Goal: Contribute content: Contribute content

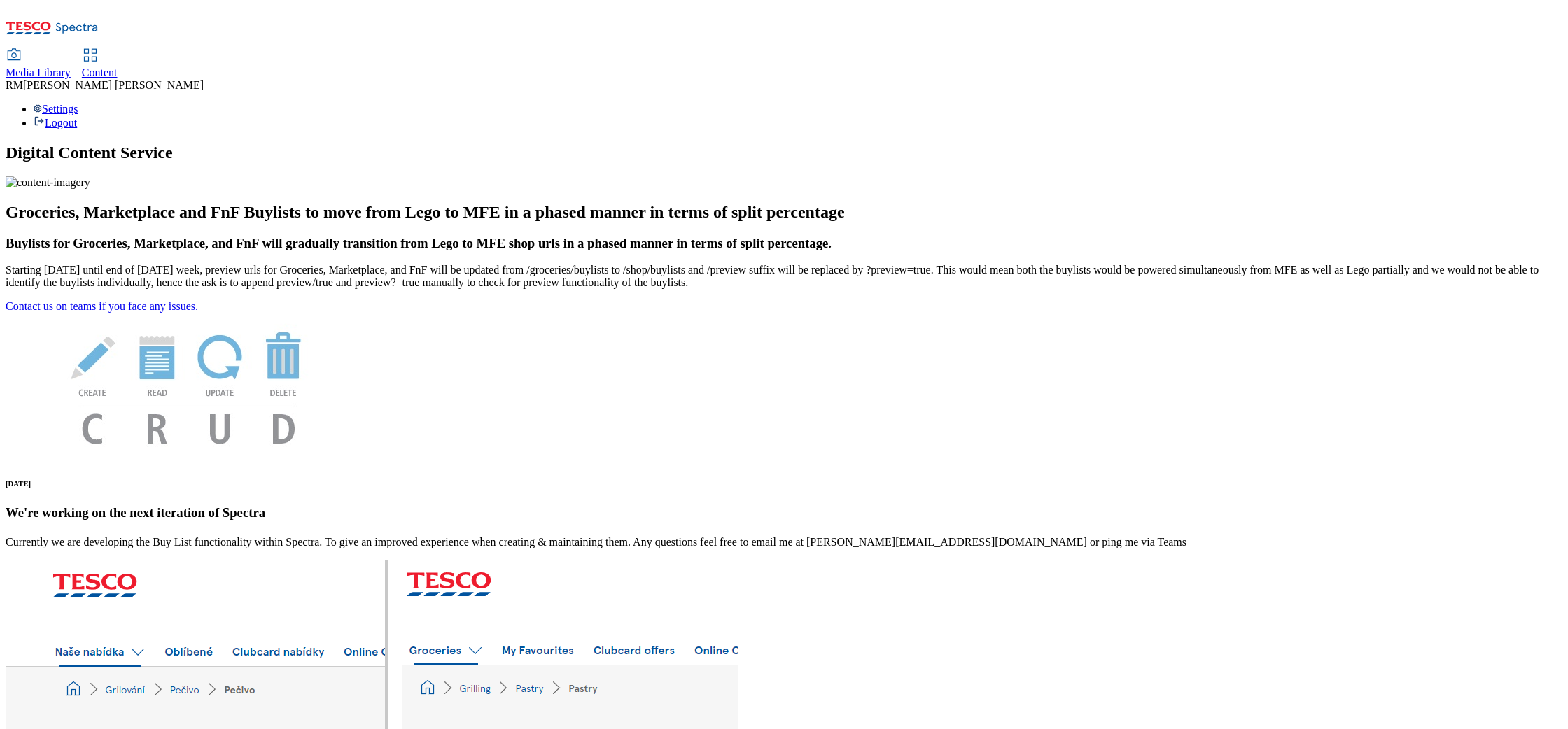
click at [71, 66] on div "Media Library" at bounding box center [37, 72] width 65 height 12
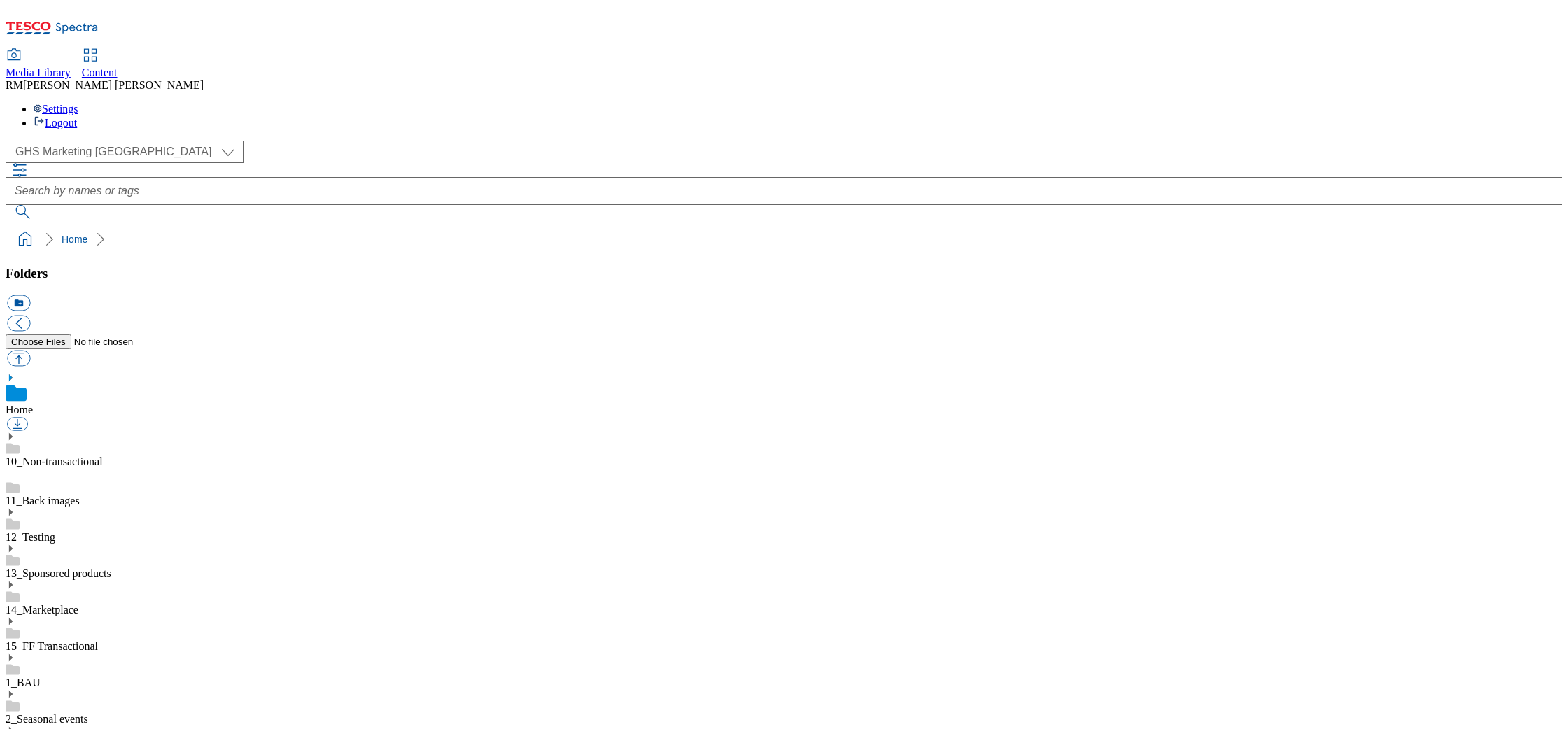
scroll to position [1, 0]
click at [129, 140] on select "GHS Marketing UK iGHS Marketing CE MCA CZ MCA HU MCA SK" at bounding box center [124, 152] width 238 height 23
select select "flare-ighs-ce-mktg"
click at [10, 140] on select "GHS Marketing UK iGHS Marketing CE MCA CZ MCA HU MCA SK" at bounding box center [124, 152] width 238 height 23
click at [12, 621] on use at bounding box center [10, 624] width 3 height 7
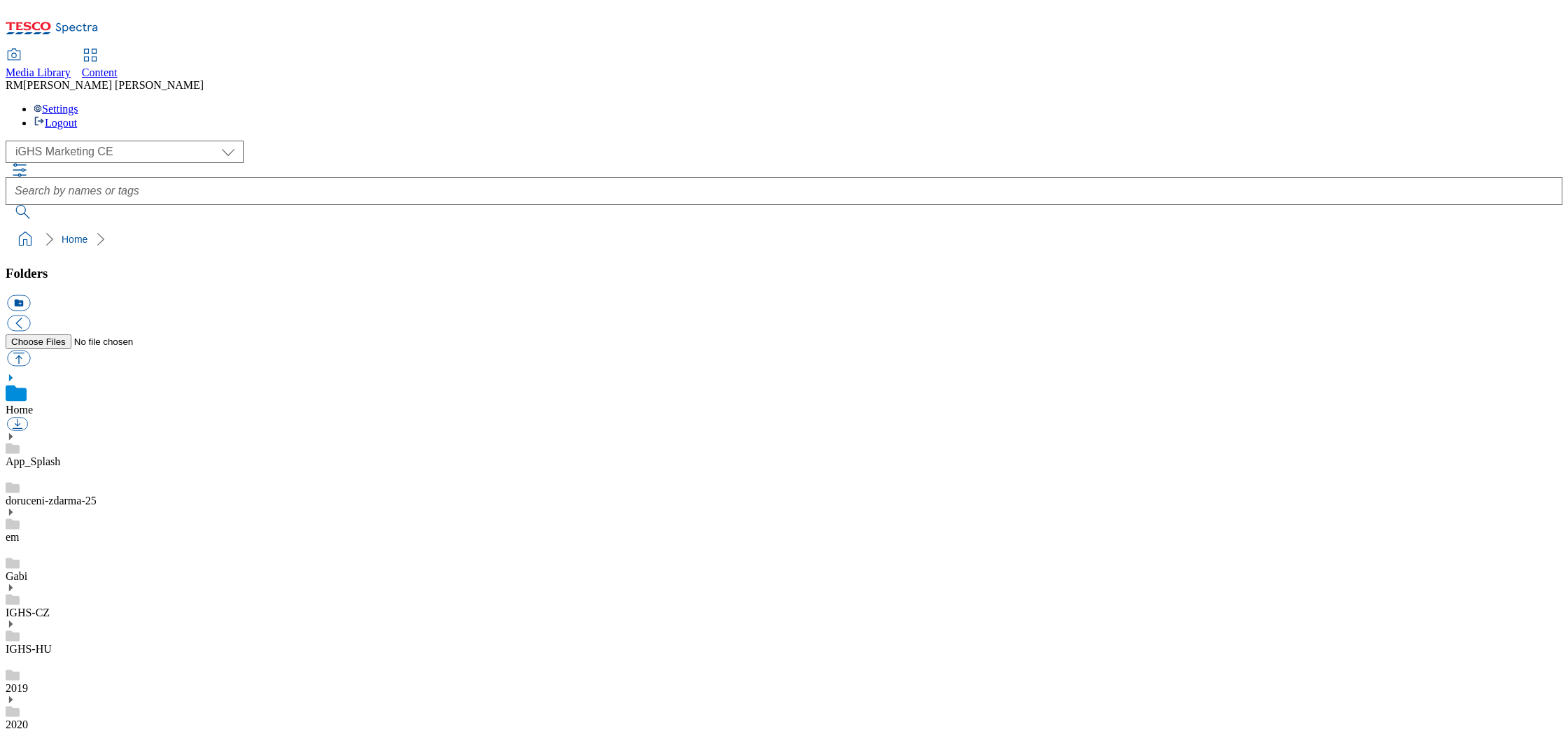
scroll to position [965, 0]
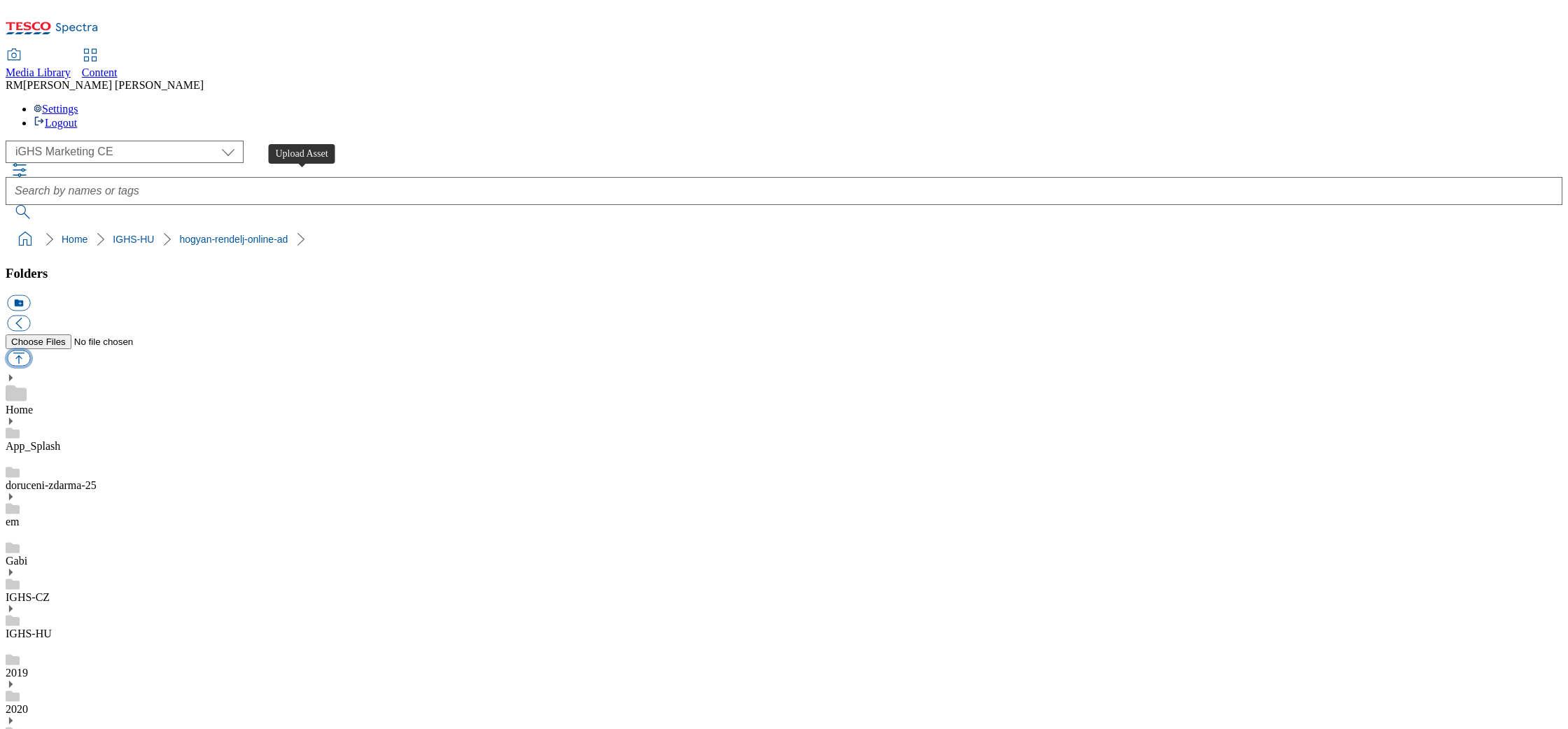
click at [31, 351] on button "button" at bounding box center [18, 358] width 23 height 16
type input "C:\fakepath\bb_EN.jpg"
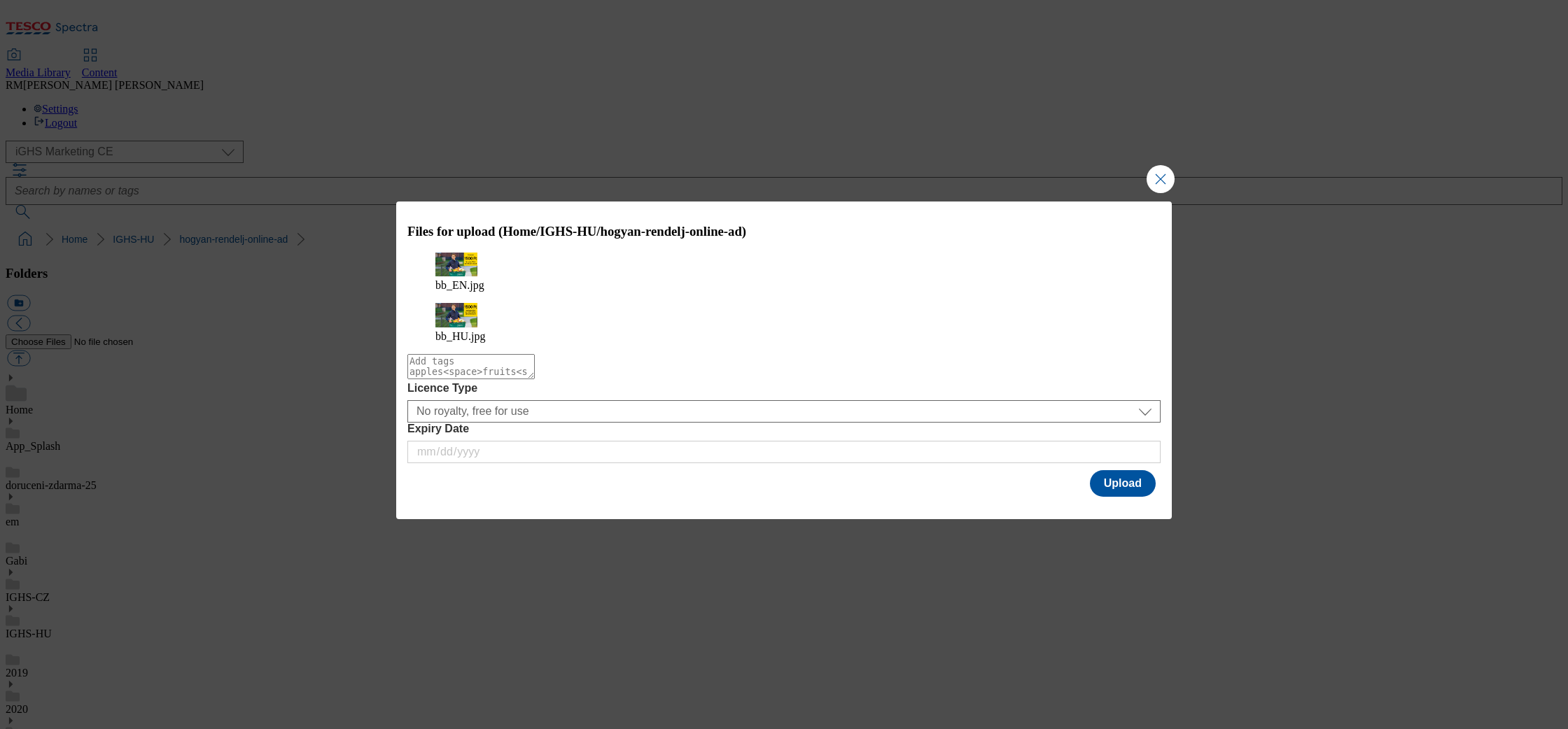
click at [535, 364] on textarea "Modal" at bounding box center [471, 366] width 127 height 25
type textarea "Free_delivert"
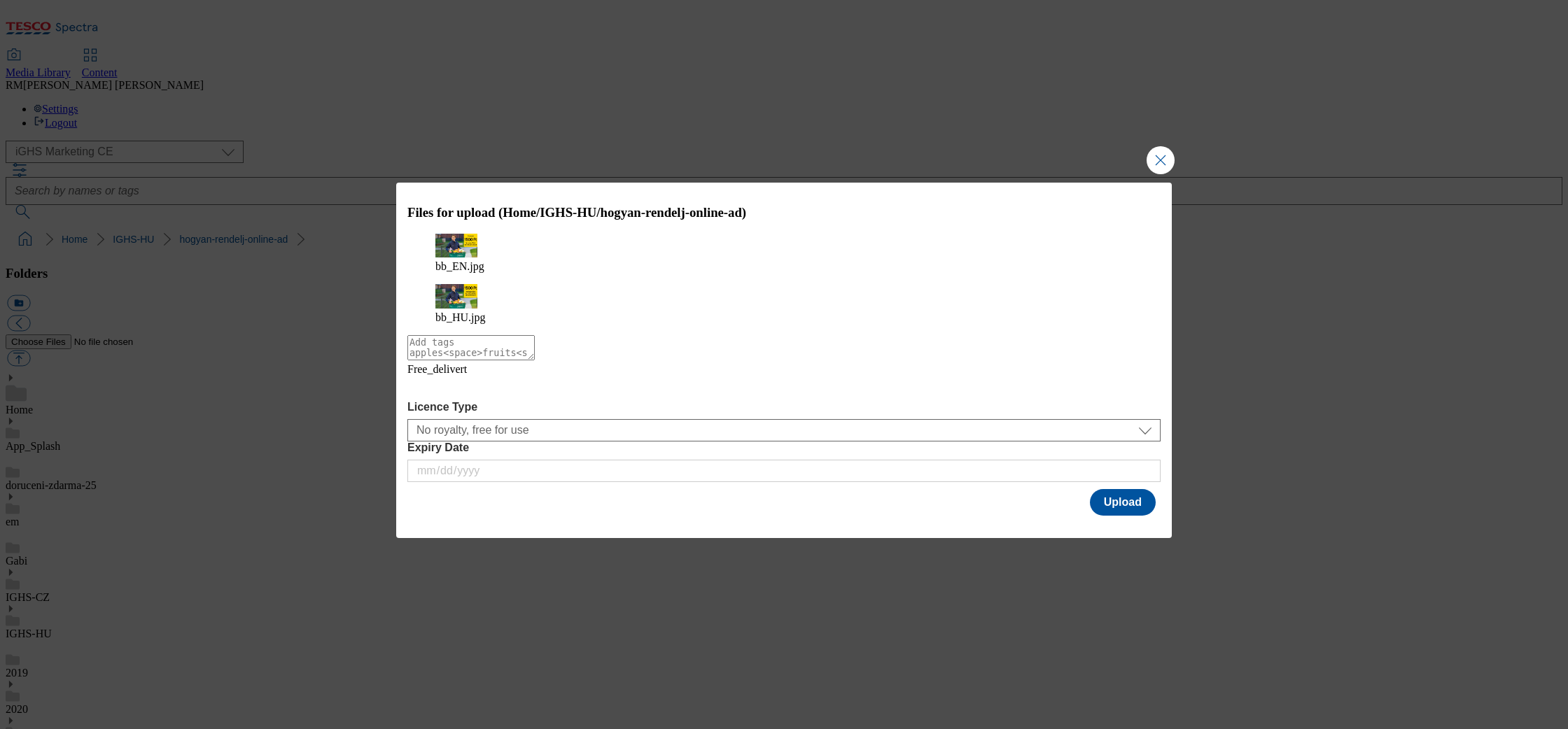
drag, startPoint x: 488, startPoint y: 382, endPoint x: 492, endPoint y: 369, distance: 13.6
click at [430, 381] on icon "Modal" at bounding box center [419, 387] width 23 height 23
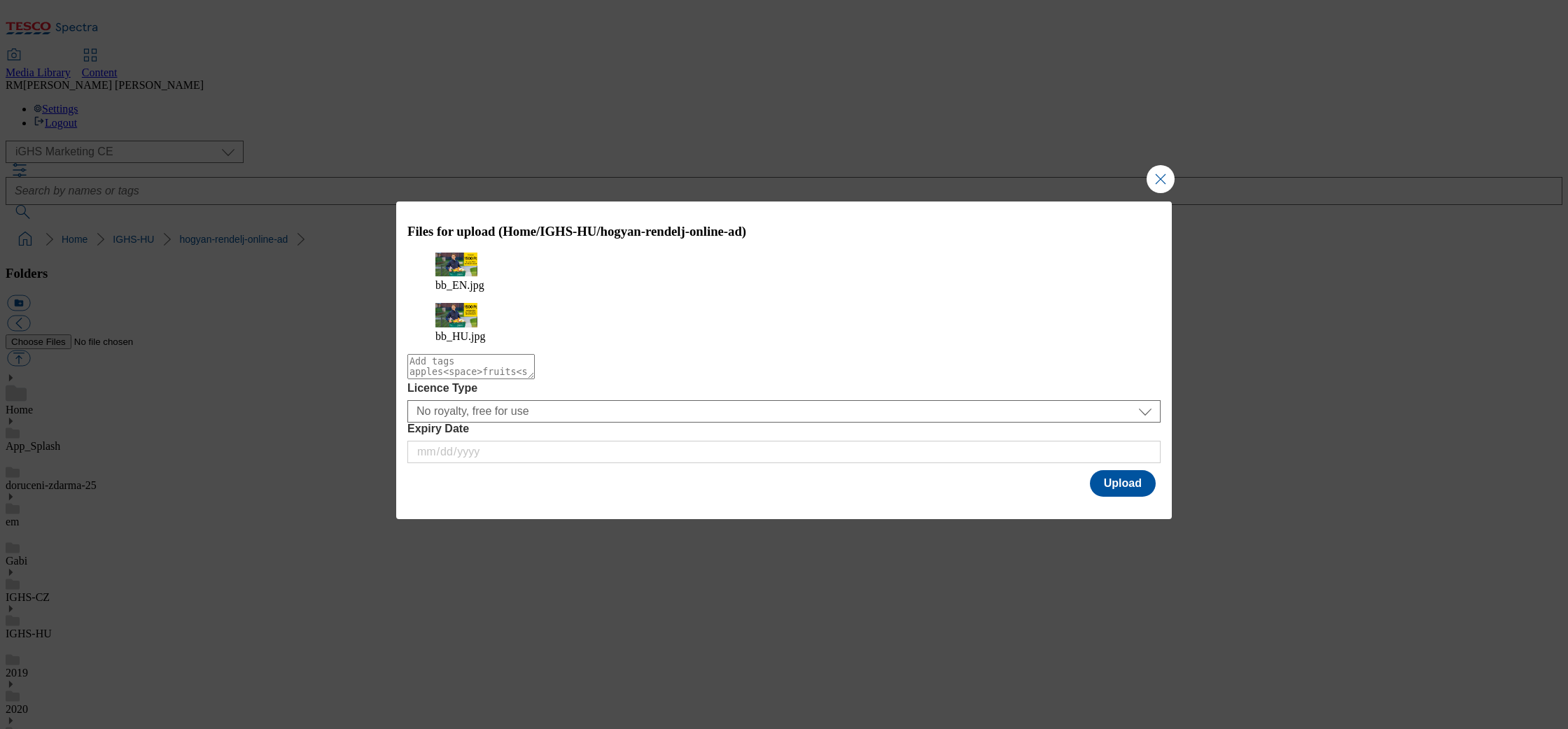
click at [495, 358] on textarea "Modal" at bounding box center [471, 366] width 127 height 25
type textarea "Free_delivery"
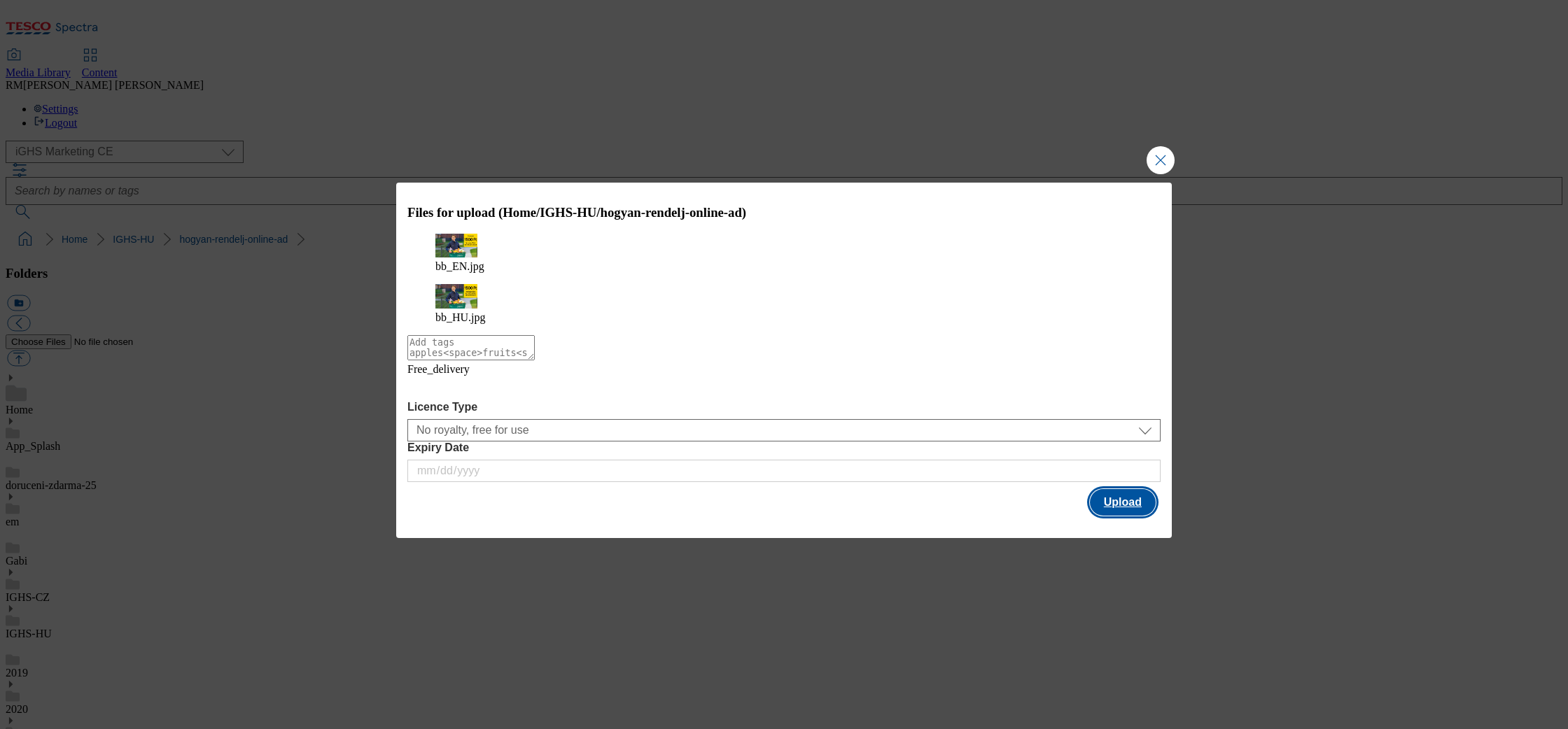
click at [1142, 489] on button "Upload" at bounding box center [1122, 502] width 65 height 27
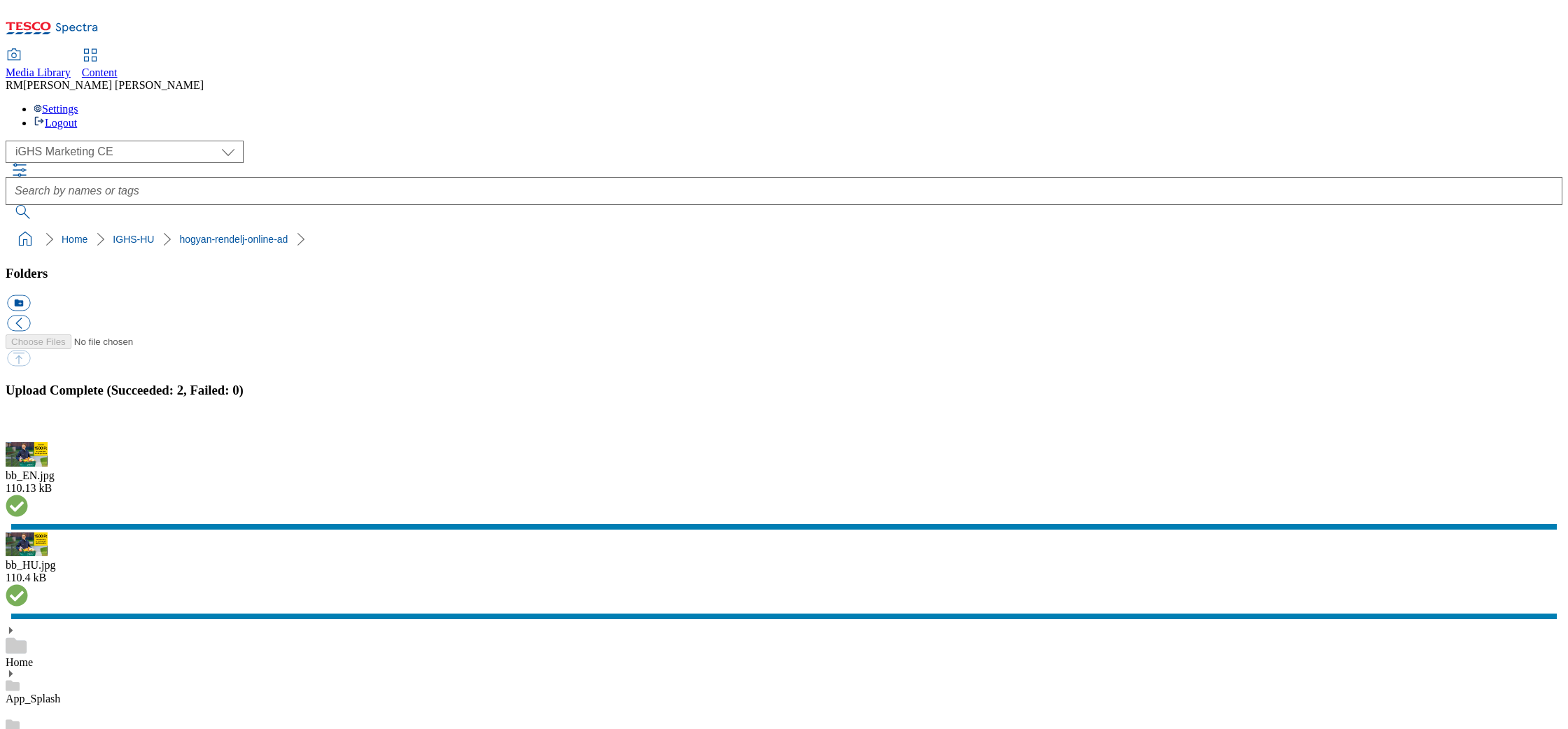
click at [28, 436] on button "button" at bounding box center [17, 433] width 21 height 13
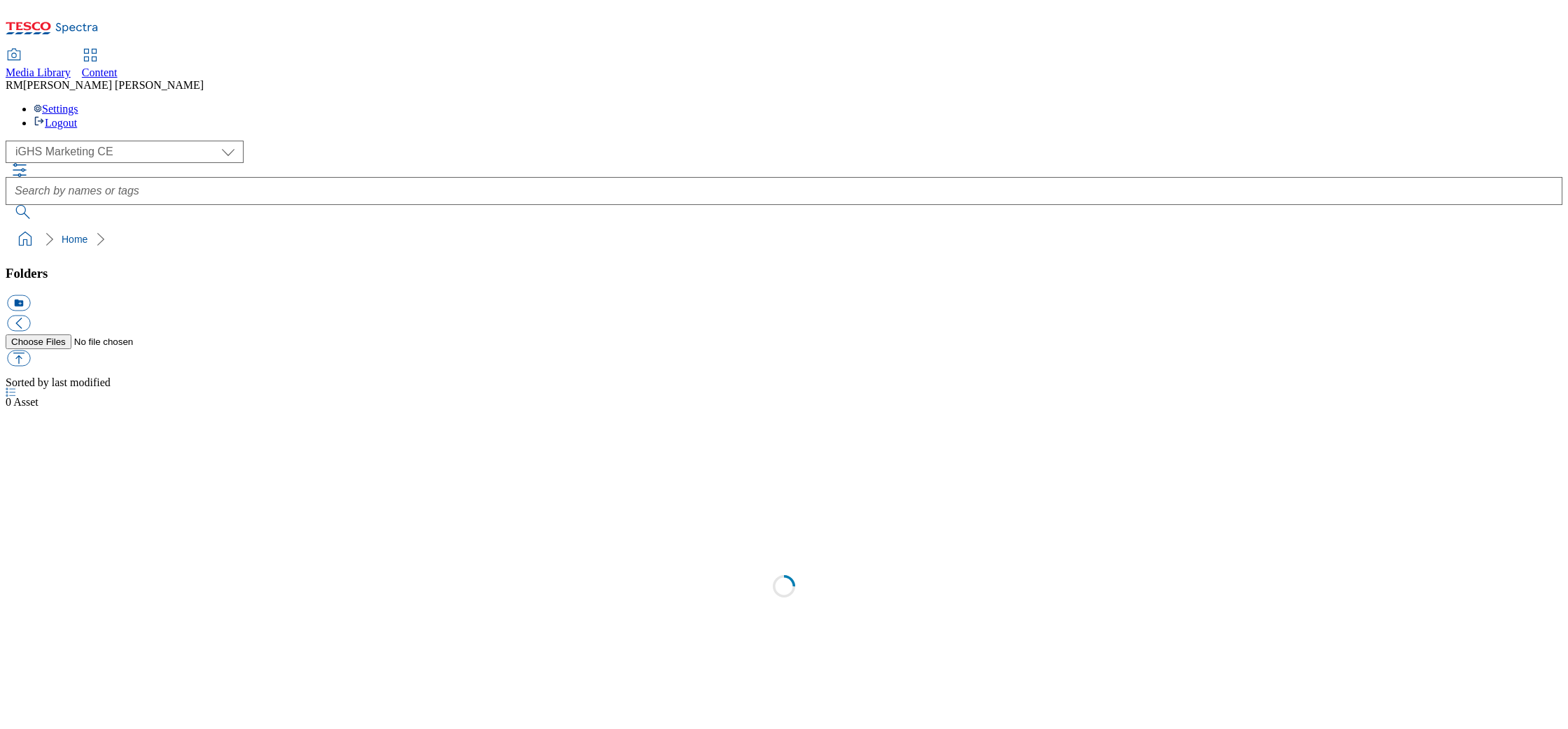
select select "flare-ighs-ce-mktg"
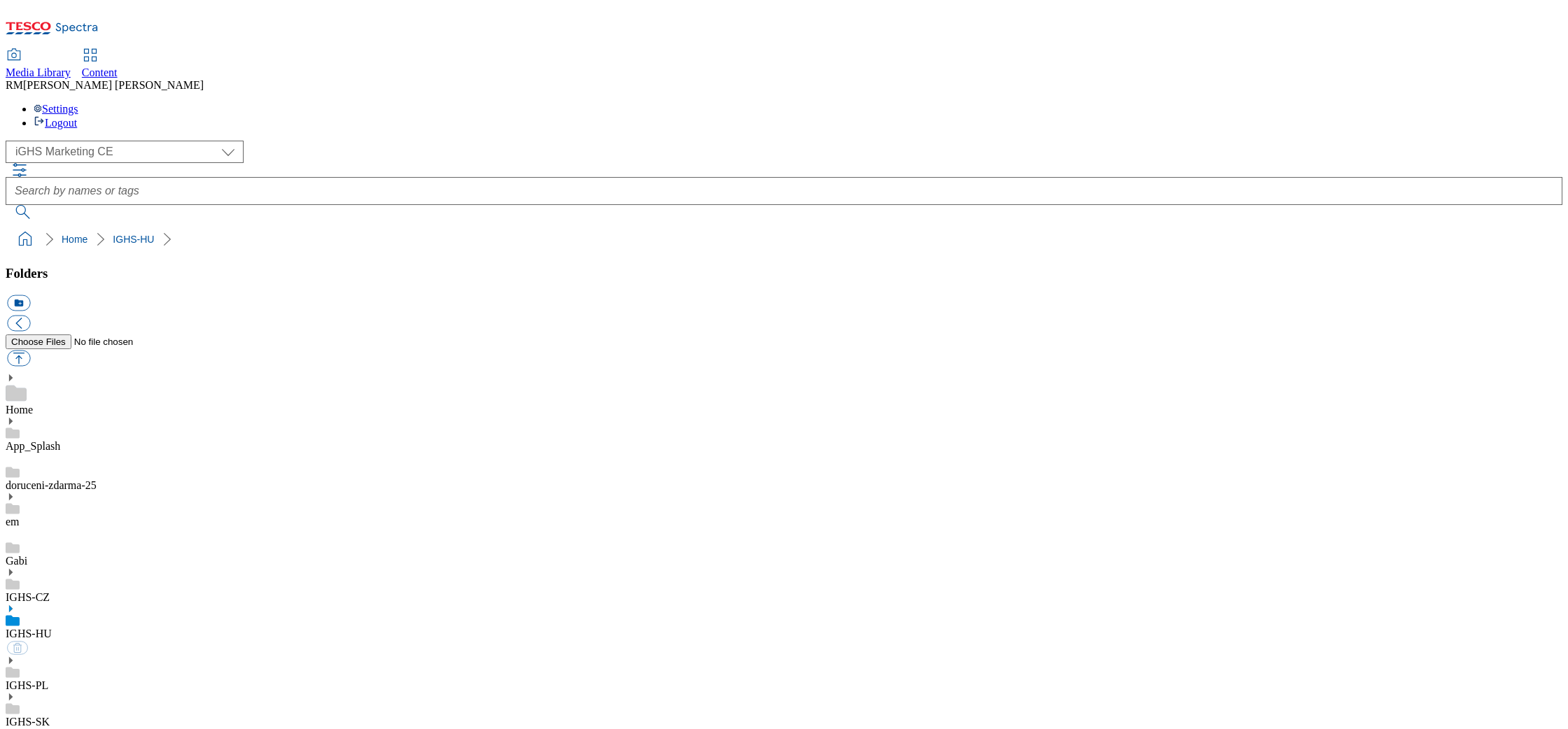
select select "flare-ighs-ce-mktg"
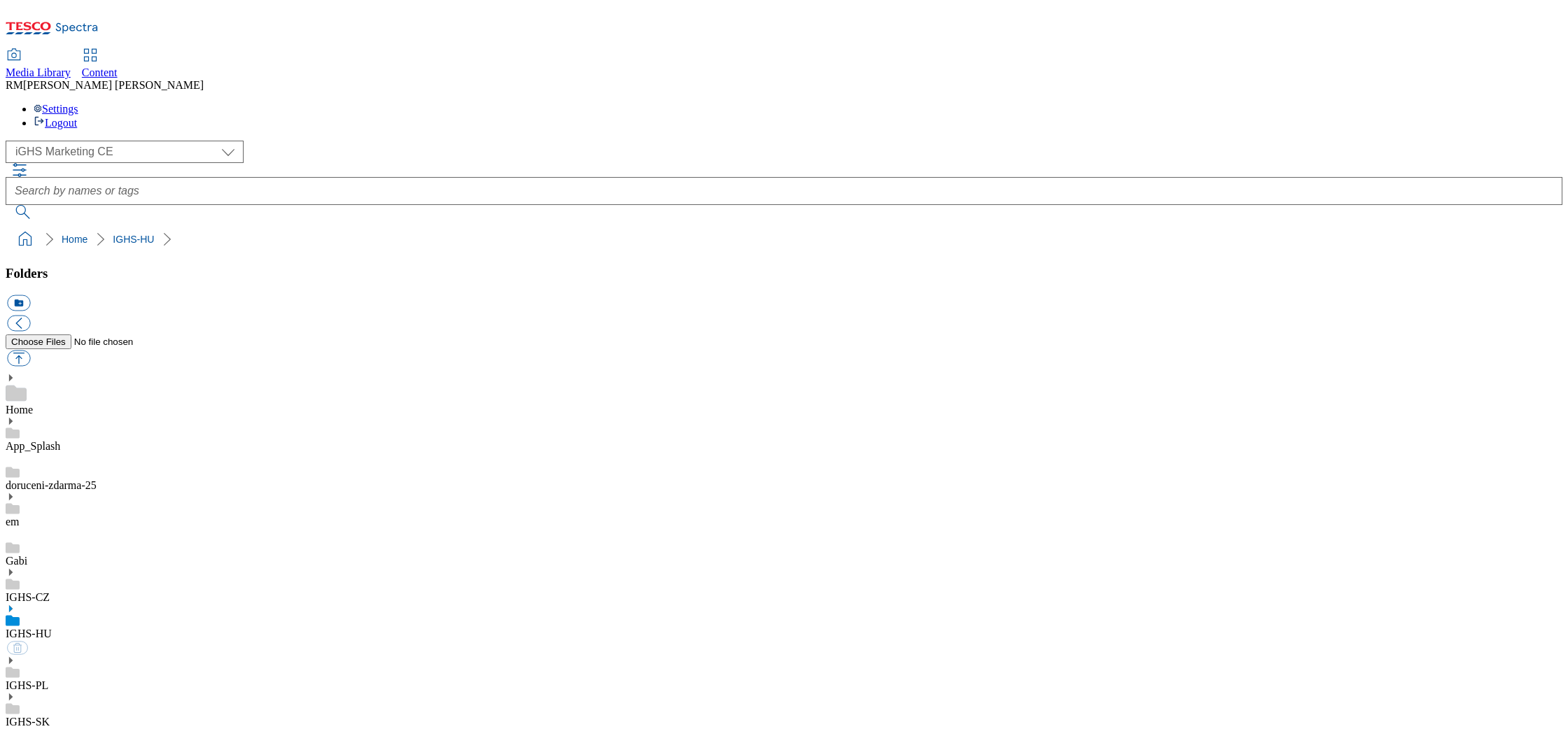
select select "flare-ighs-ce-mktg"
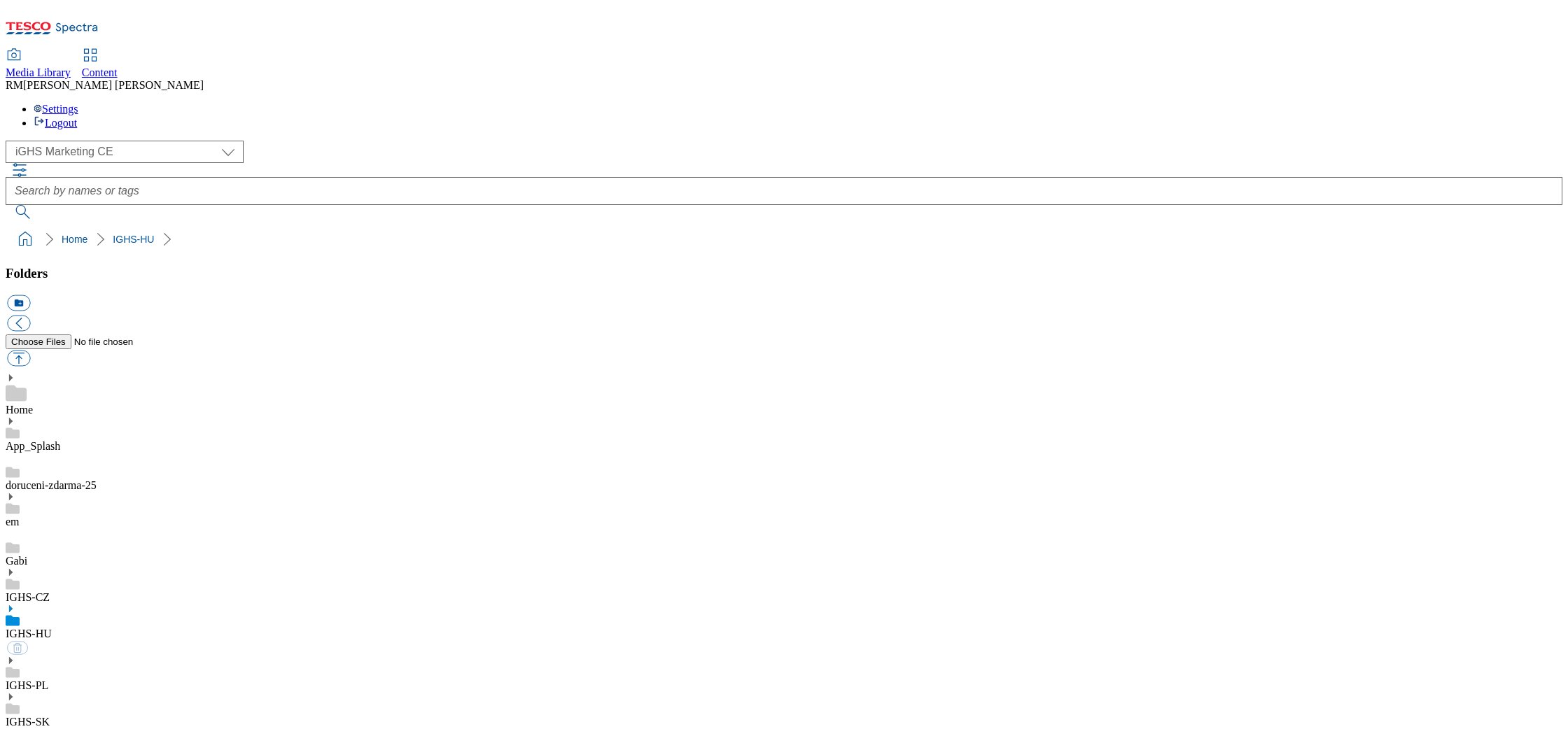
select select "flare-ighs-ce-mktg"
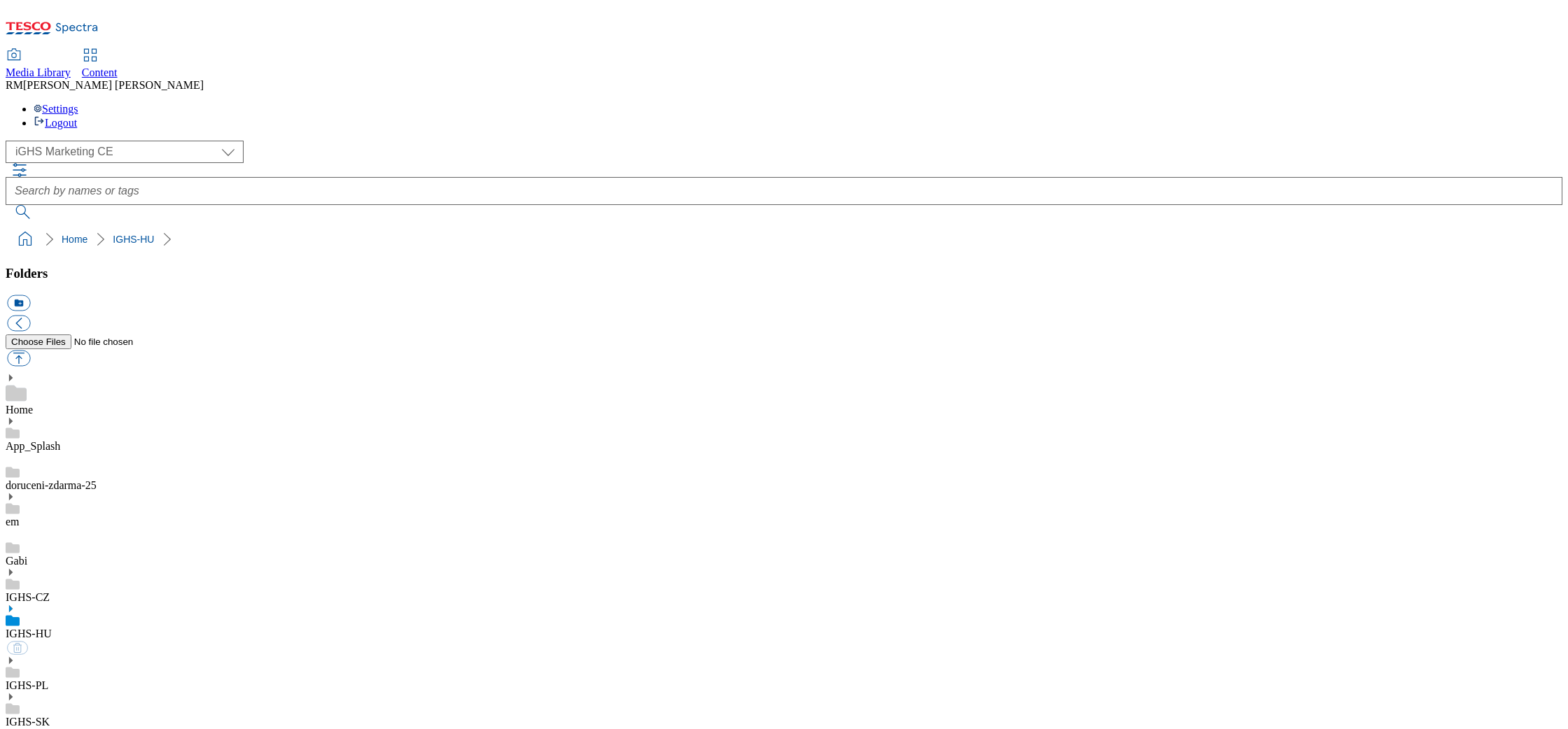
select select "flare-ighs-ce-mktg"
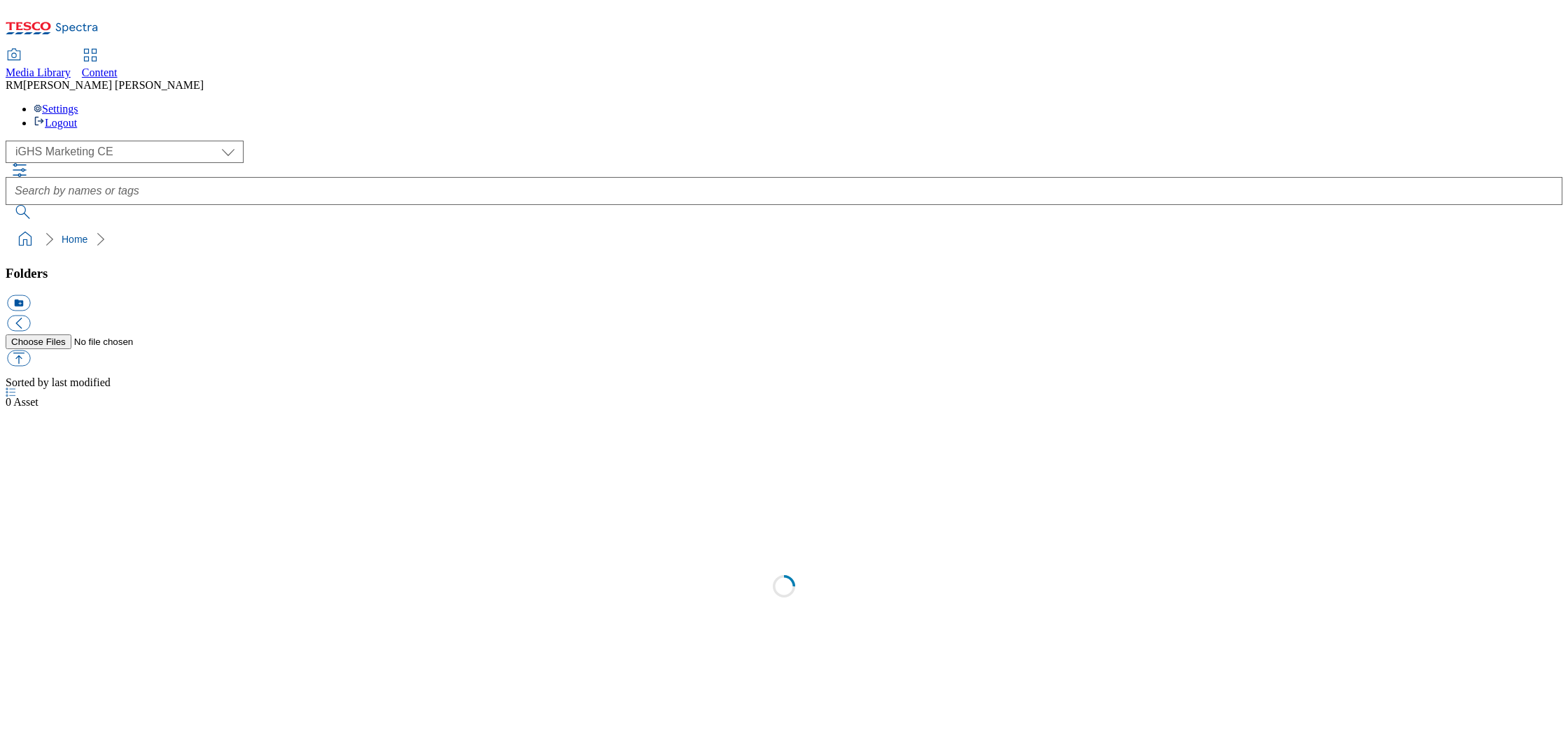
select select "flare-ighs-ce-mktg"
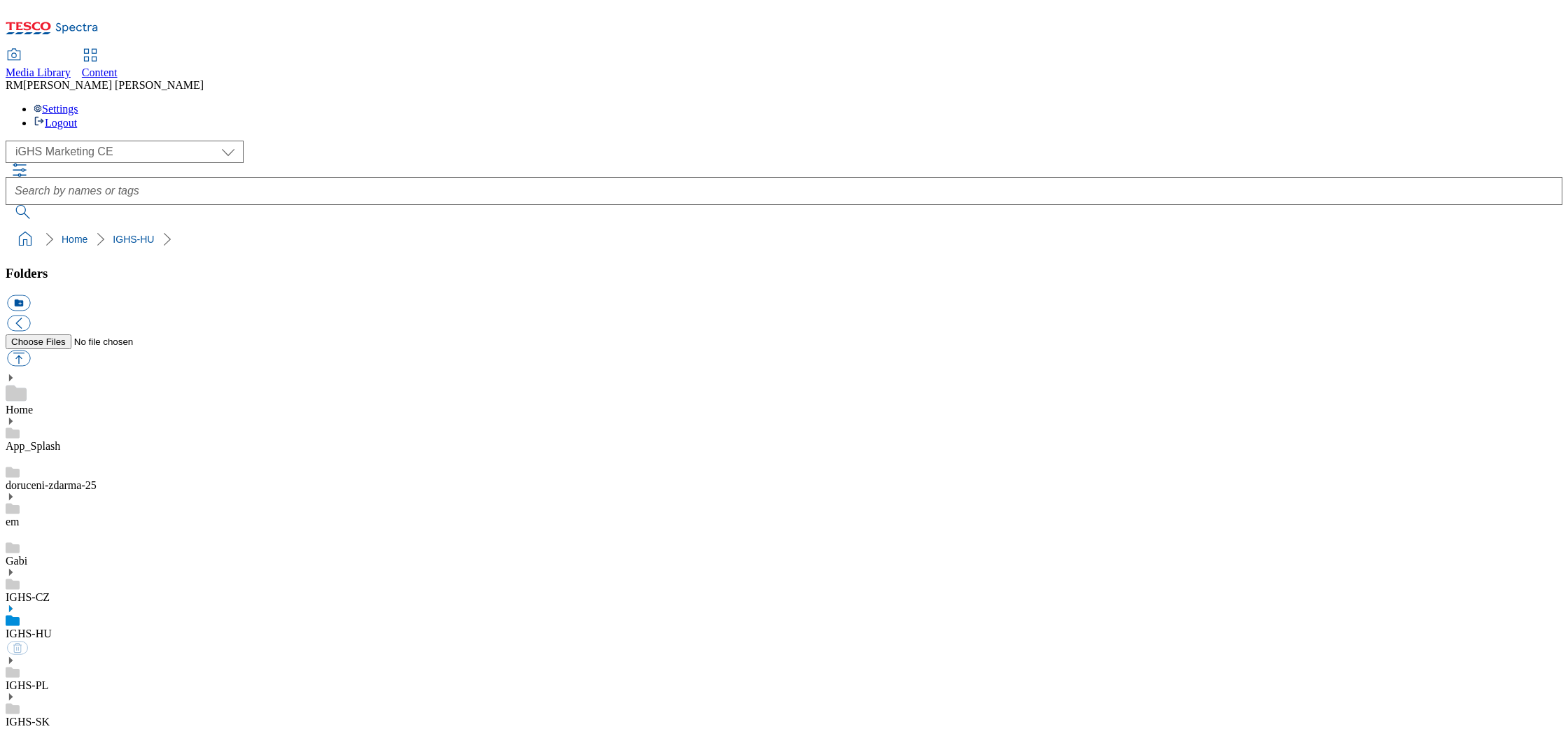
select select "flare-ighs-ce-mktg"
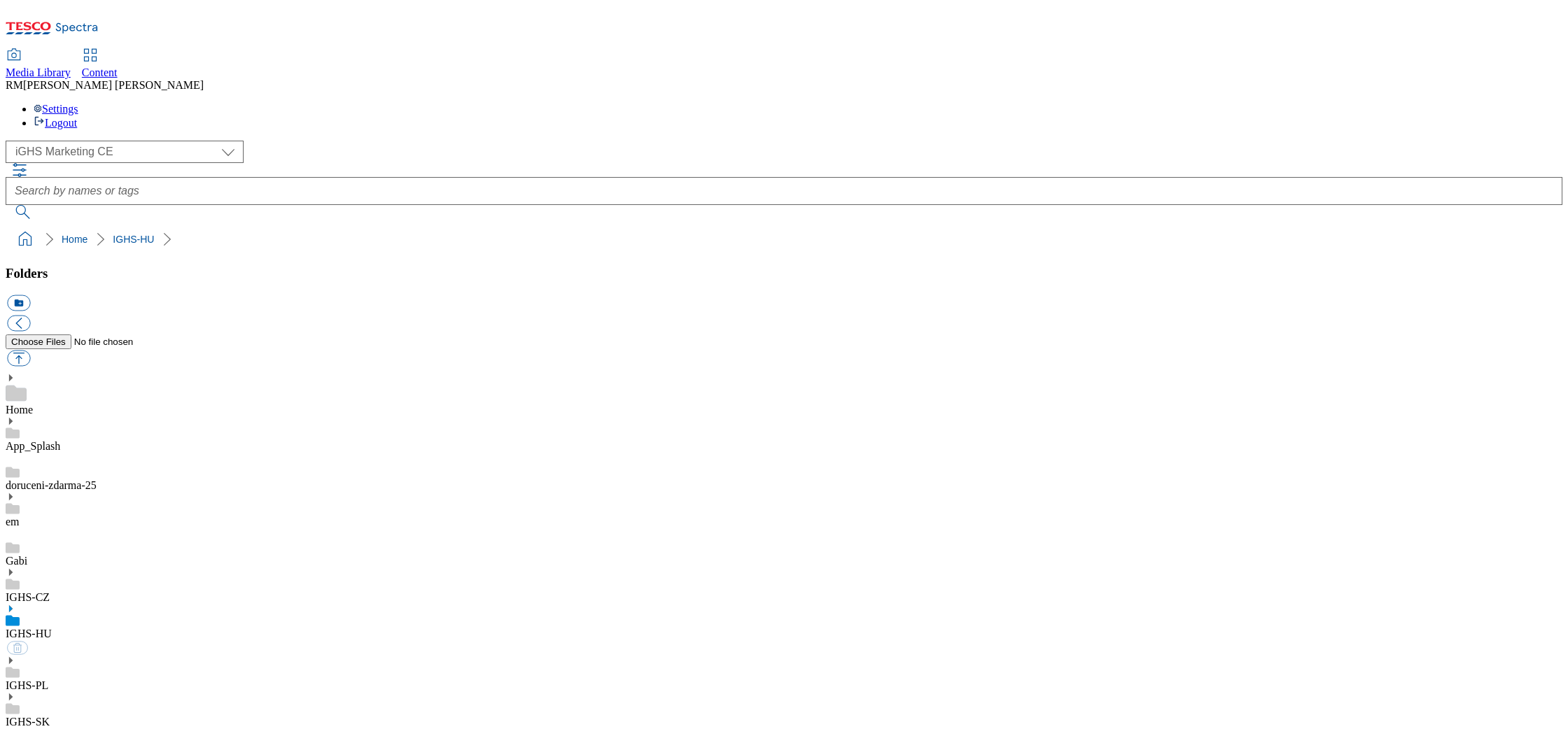
select select "flare-ighs-ce-mktg"
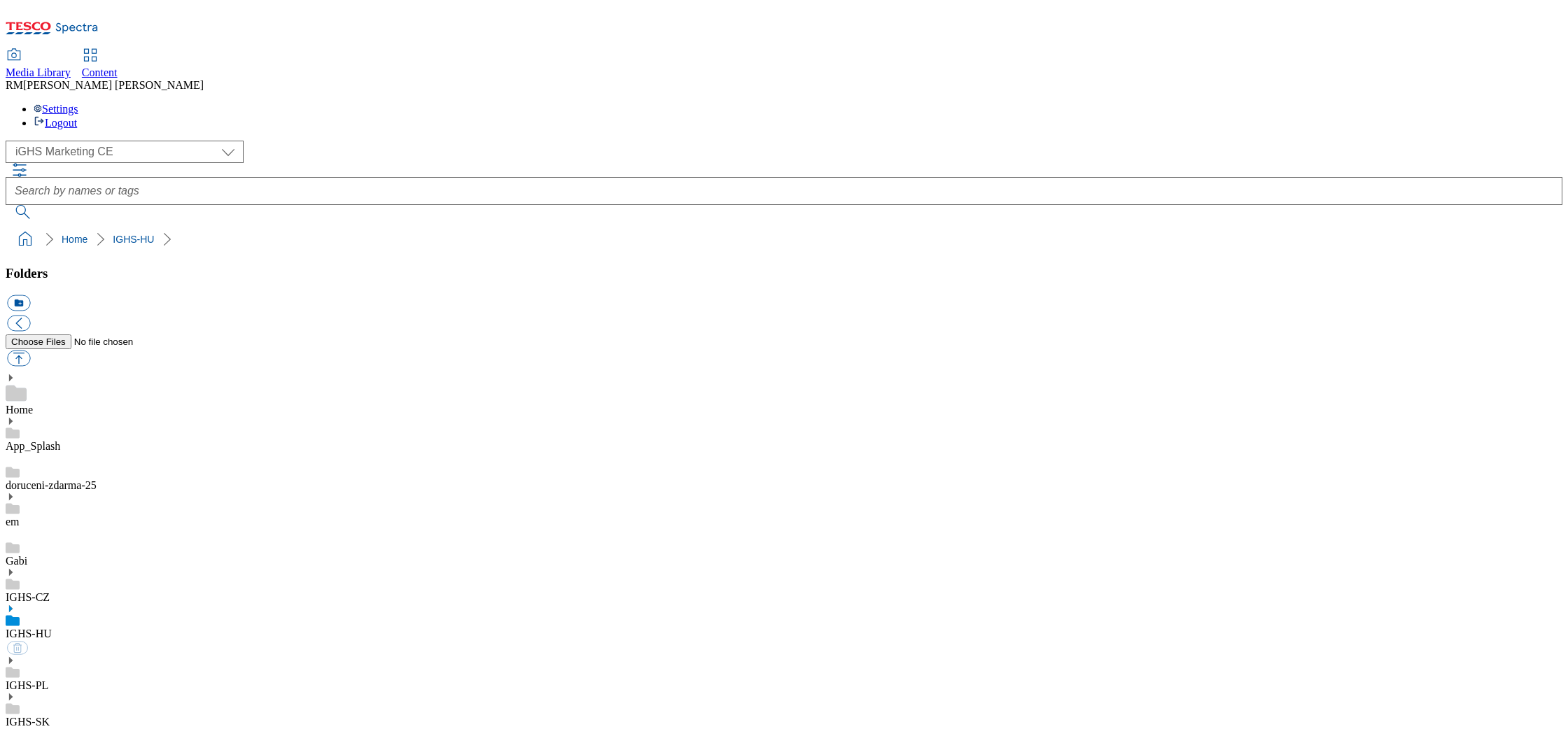
select select "flare-ighs-ce-mktg"
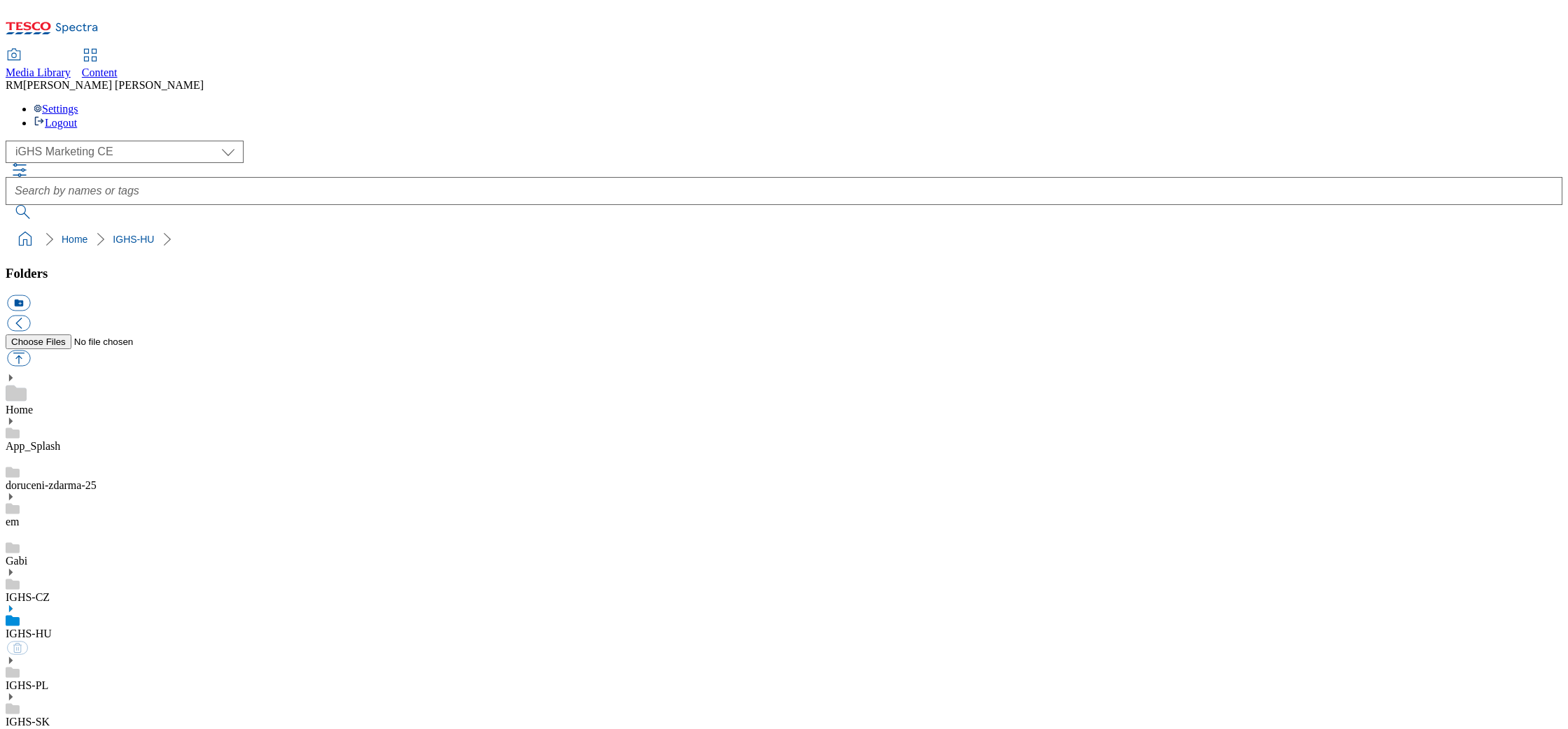
select select "flare-ighs-ce-mktg"
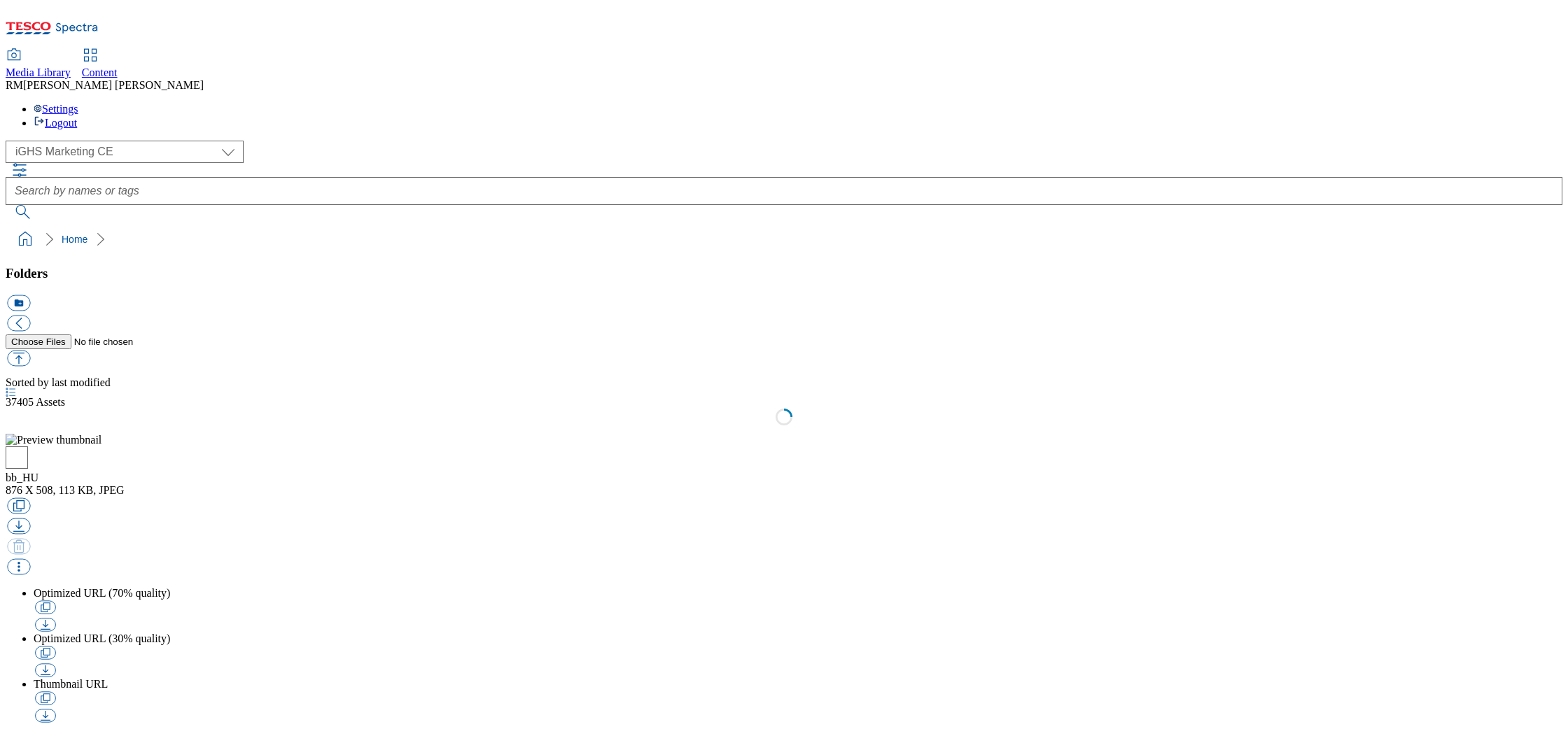
select select "flare-ighs-ce-mktg"
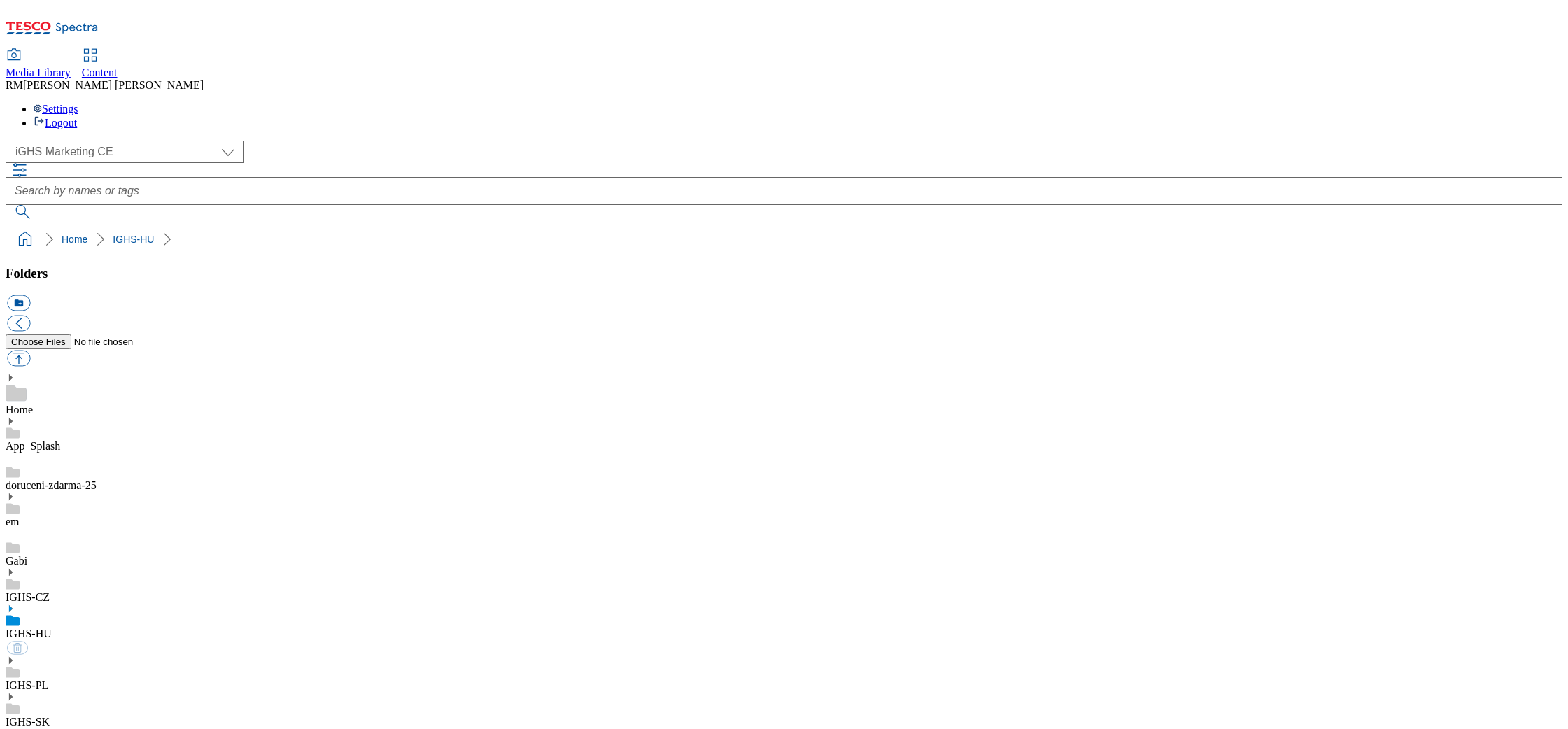
select select "flare-ighs-ce-mktg"
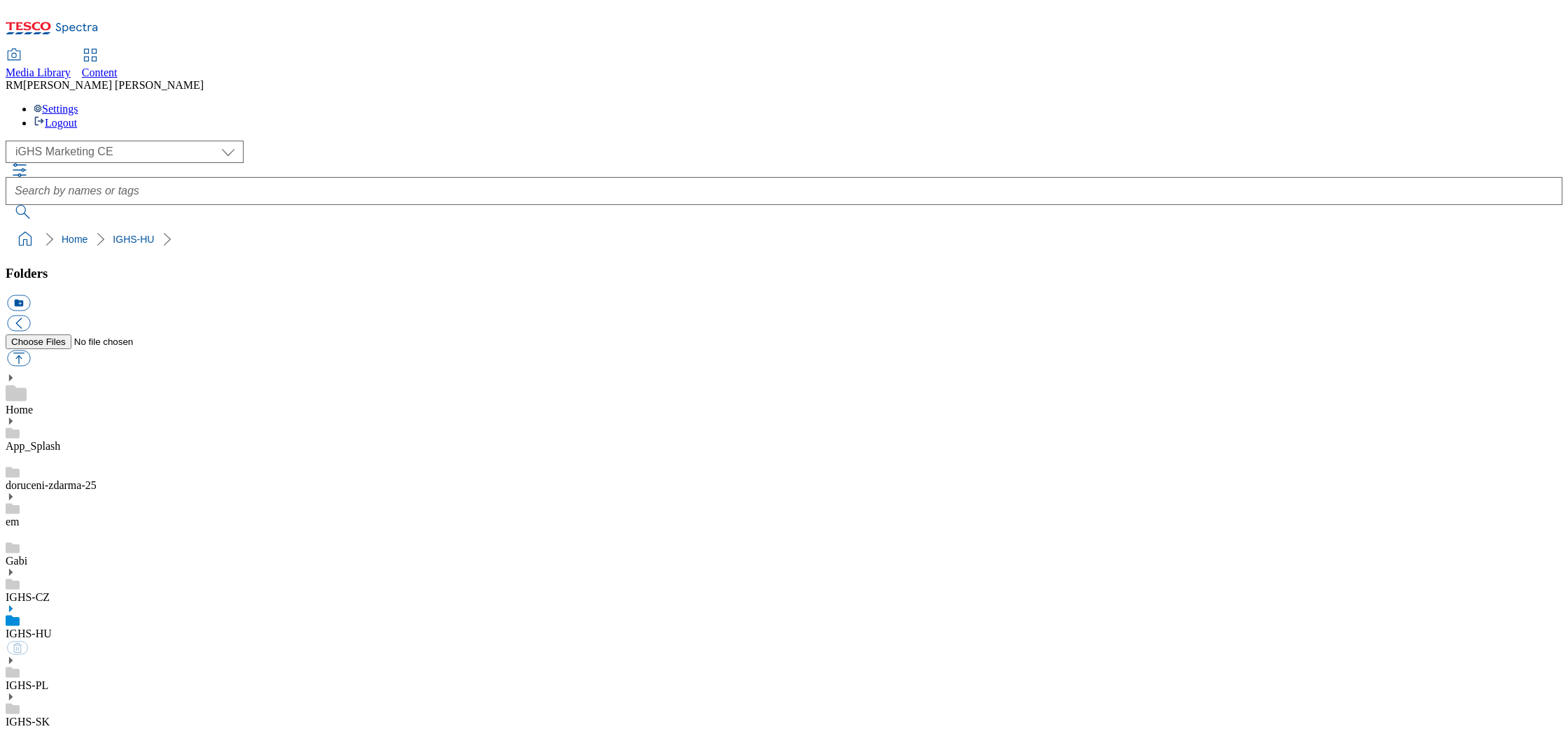
select select "flare-ighs-ce-mktg"
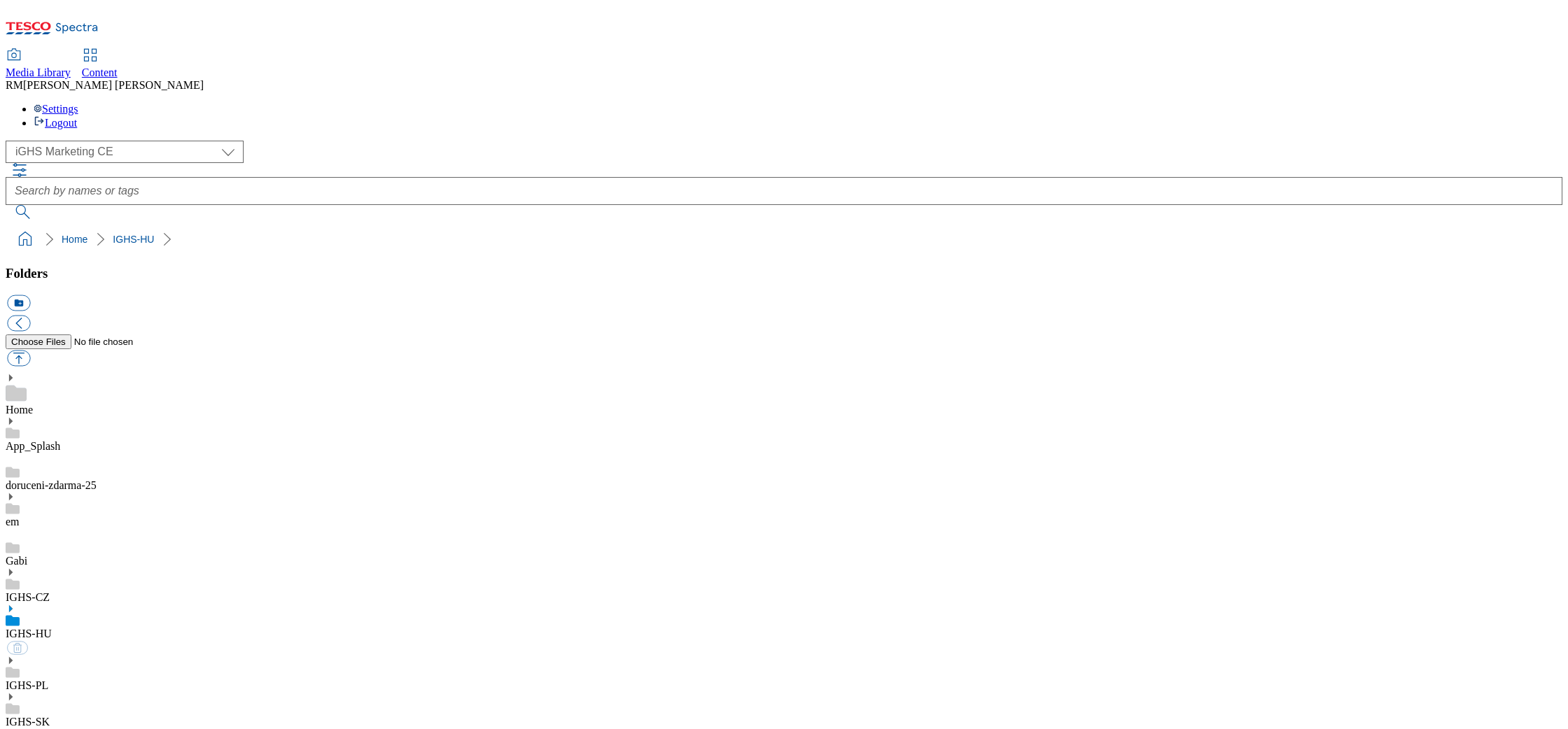
select select "flare-ighs-ce-mktg"
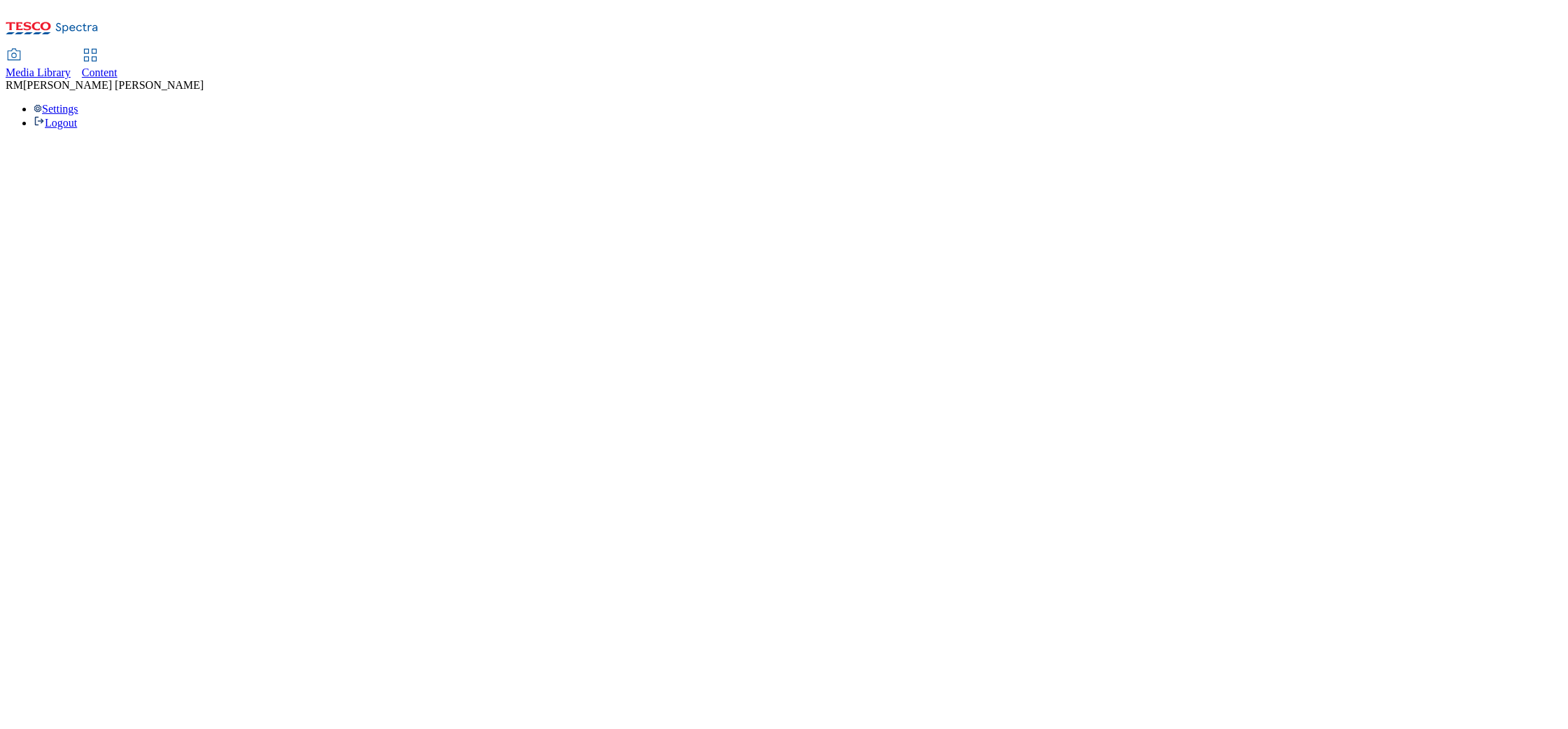
select select "flare-ighs-ce-mktg"
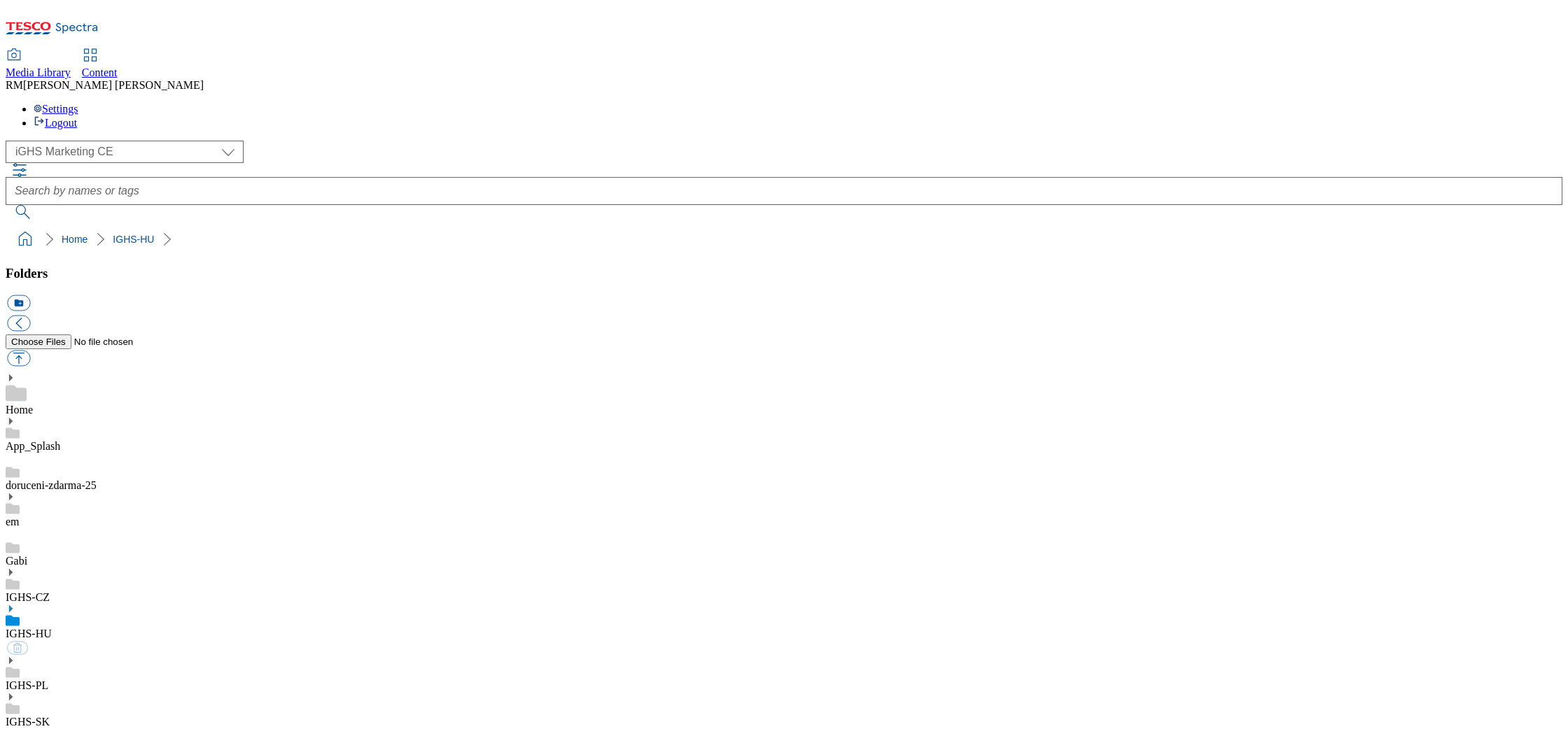
select select "flare-ighs-ce-mktg"
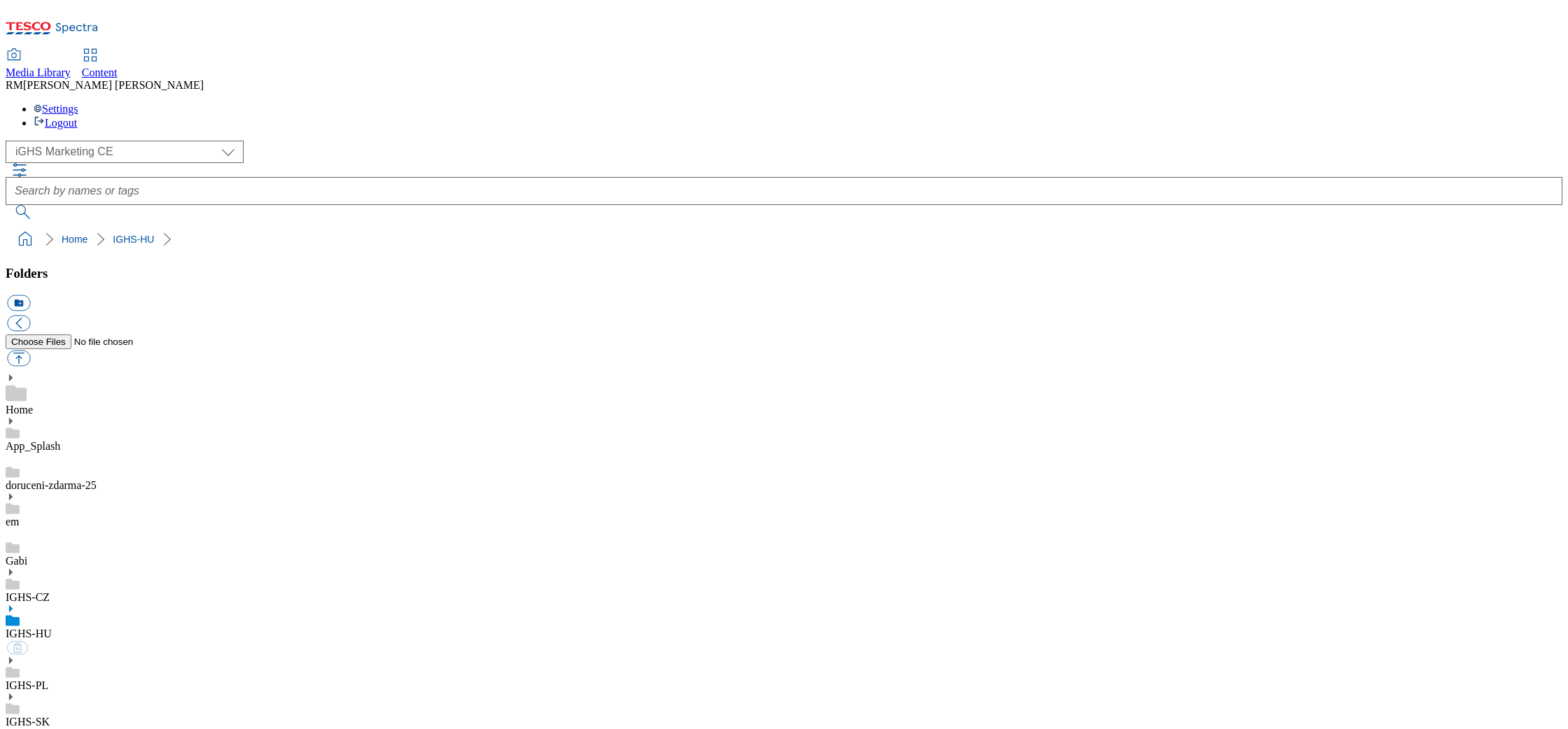
select select "flare-ighs-ce-mktg"
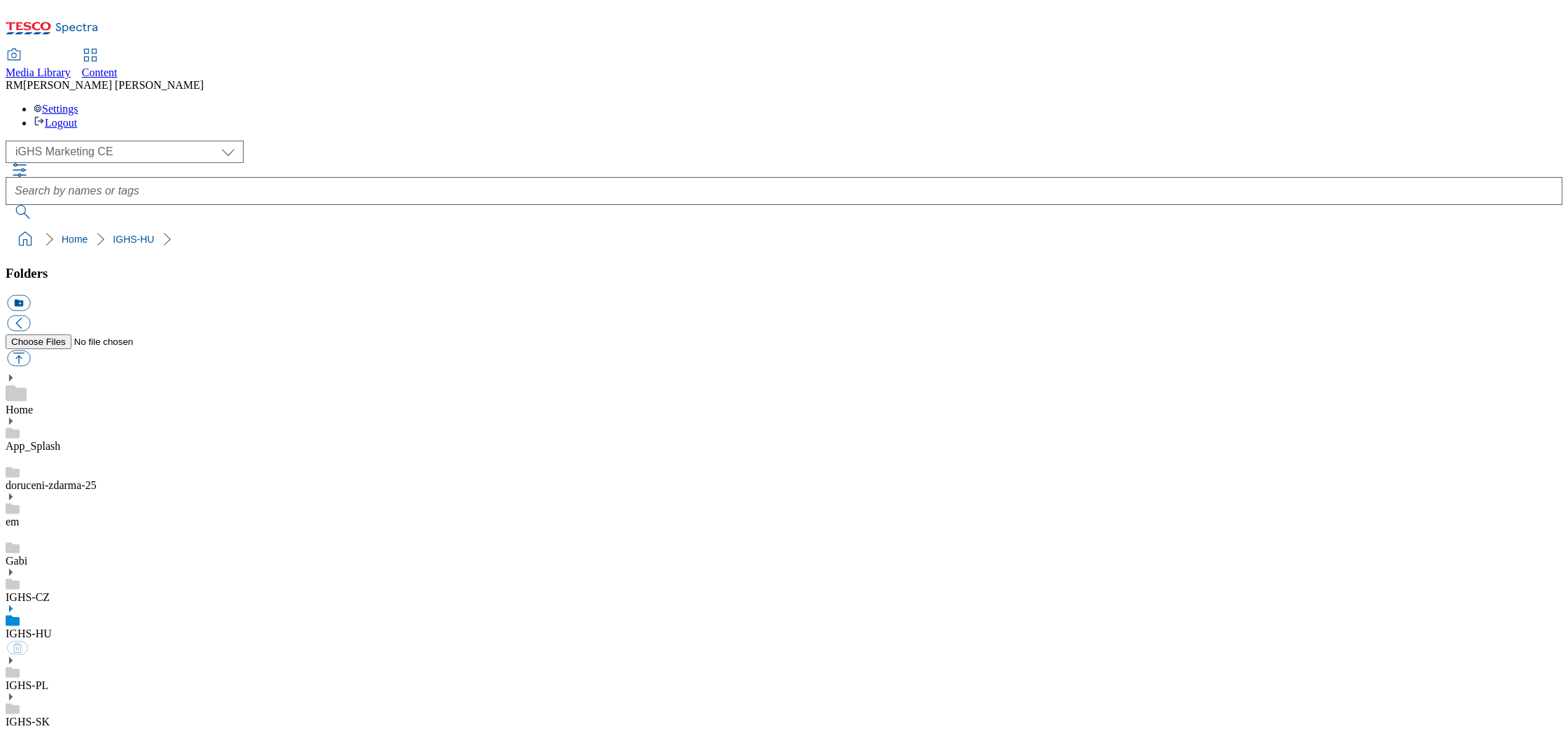
select select "flare-ighs-ce-mktg"
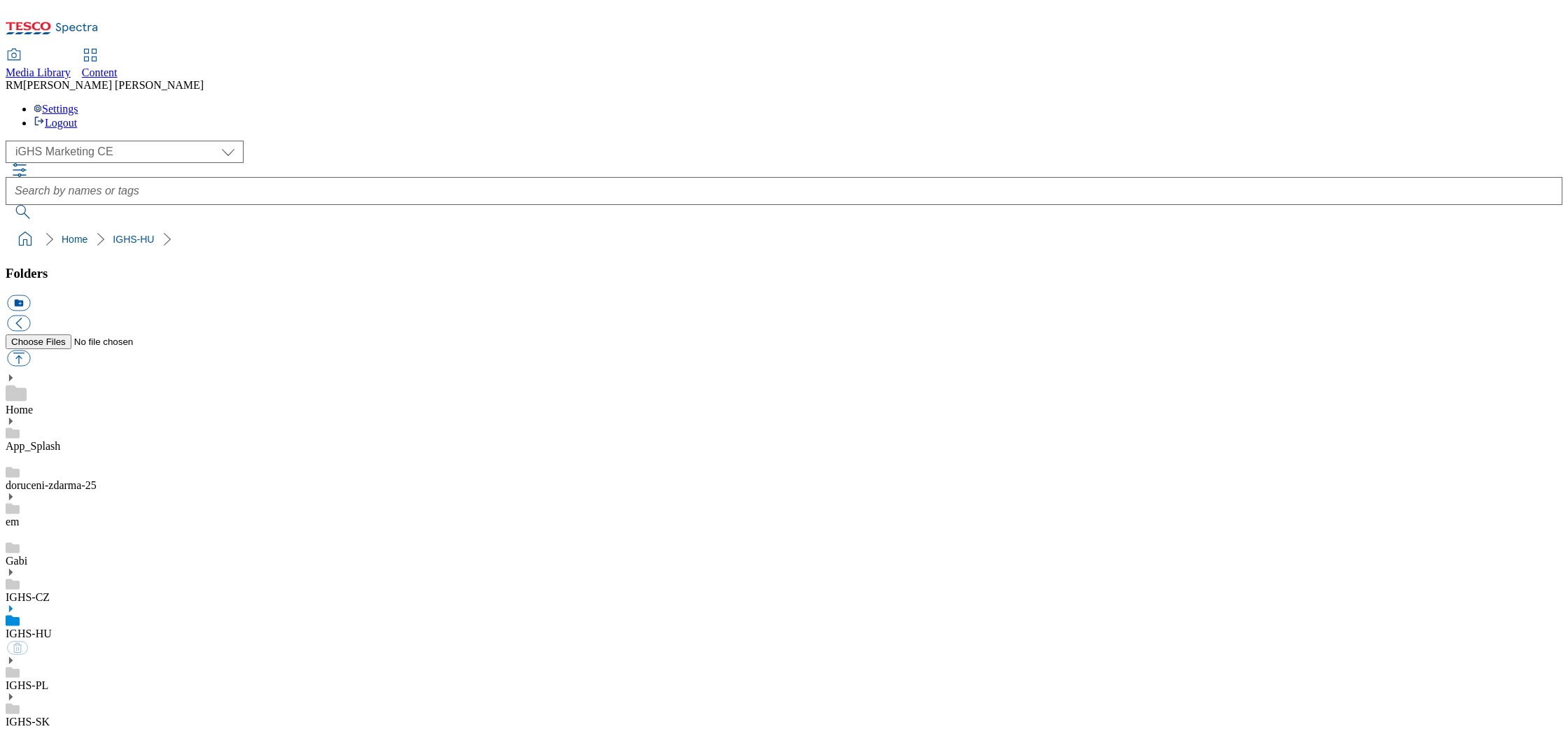
select select "flare-ighs-ce-mktg"
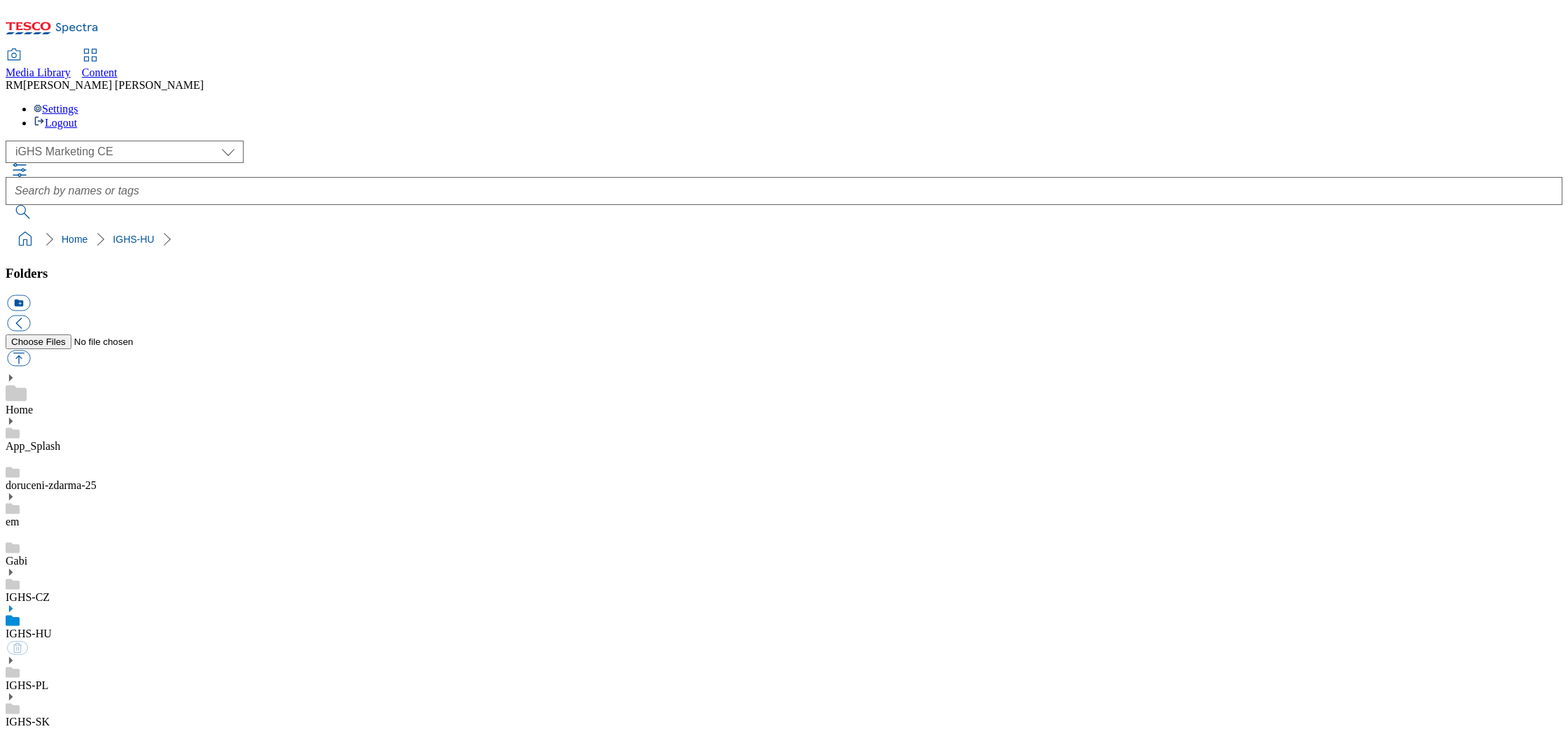
select select "flare-ighs-ce-mktg"
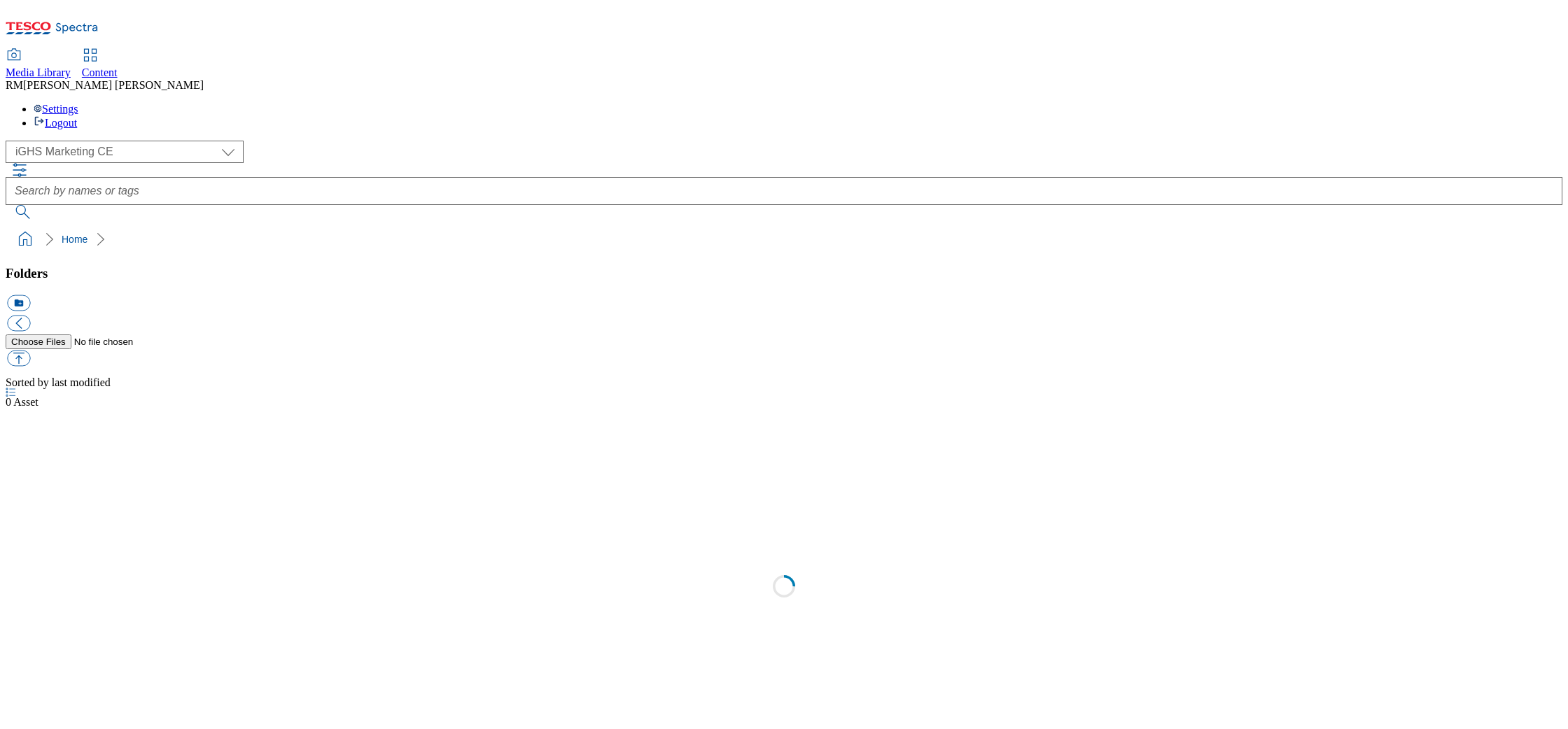
select select "flare-ighs-ce-mktg"
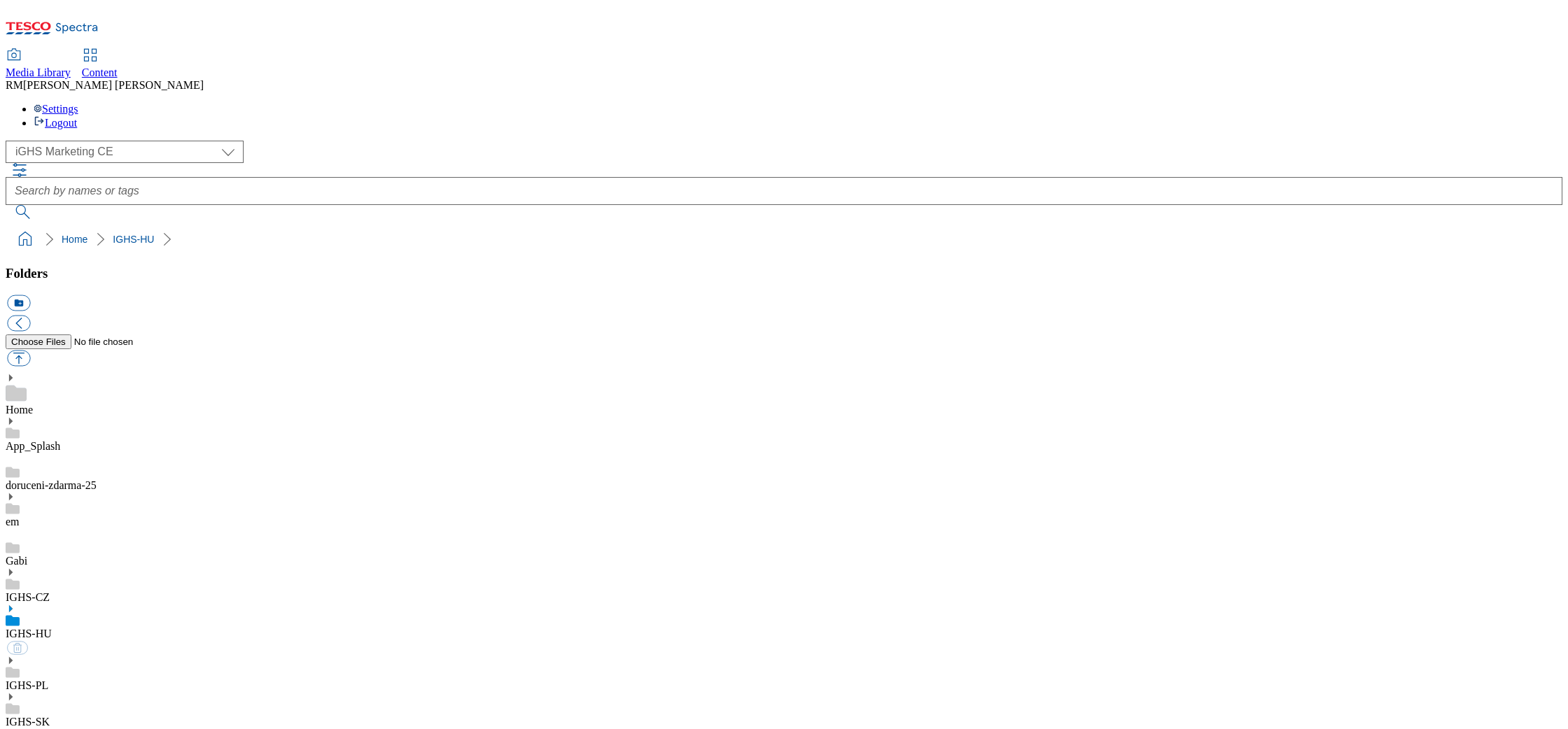
select select "flare-ighs-ce-mktg"
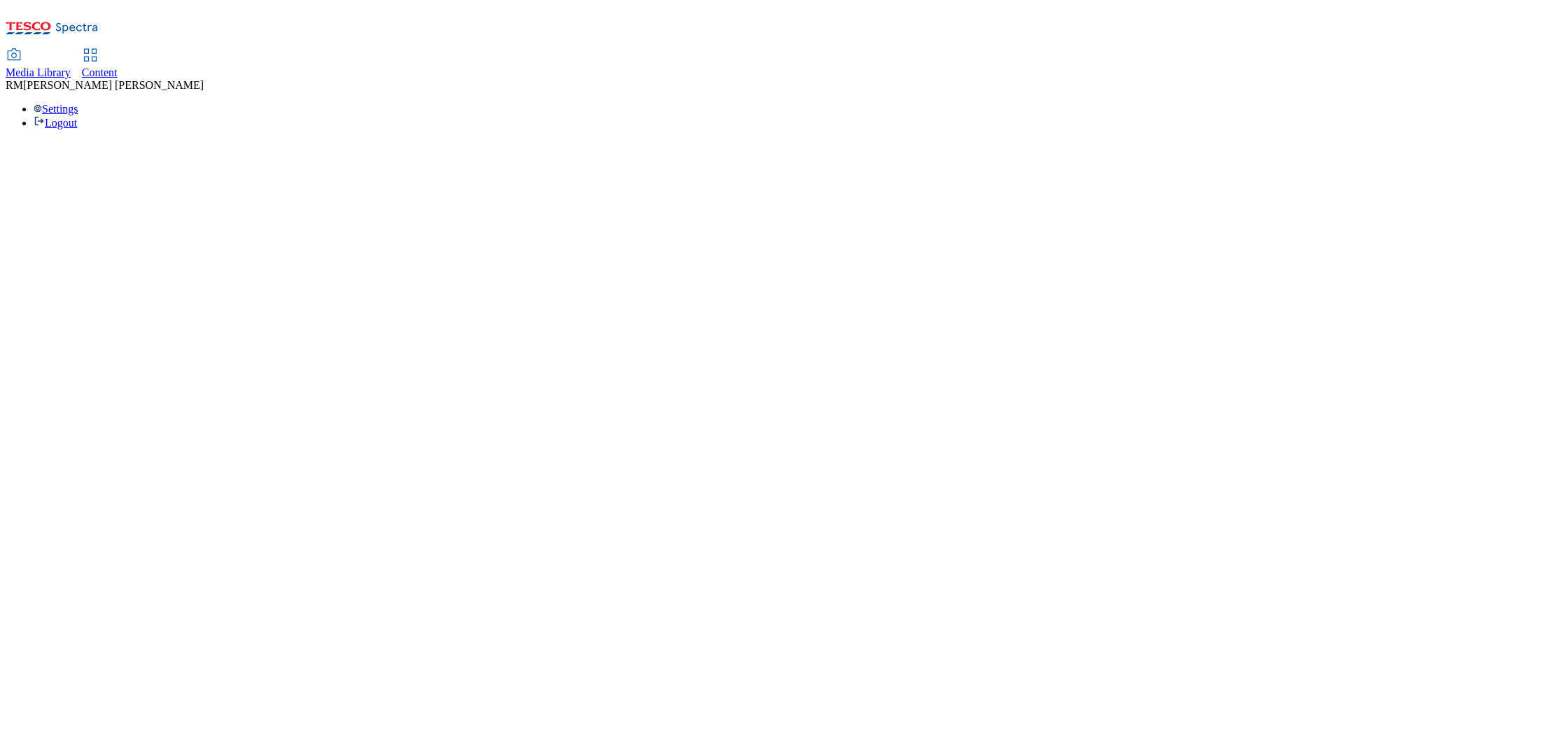
select select "flare-ighs-ce-mktg"
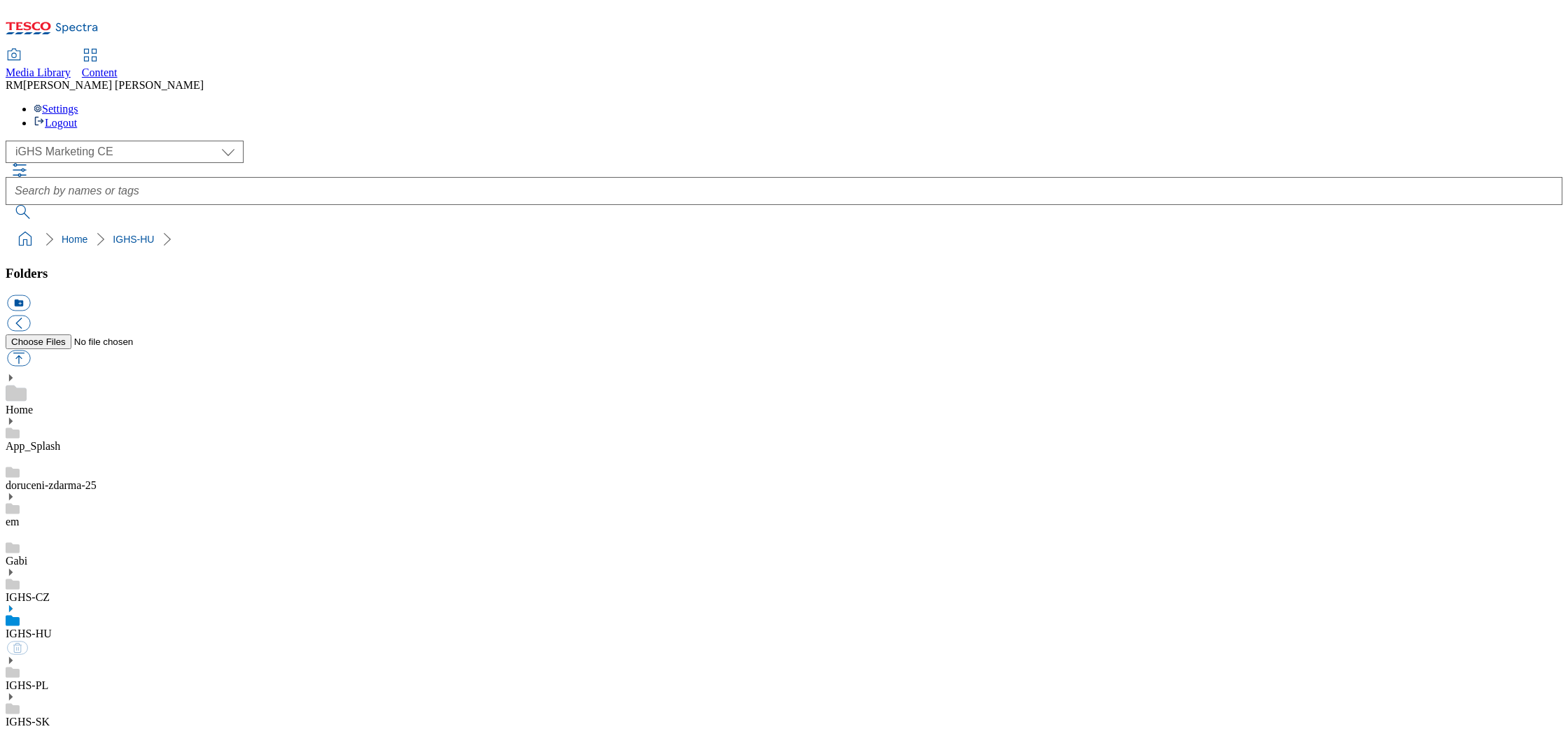
select select "flare-ighs-ce-mktg"
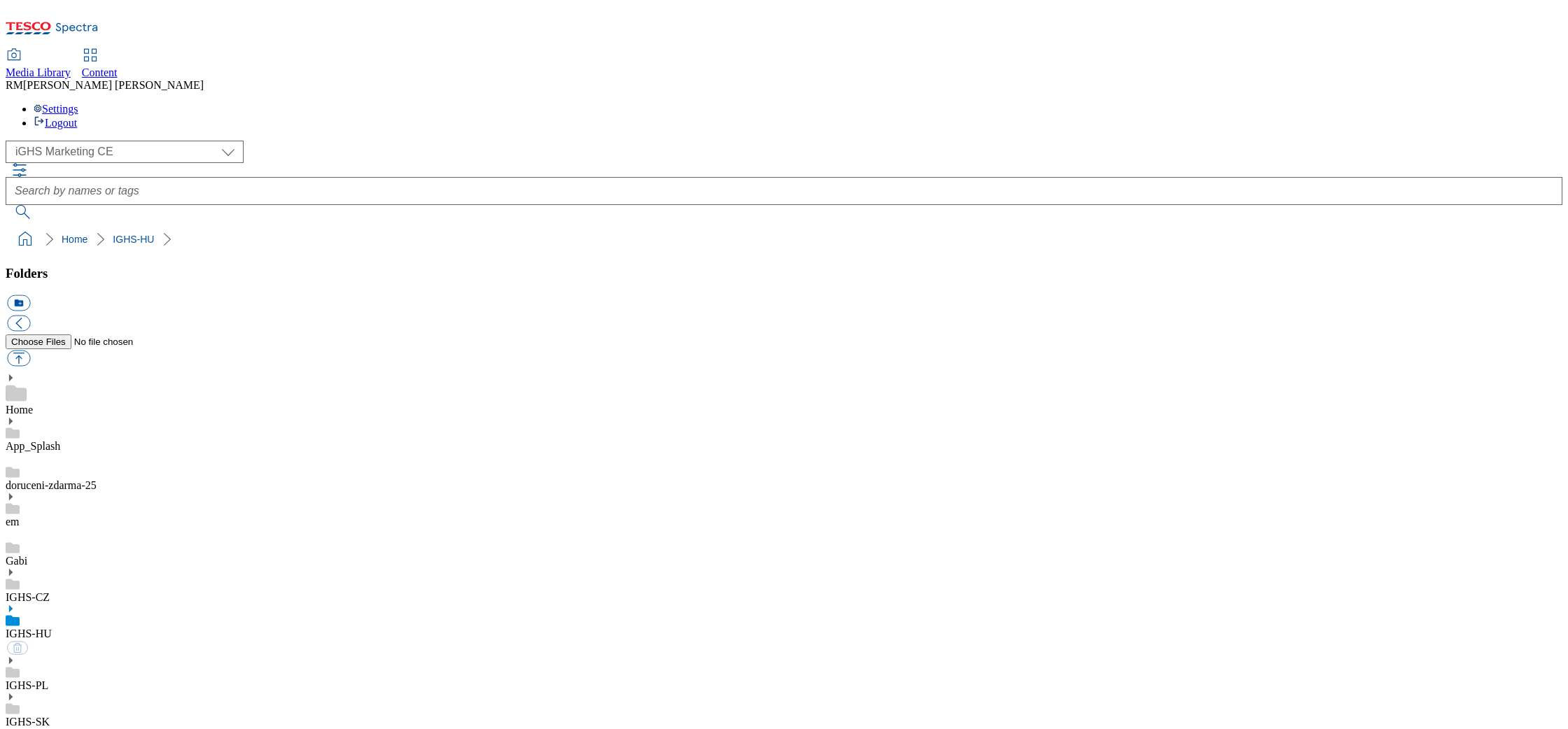
select select "flare-ighs-ce-mktg"
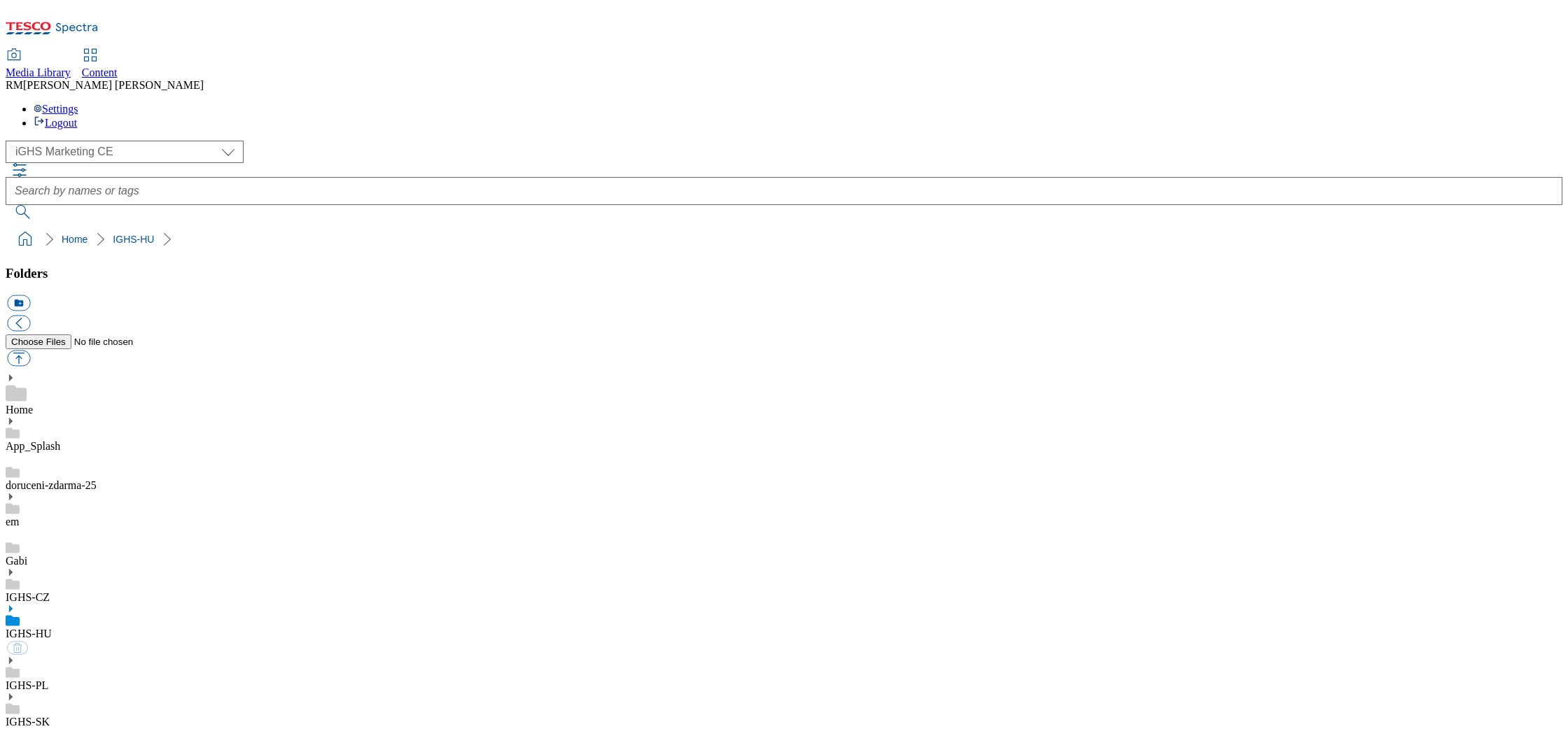
select select "flare-ighs-ce-mktg"
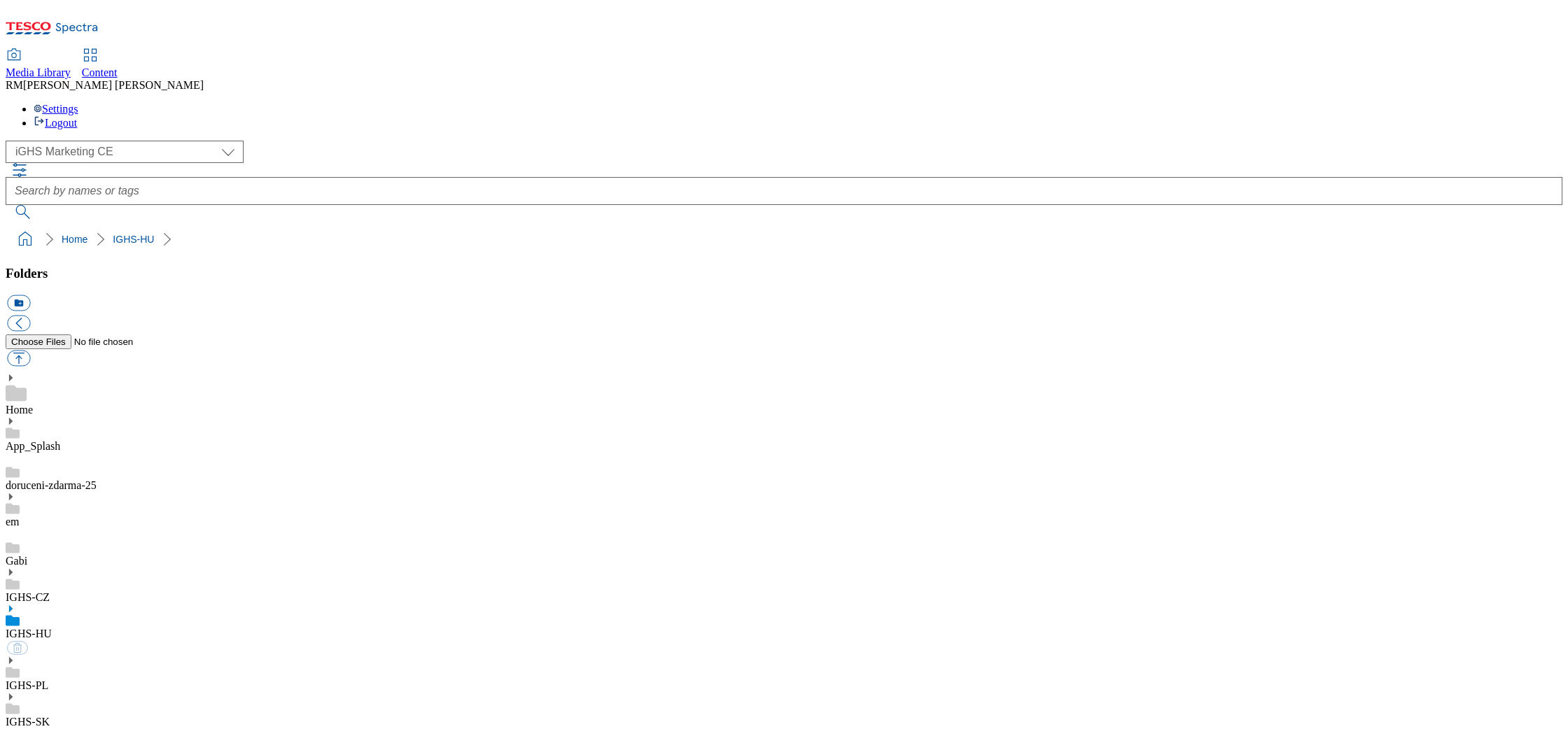
select select "flare-ighs-ce-mktg"
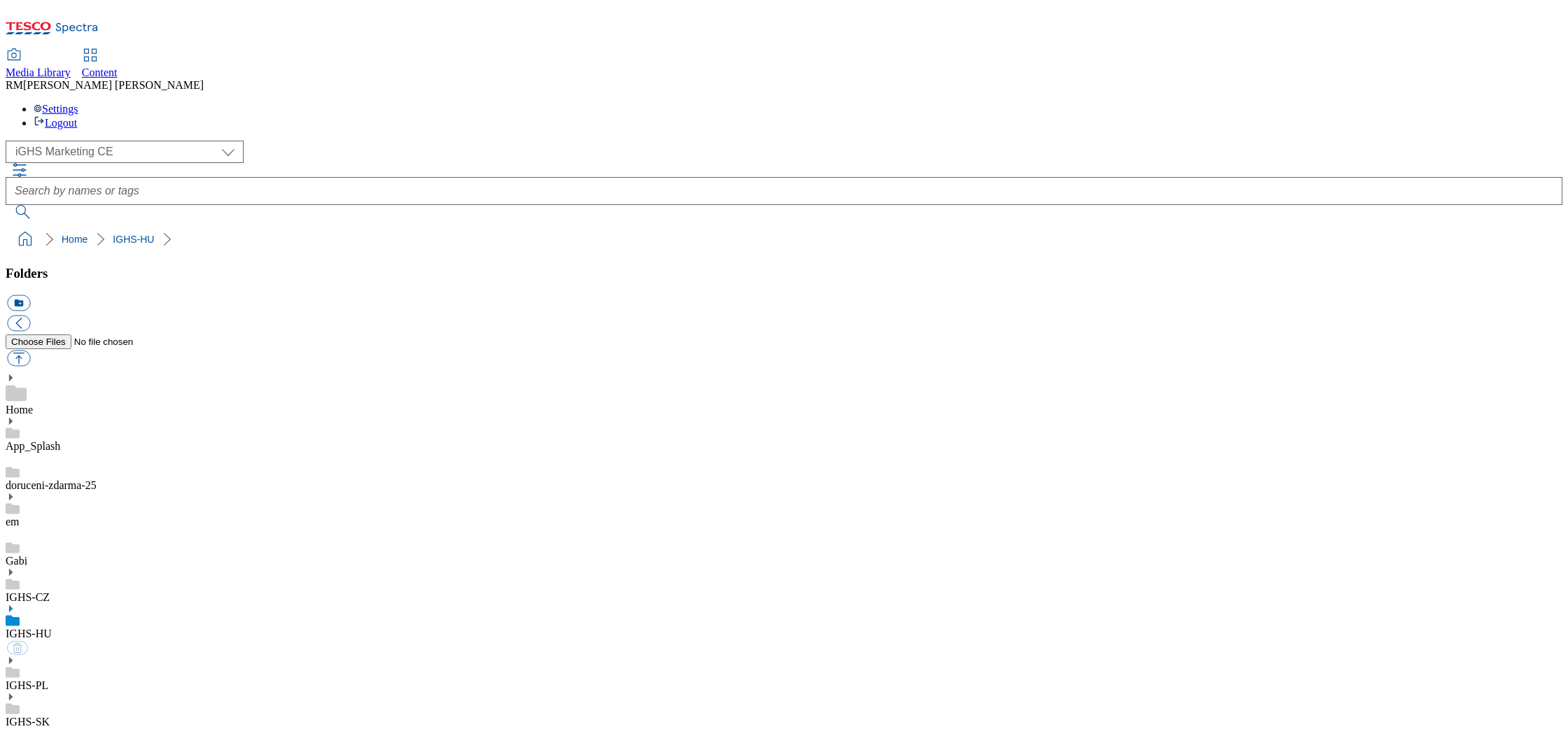
select select "flare-ighs-ce-mktg"
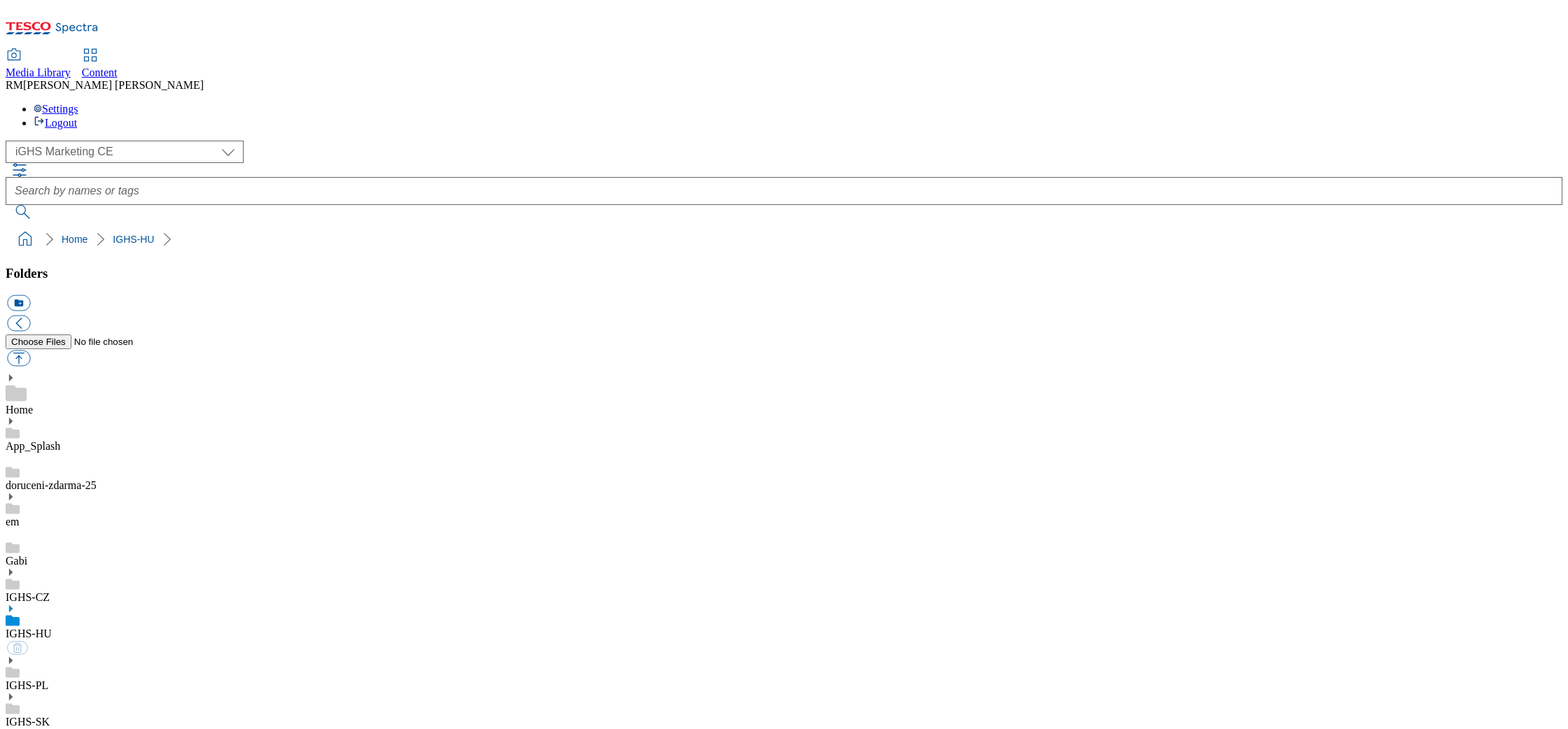
select select "flare-ighs-ce-mktg"
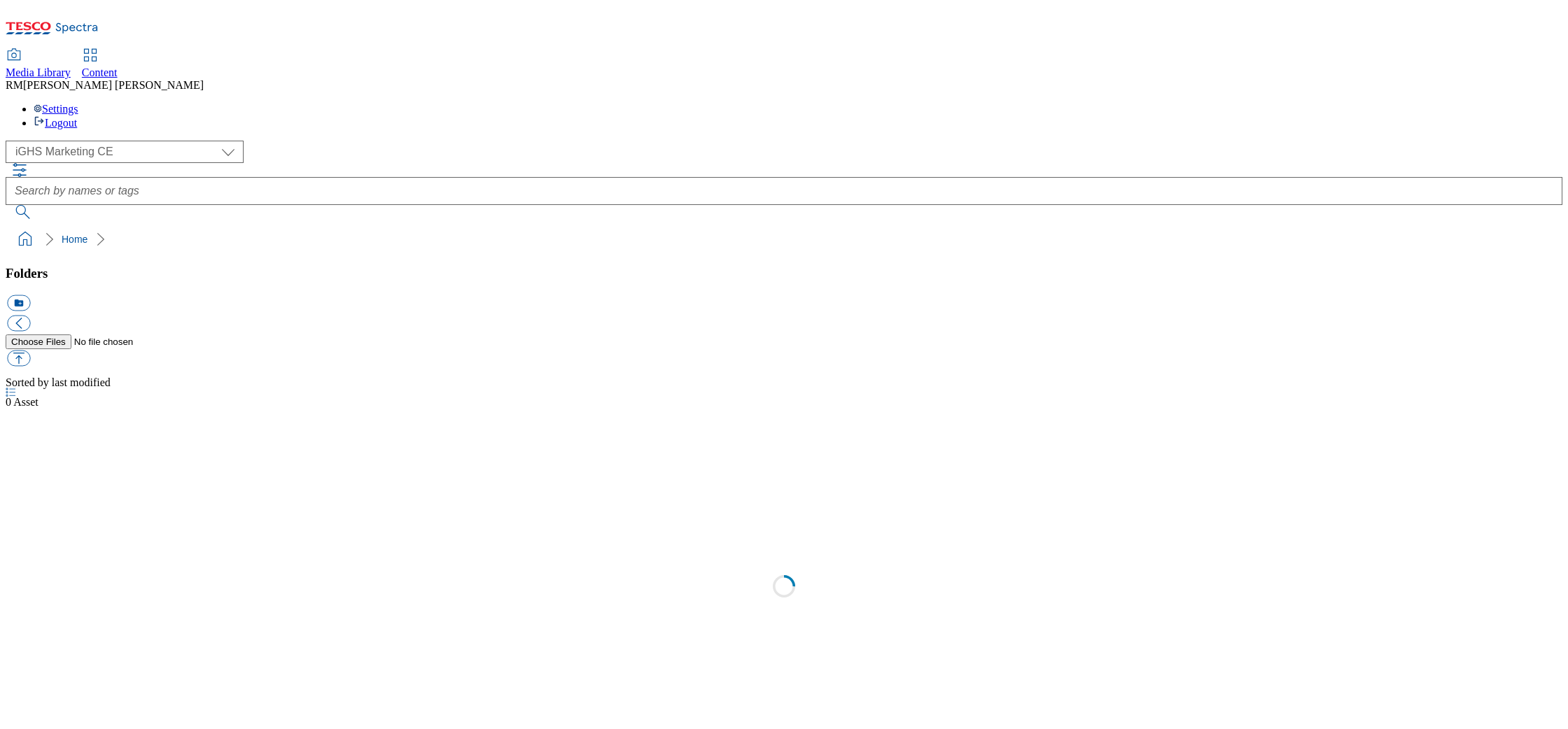
select select "flare-ighs-ce-mktg"
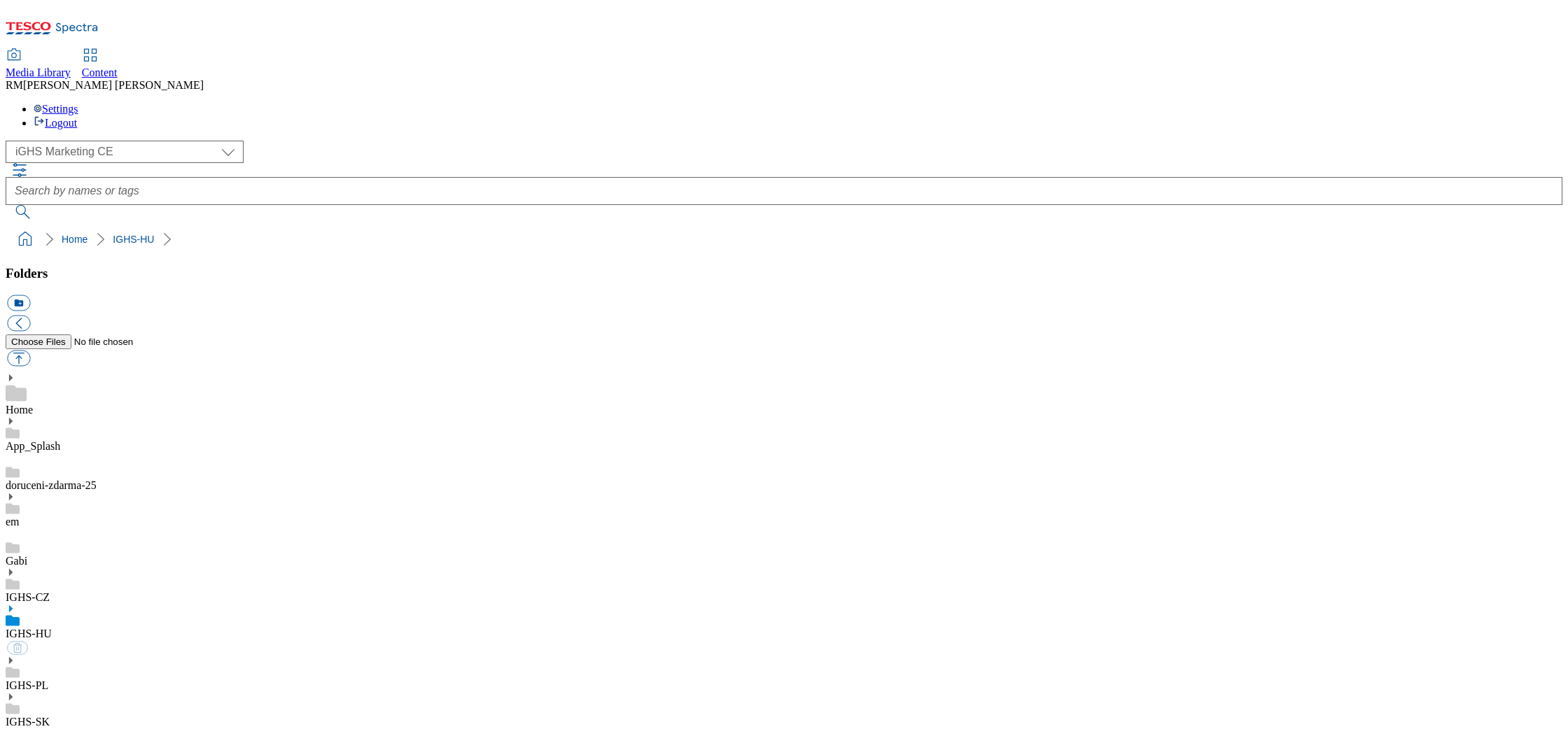
select select "flare-ighs-ce-mktg"
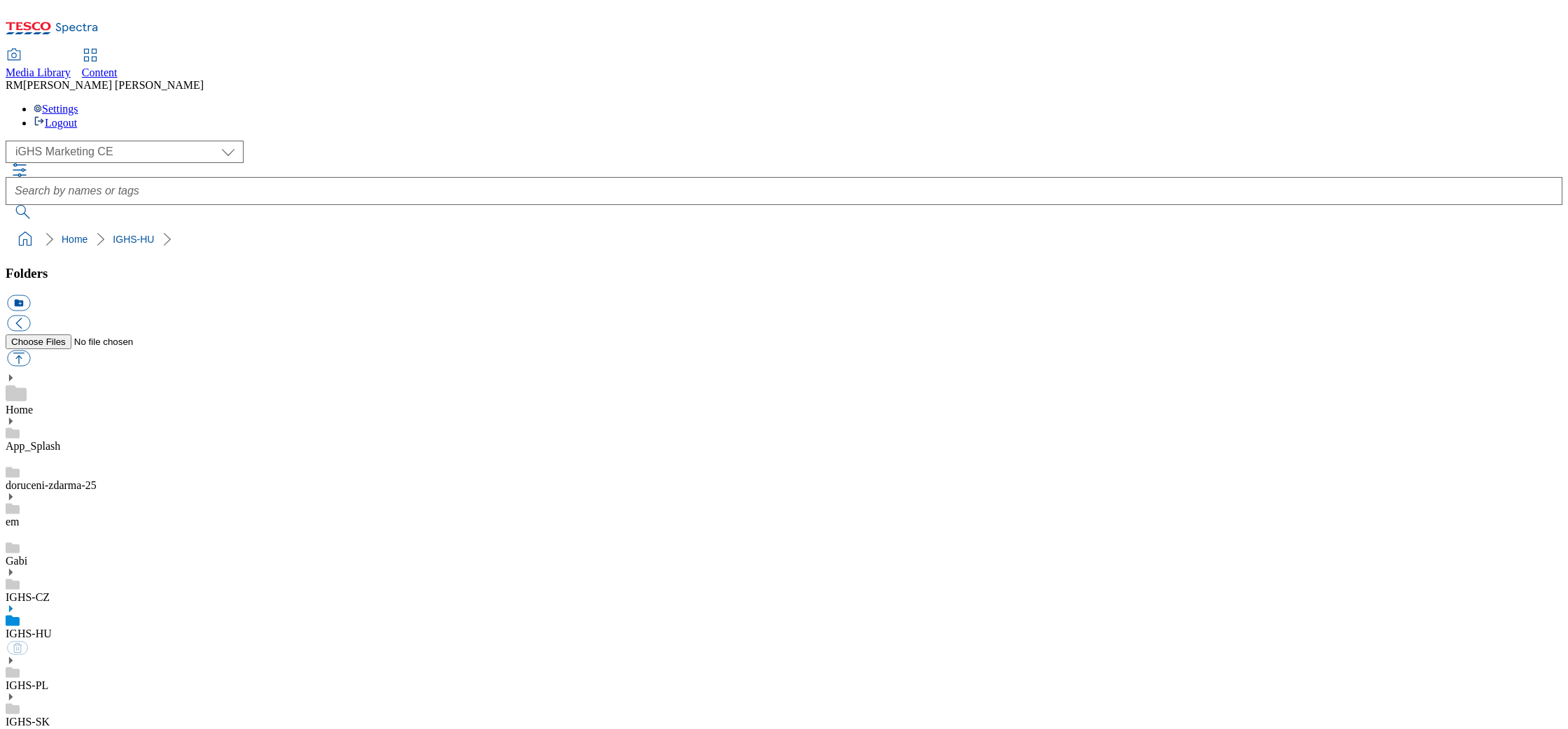
select select "flare-ighs-ce-mktg"
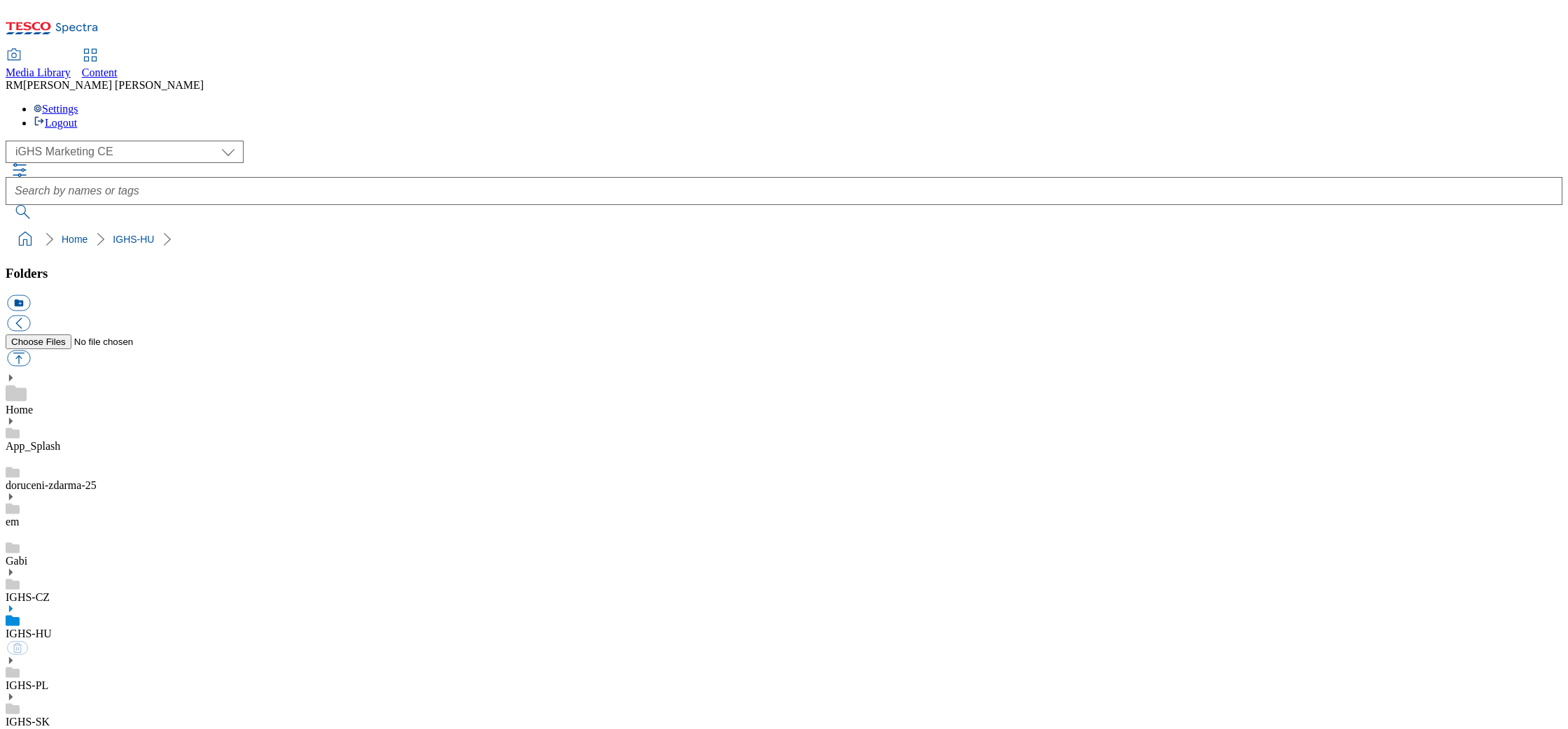
select select "flare-ighs-ce-mktg"
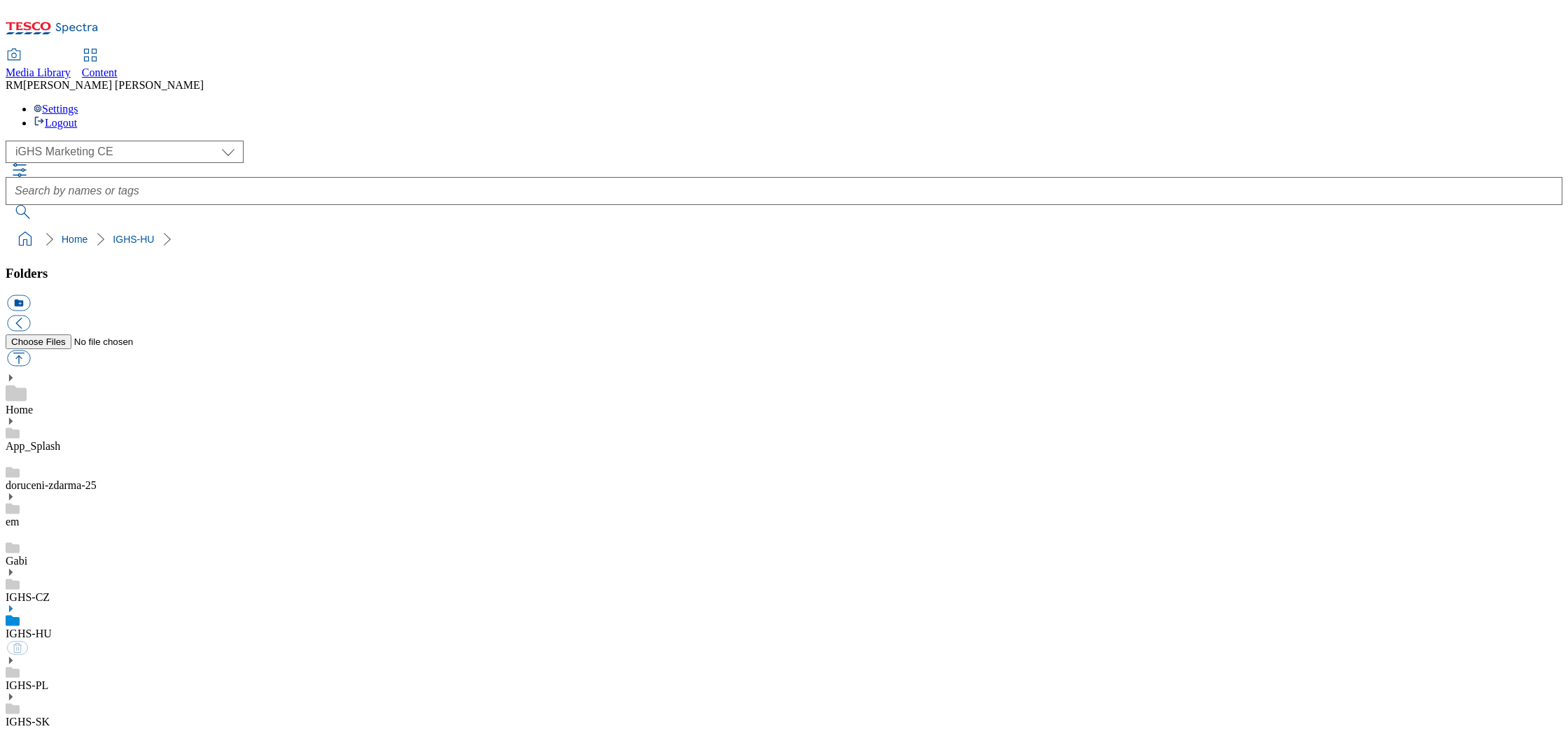
select select "flare-ighs-ce-mktg"
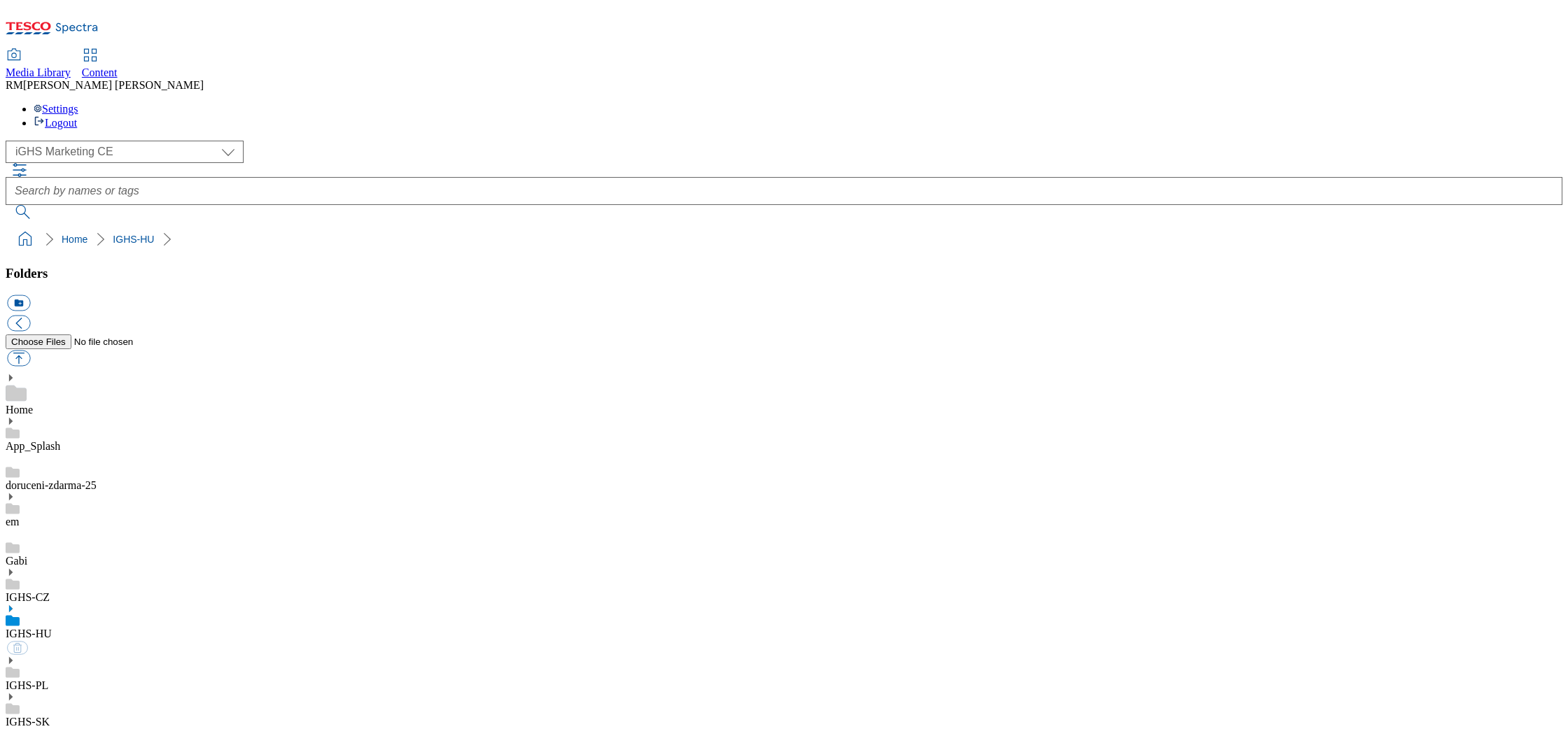
select select "flare-ighs-ce-mktg"
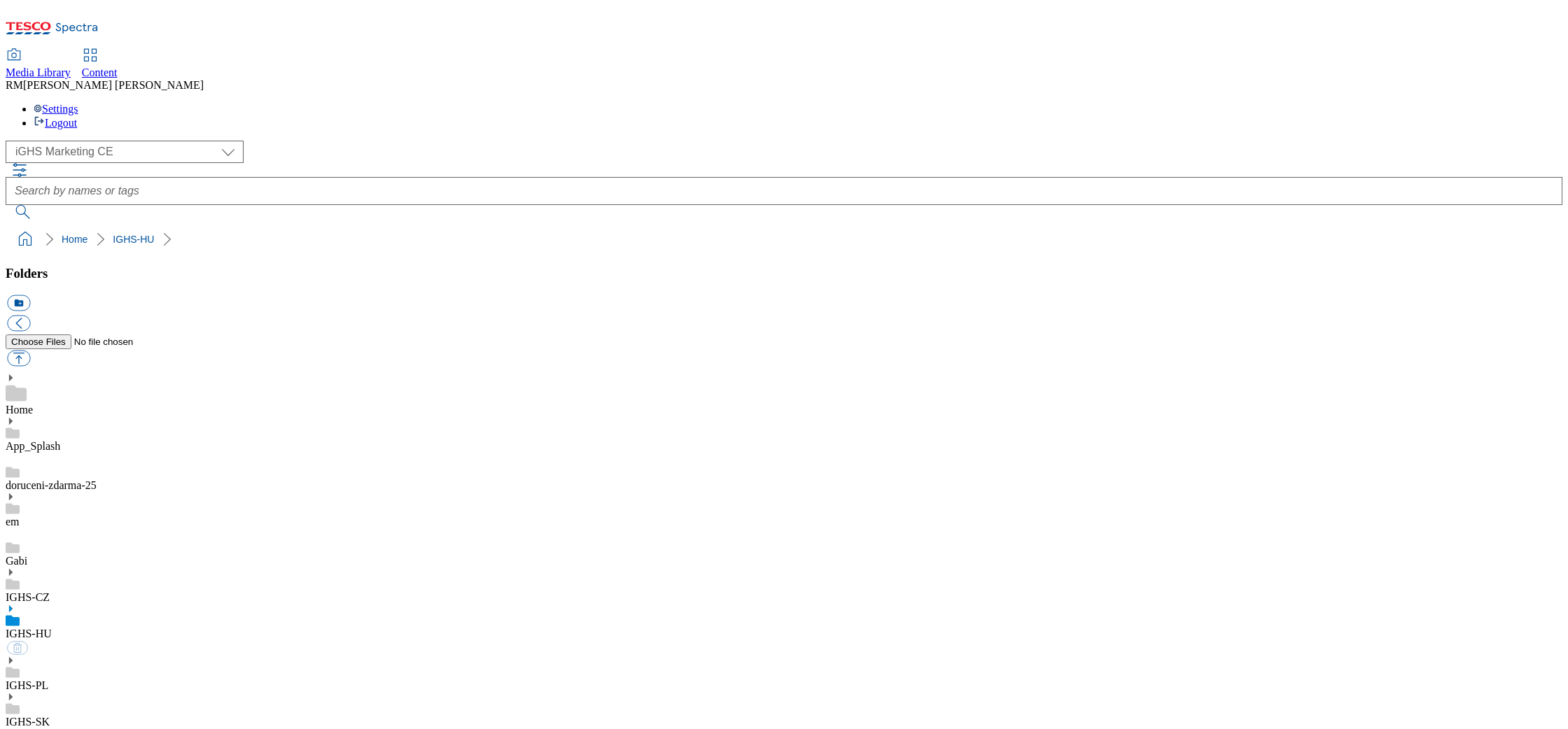
select select "flare-ighs-ce-mktg"
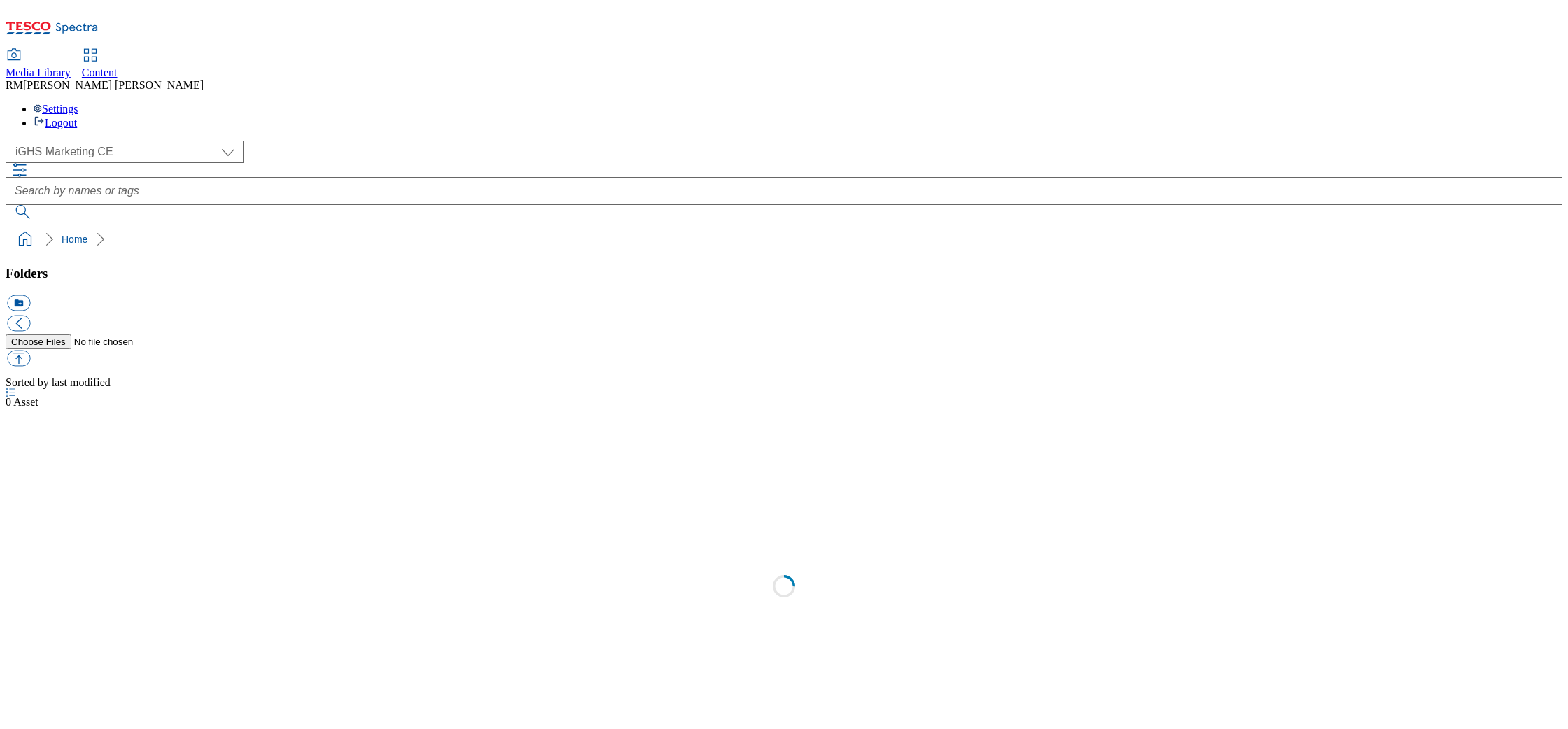
select select "flare-ighs-ce-mktg"
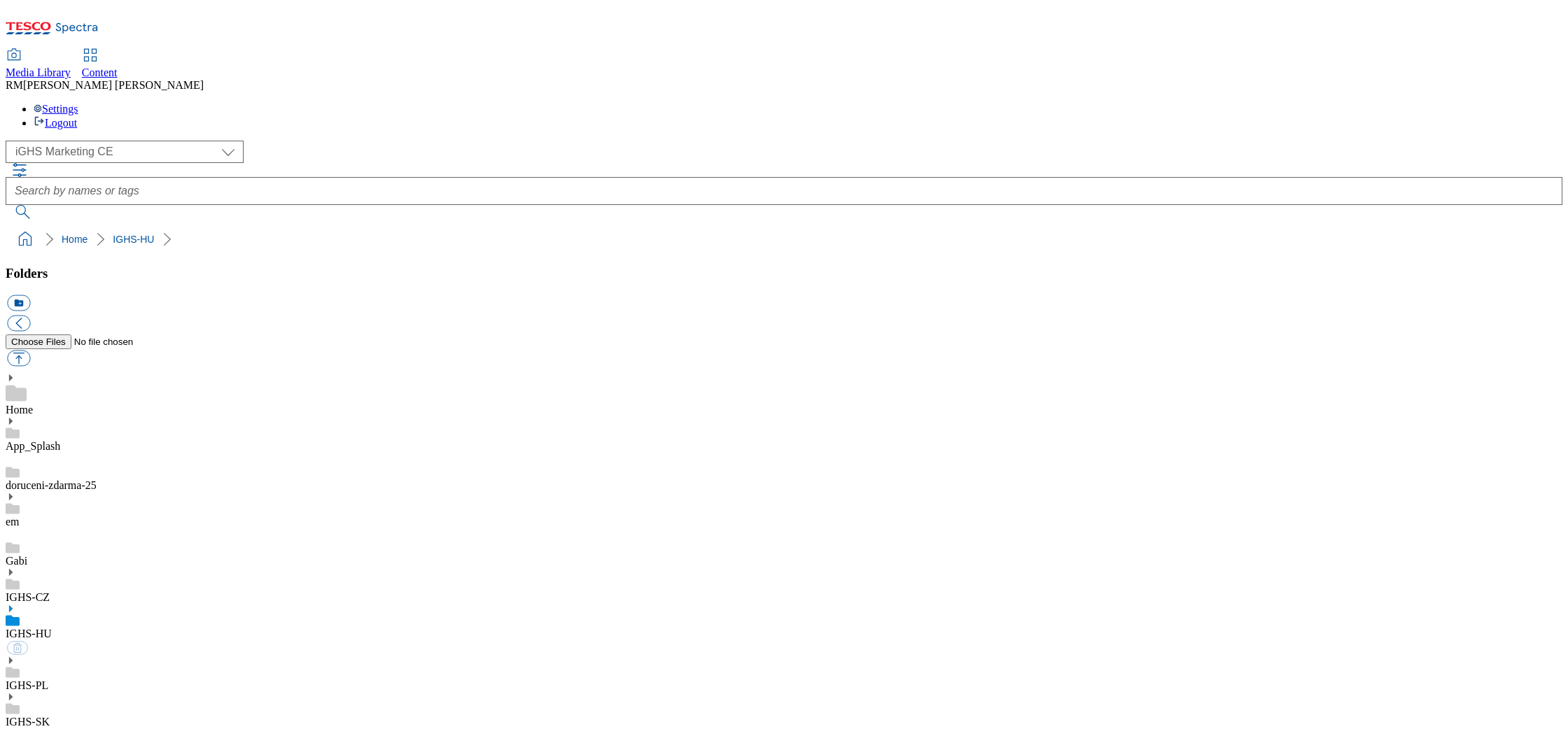
select select "flare-ighs-ce-mktg"
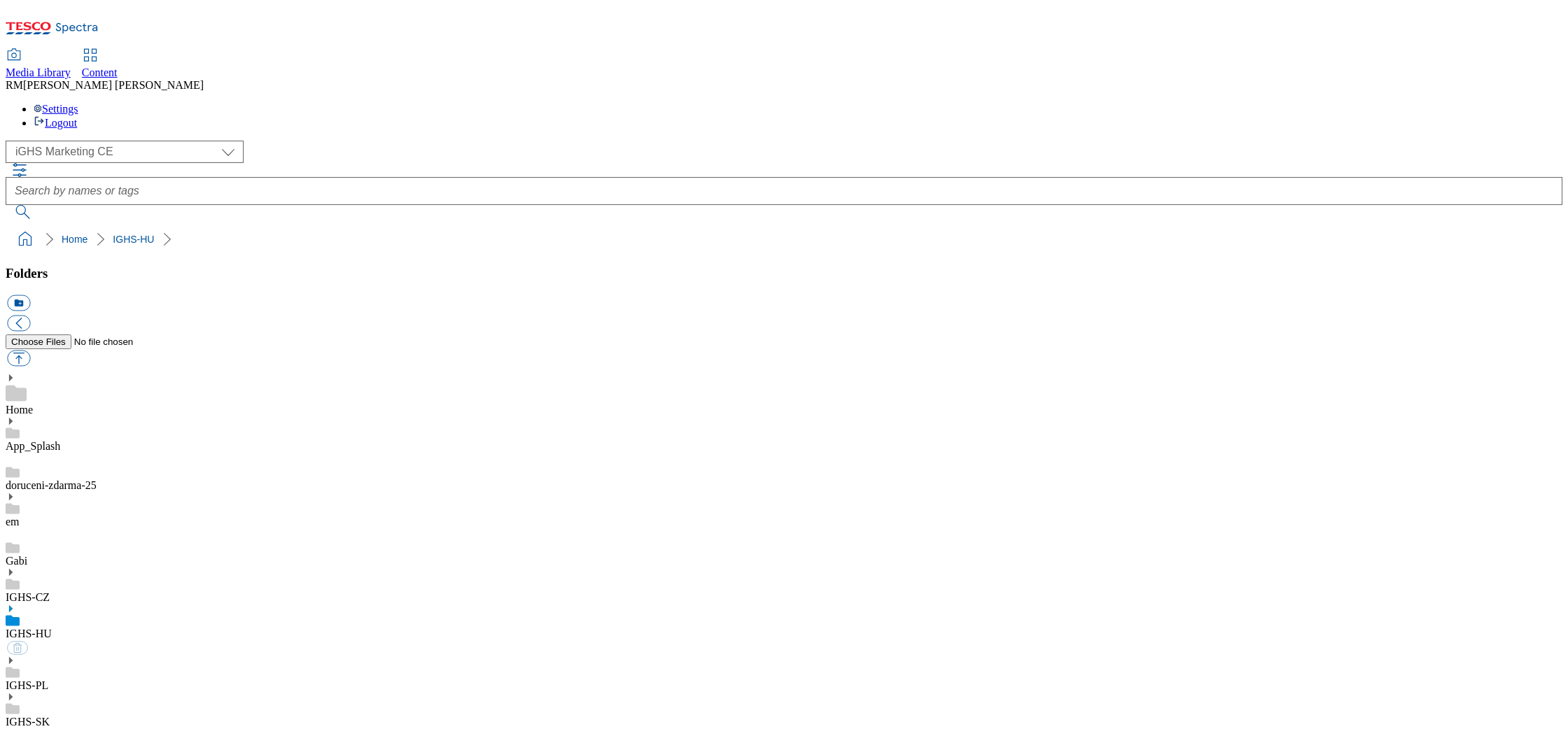
select select "flare-ighs-ce-mktg"
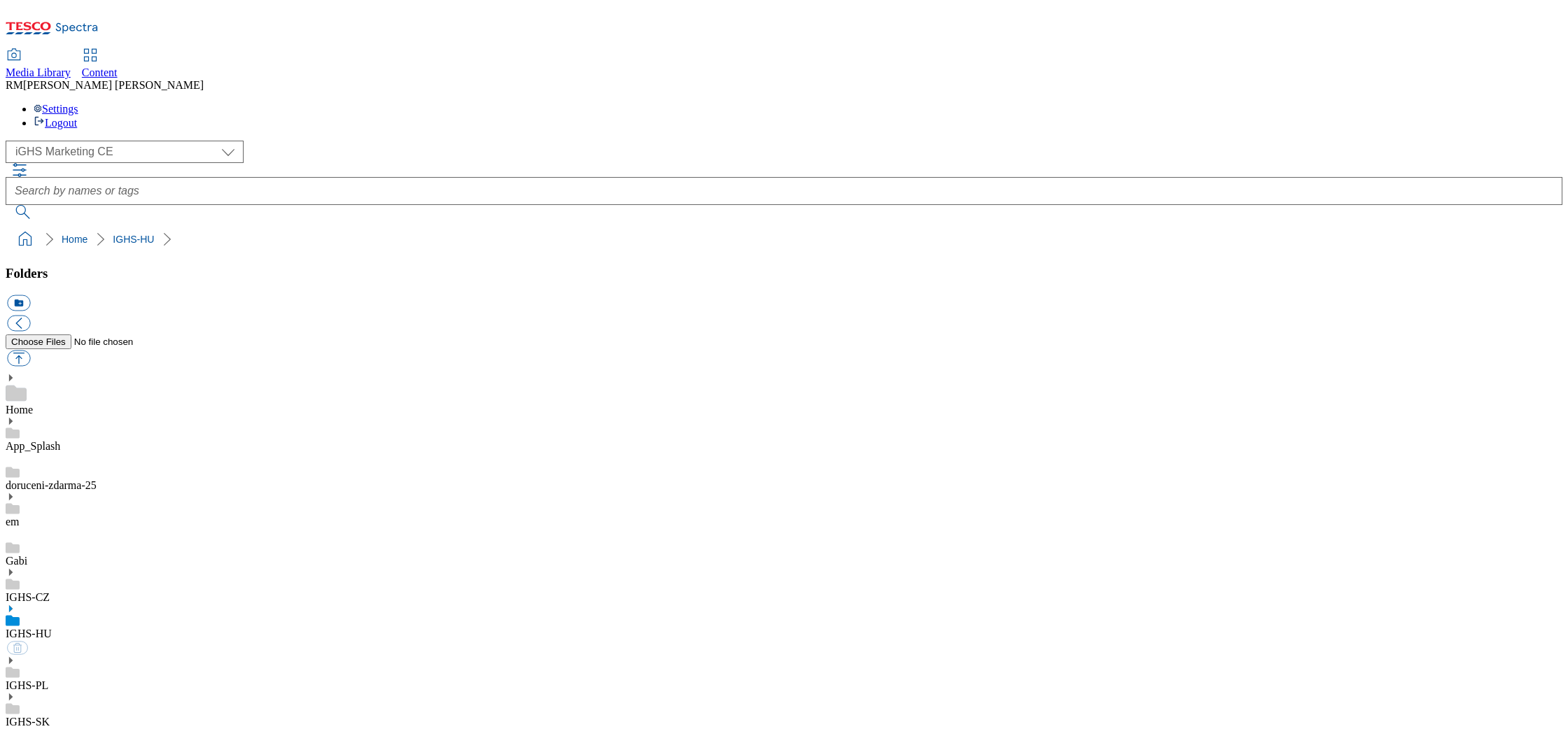
select select "flare-ighs-ce-mktg"
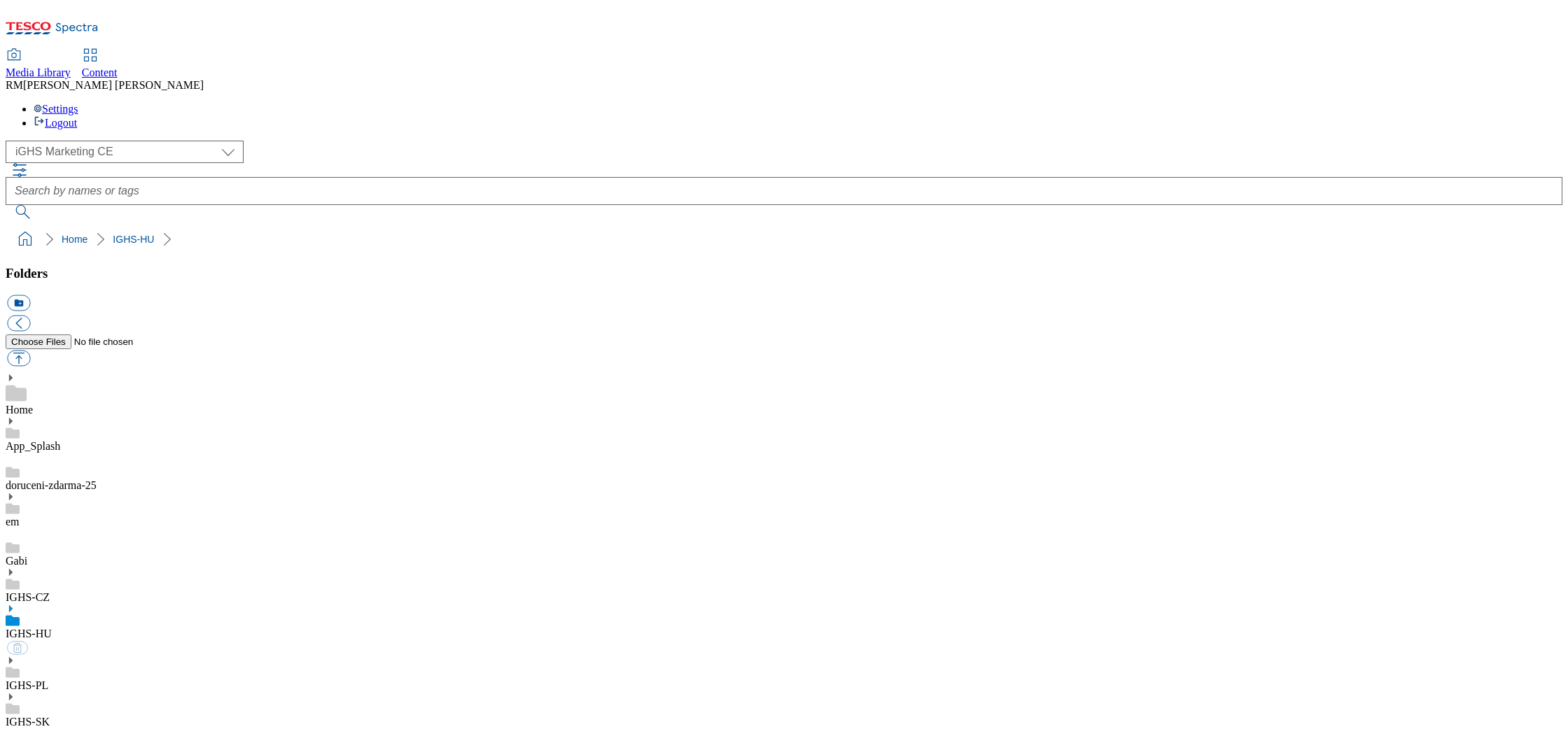
select select "flare-ighs-ce-mktg"
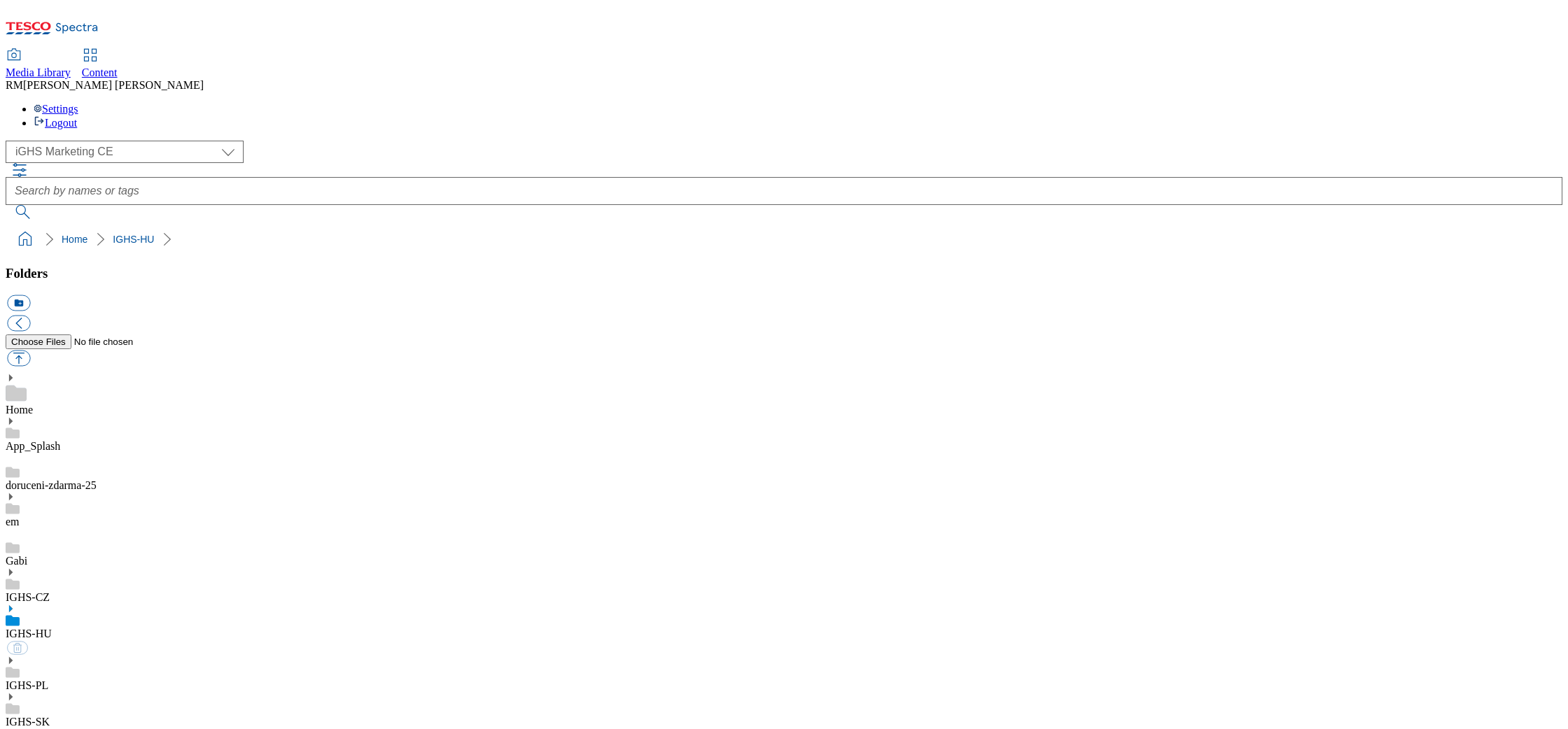
select select "flare-ighs-ce-mktg"
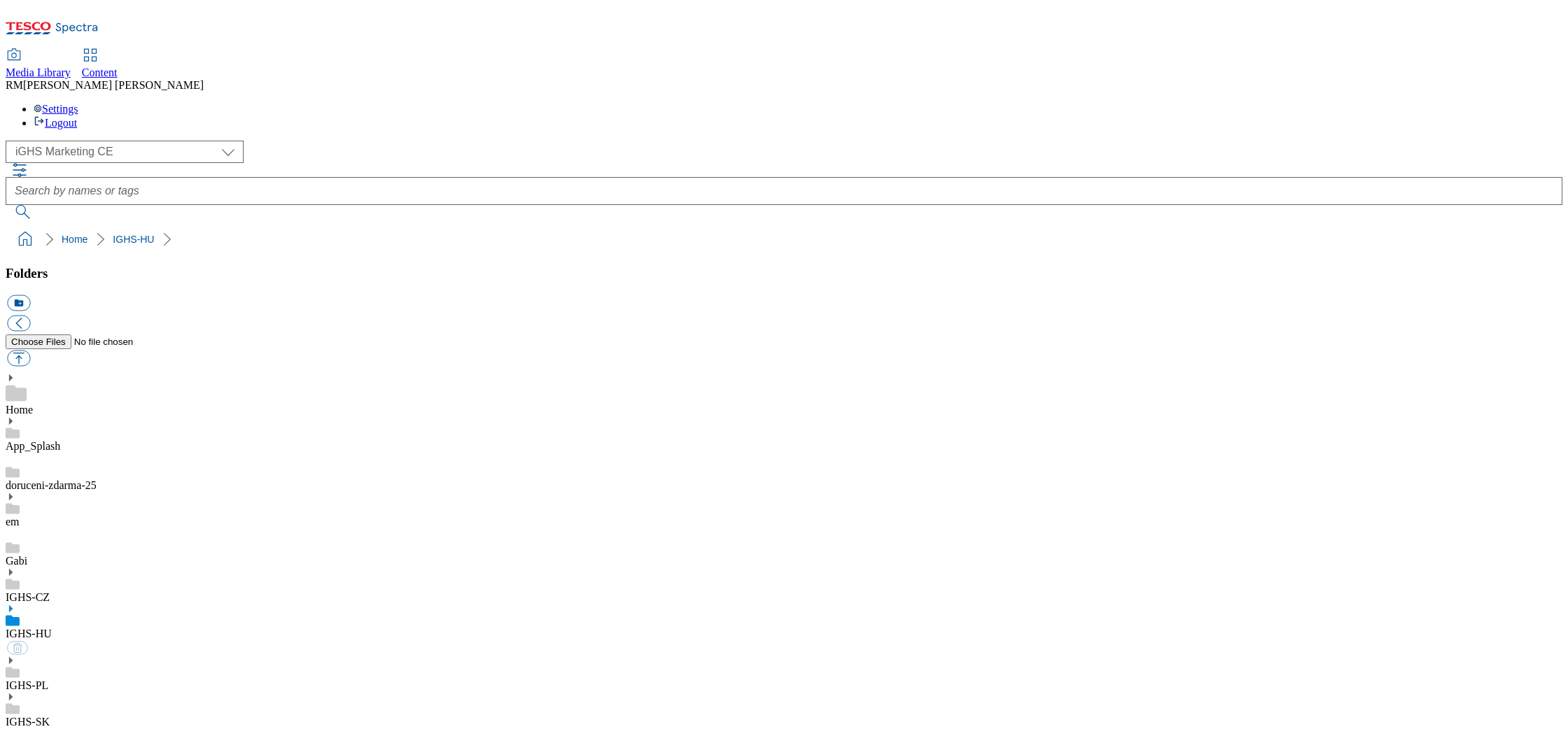
select select "flare-ighs-ce-mktg"
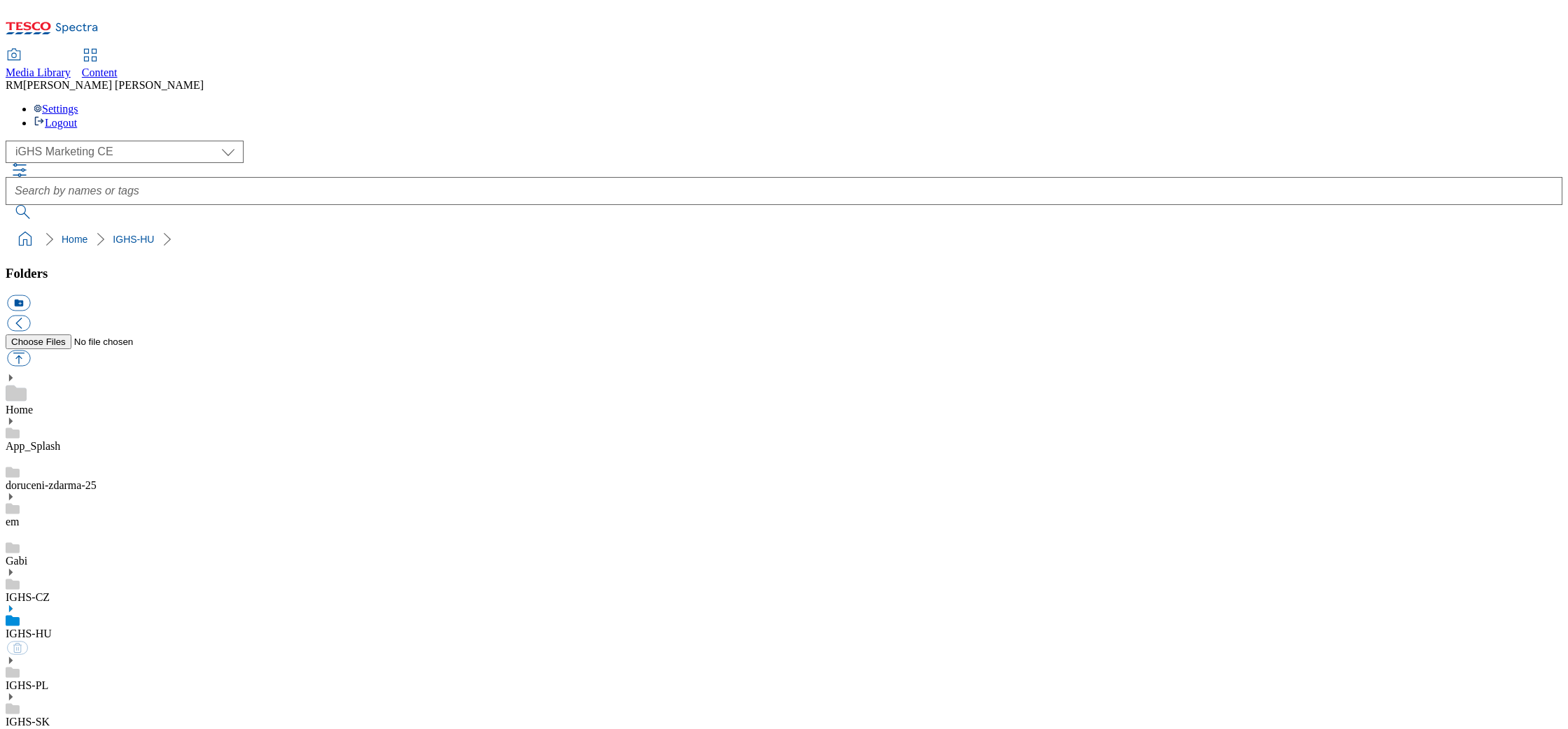
select select "flare-ighs-ce-mktg"
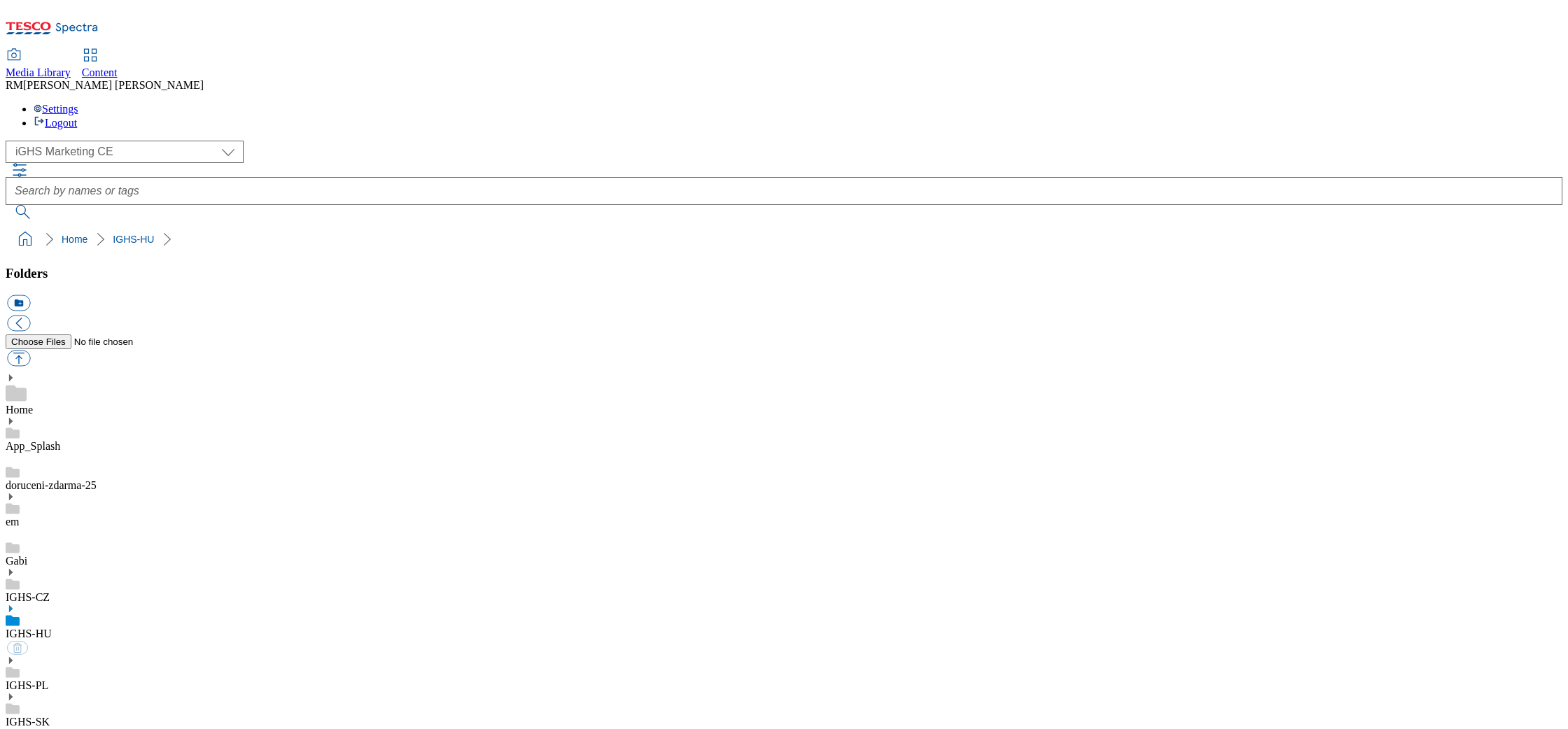
select select "flare-ighs-ce-mktg"
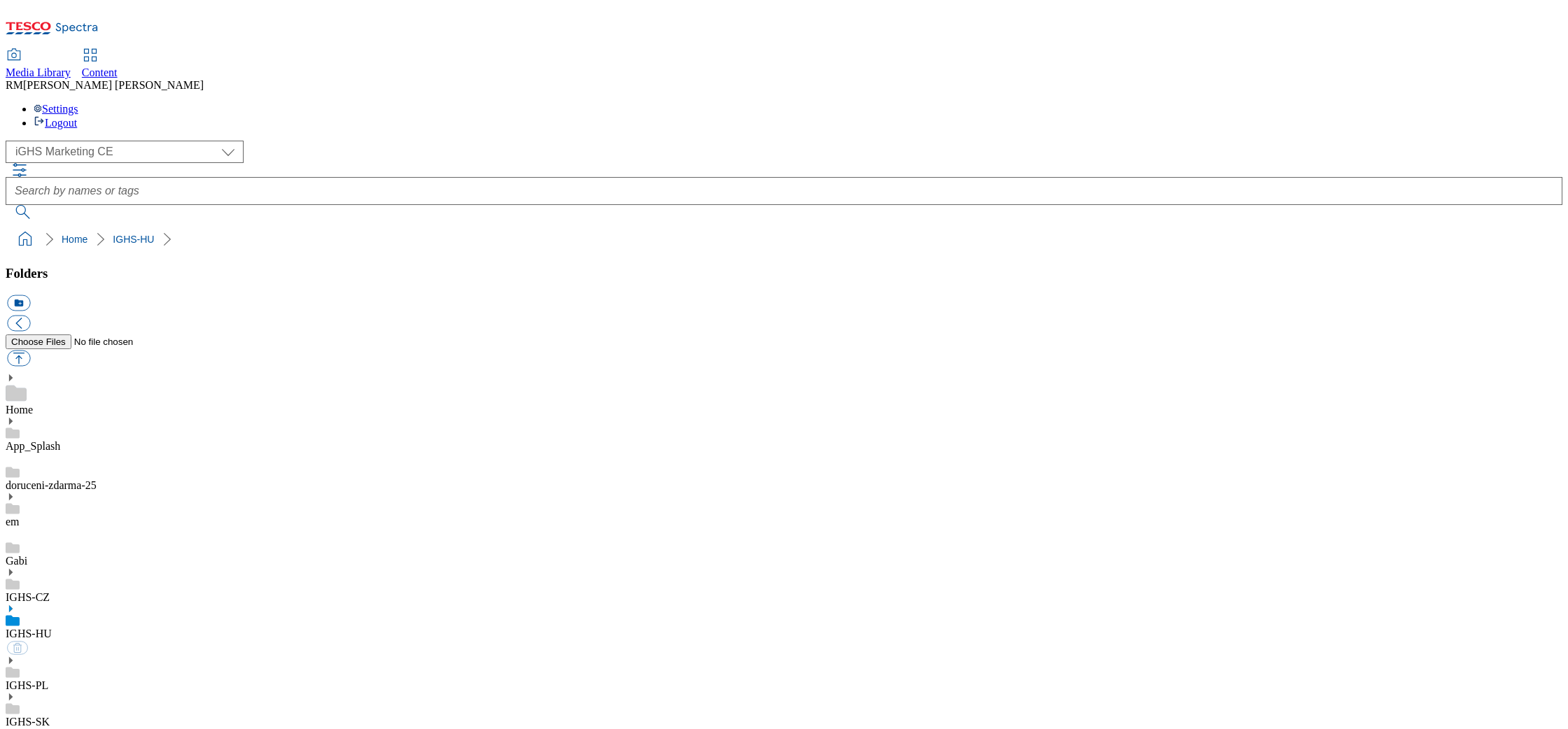
select select "flare-ighs-ce-mktg"
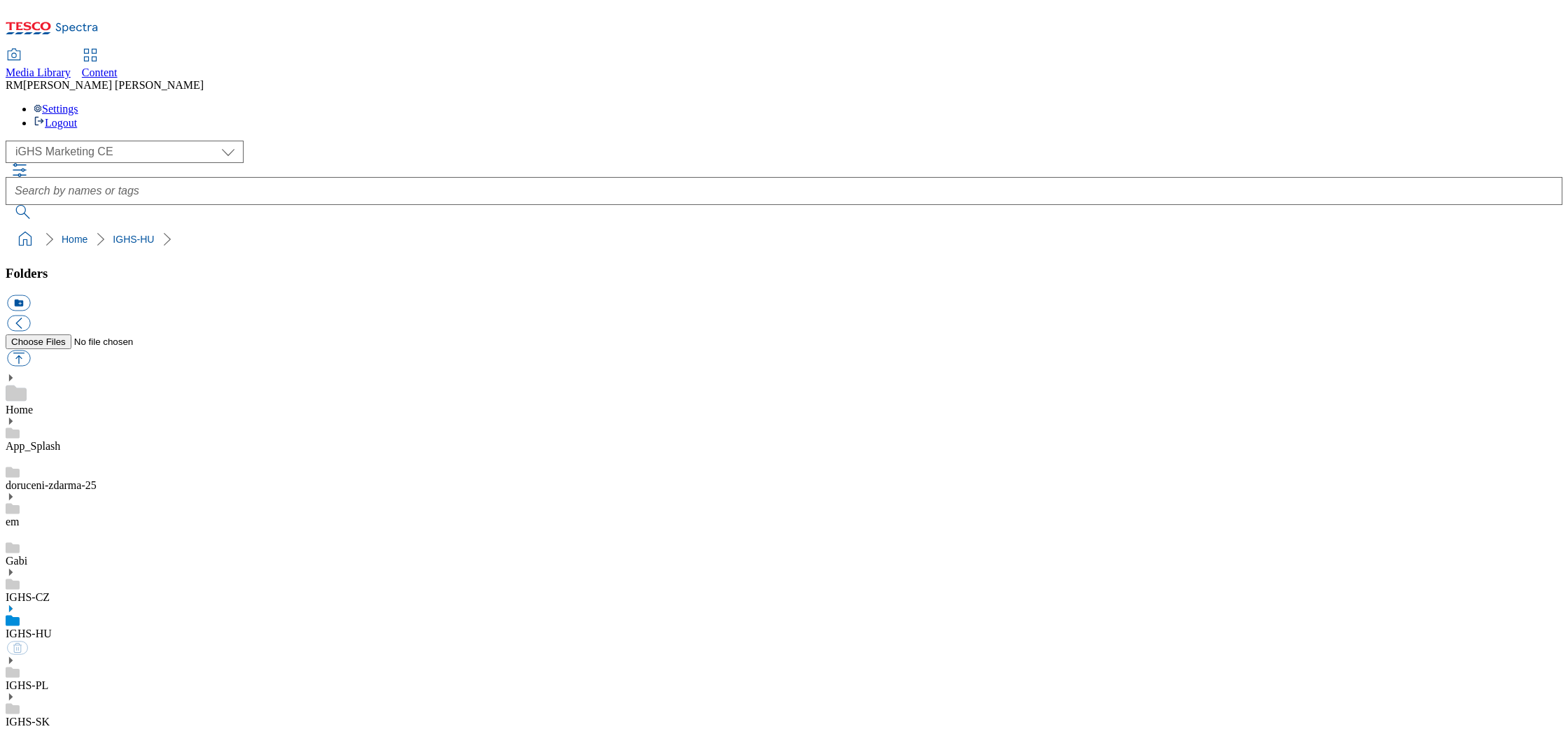
select select "flare-ighs-ce-mktg"
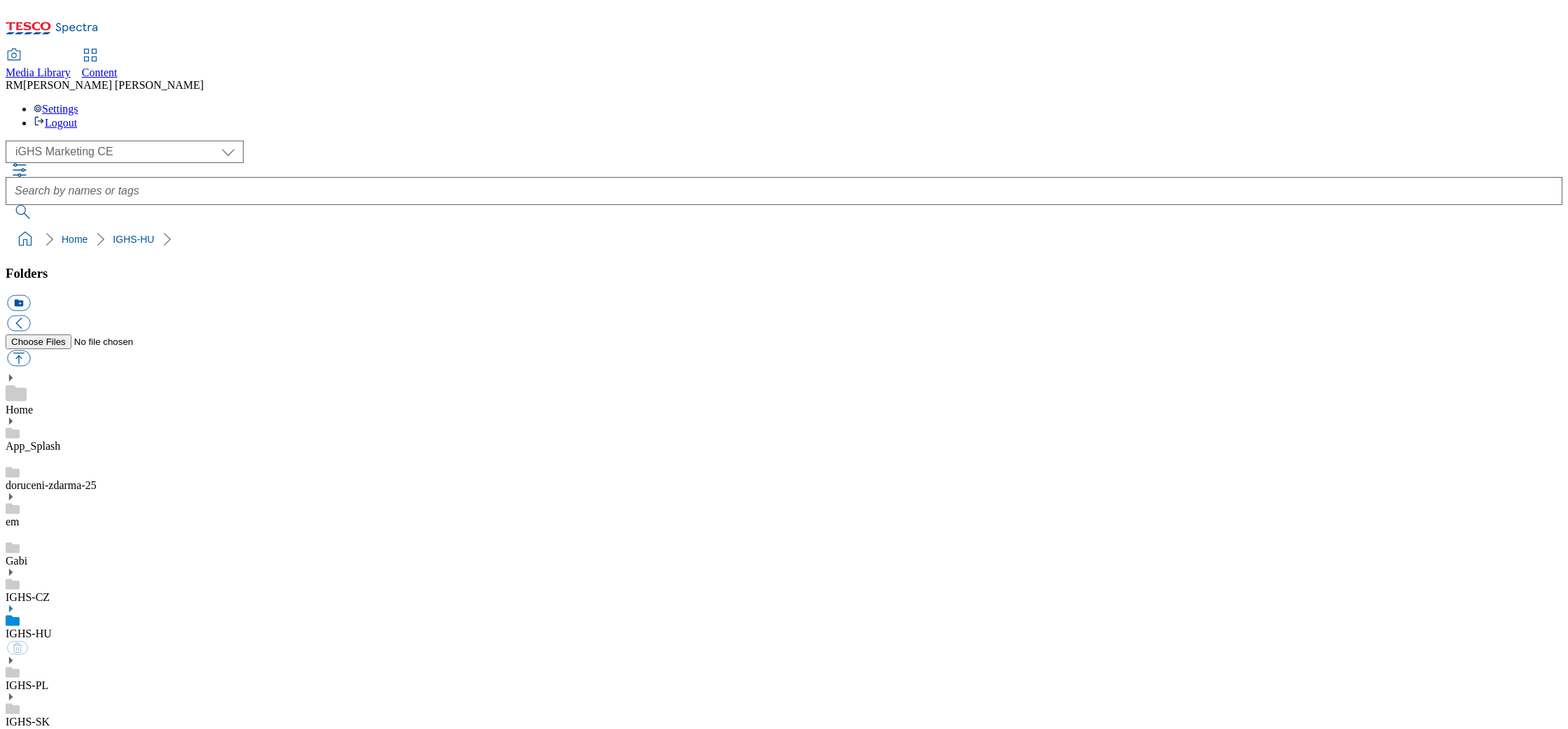
select select "flare-ighs-ce-mktg"
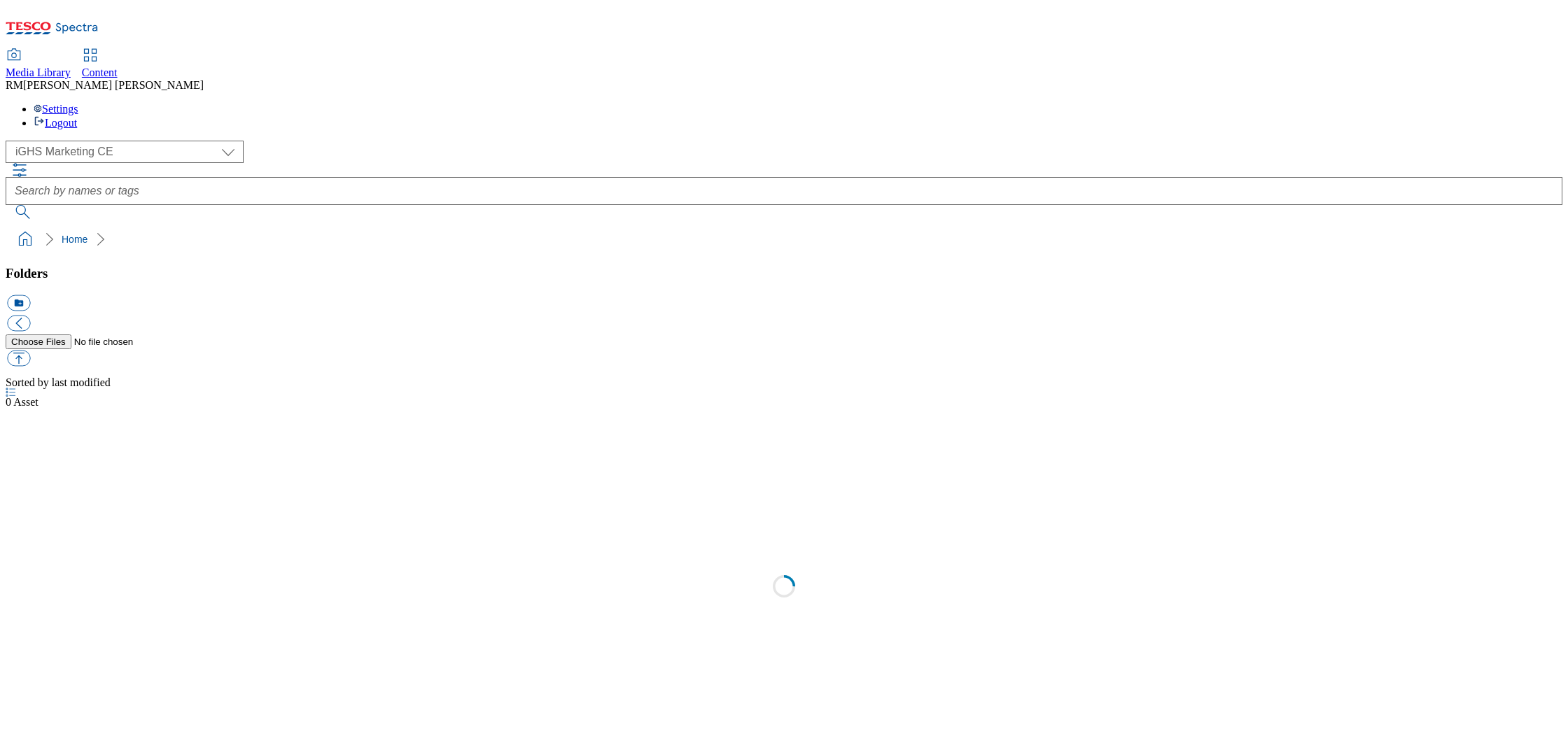
select select "flare-ighs-ce-mktg"
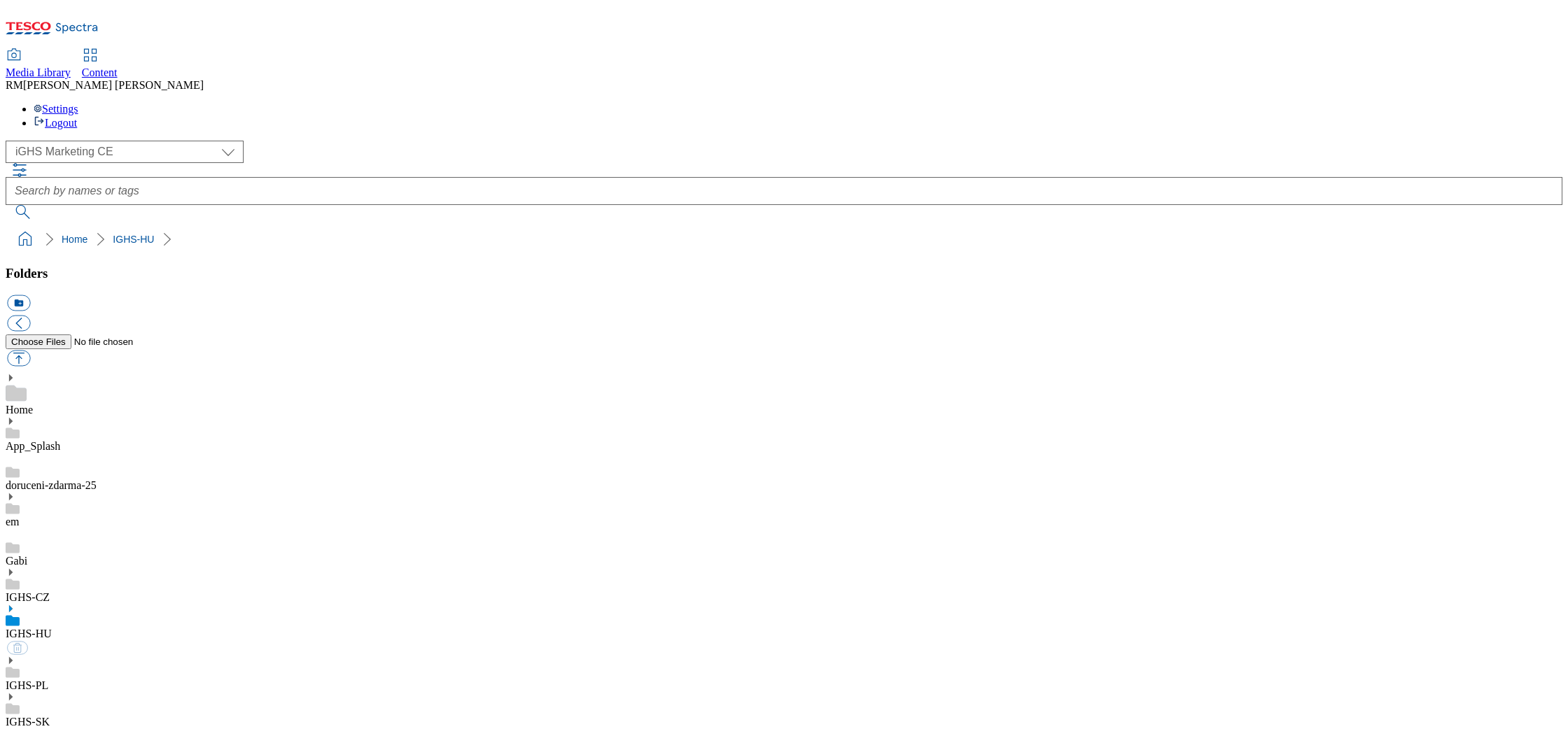
select select "flare-ighs-ce-mktg"
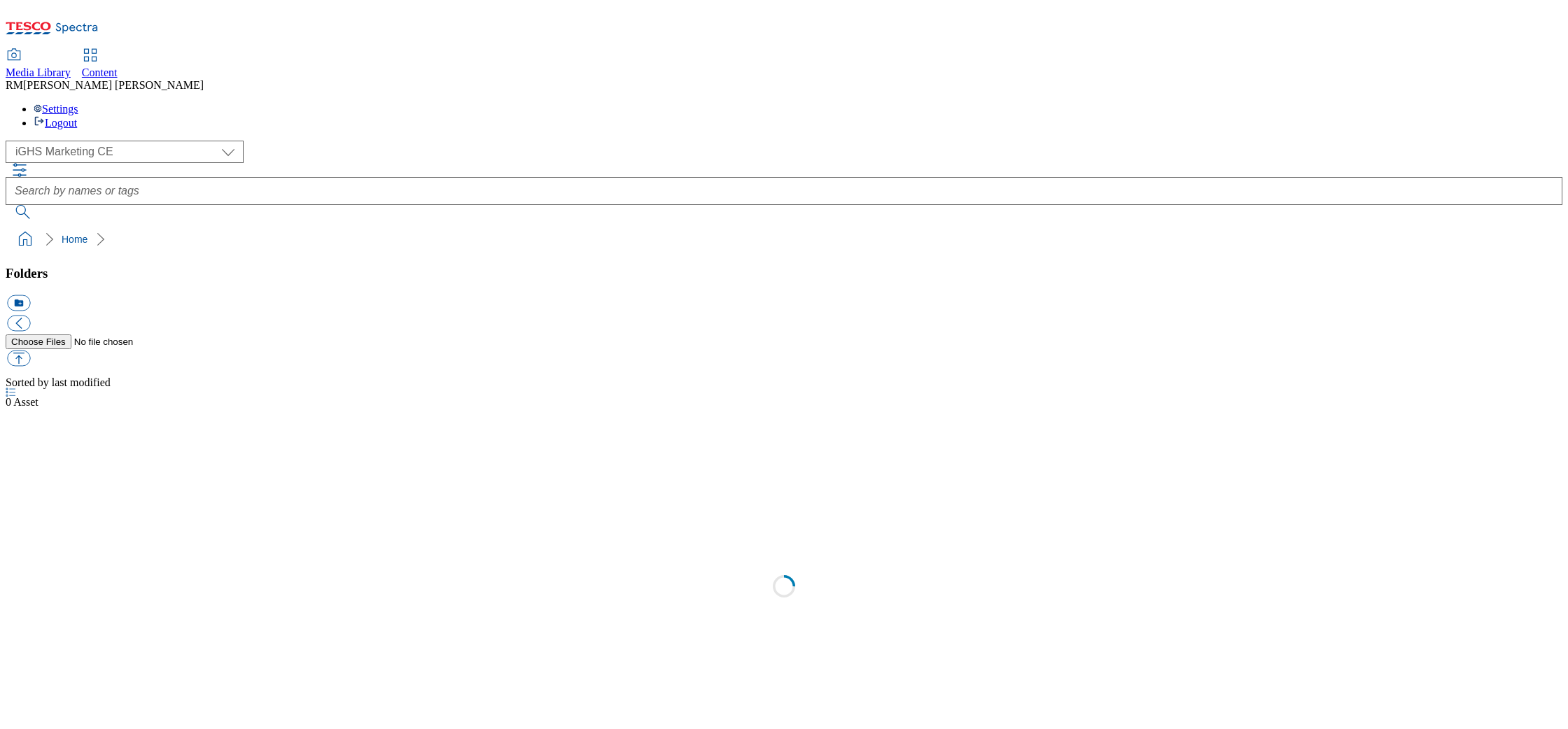
select select "flare-ighs-ce-mktg"
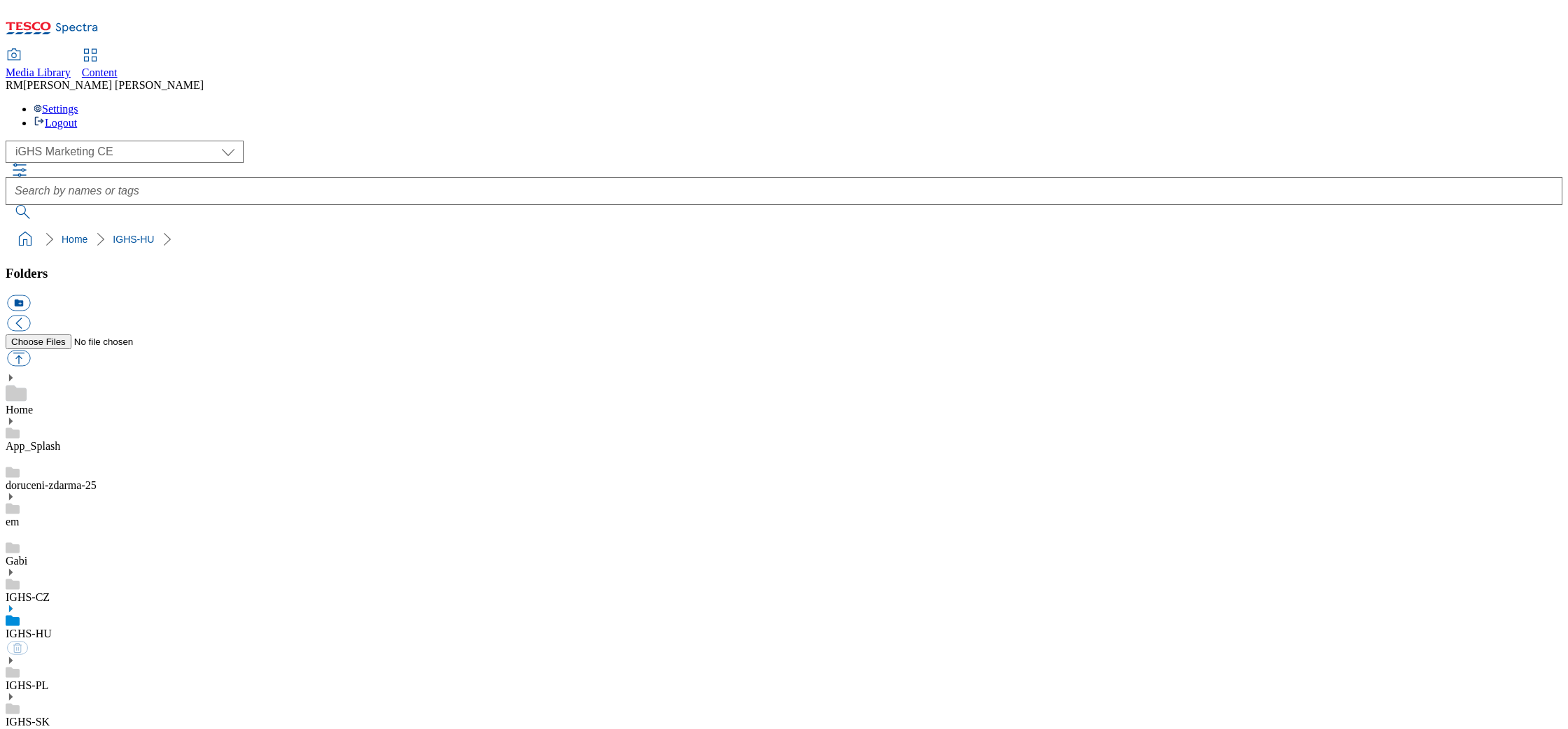
select select "flare-ighs-ce-mktg"
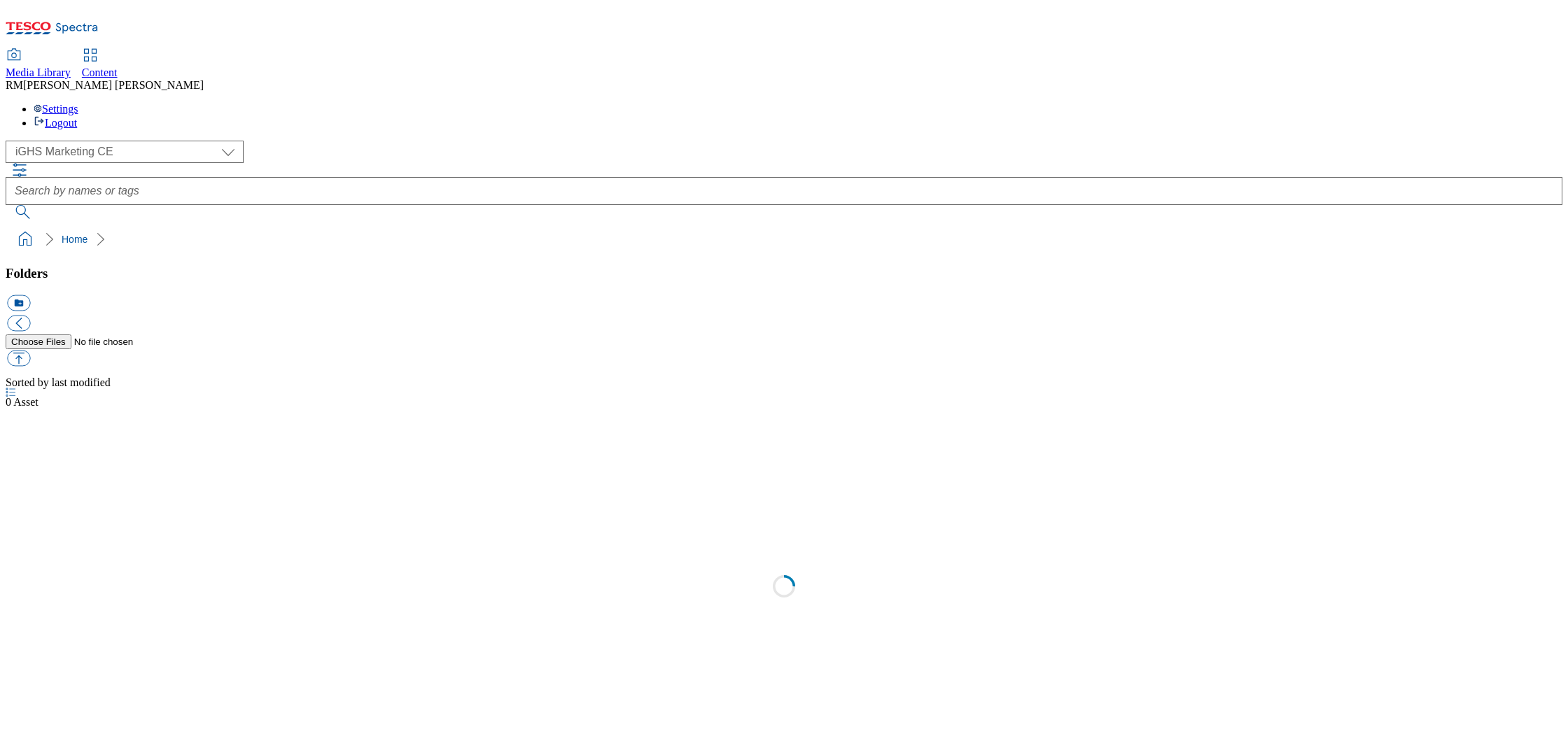
select select "flare-ighs-ce-mktg"
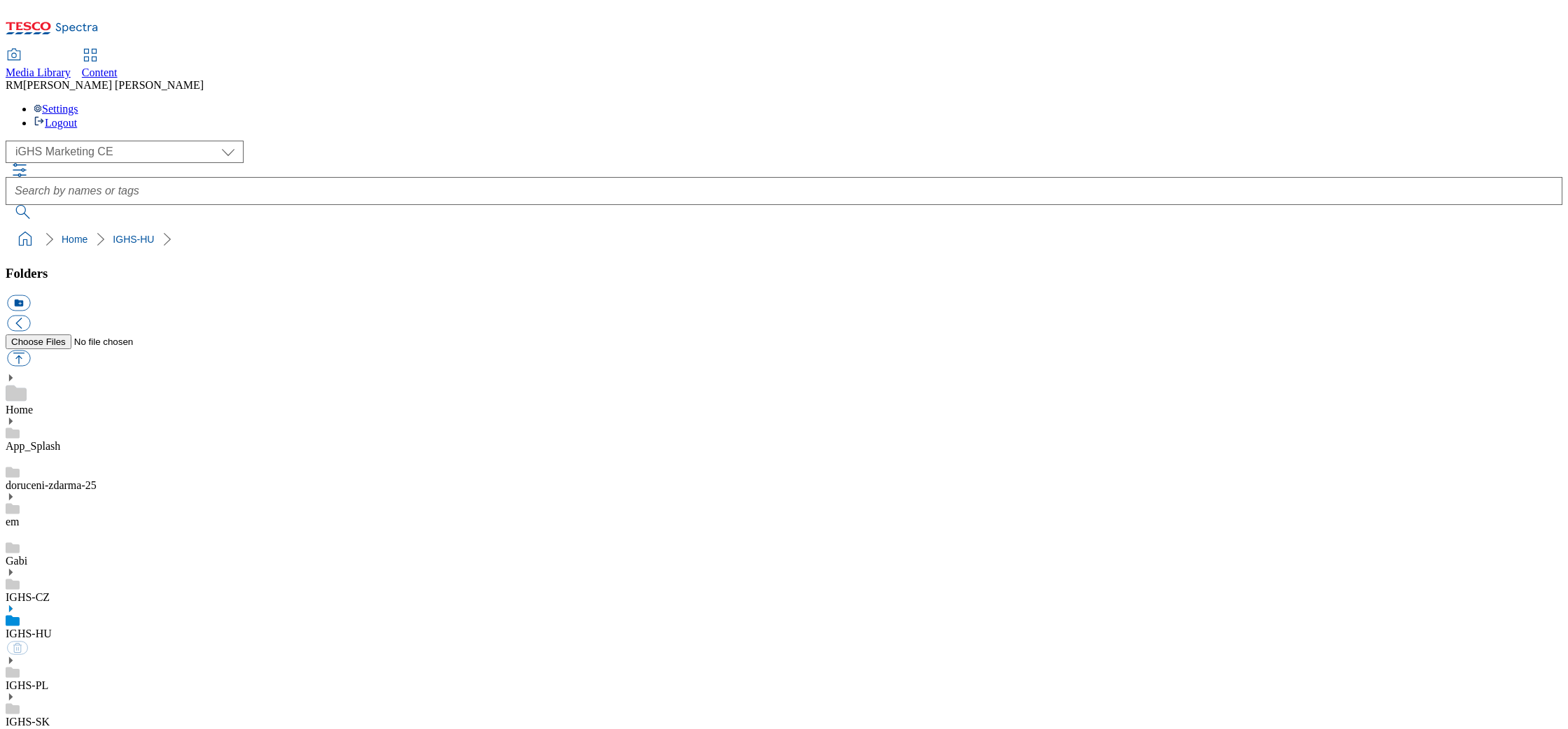
select select "flare-ighs-ce-mktg"
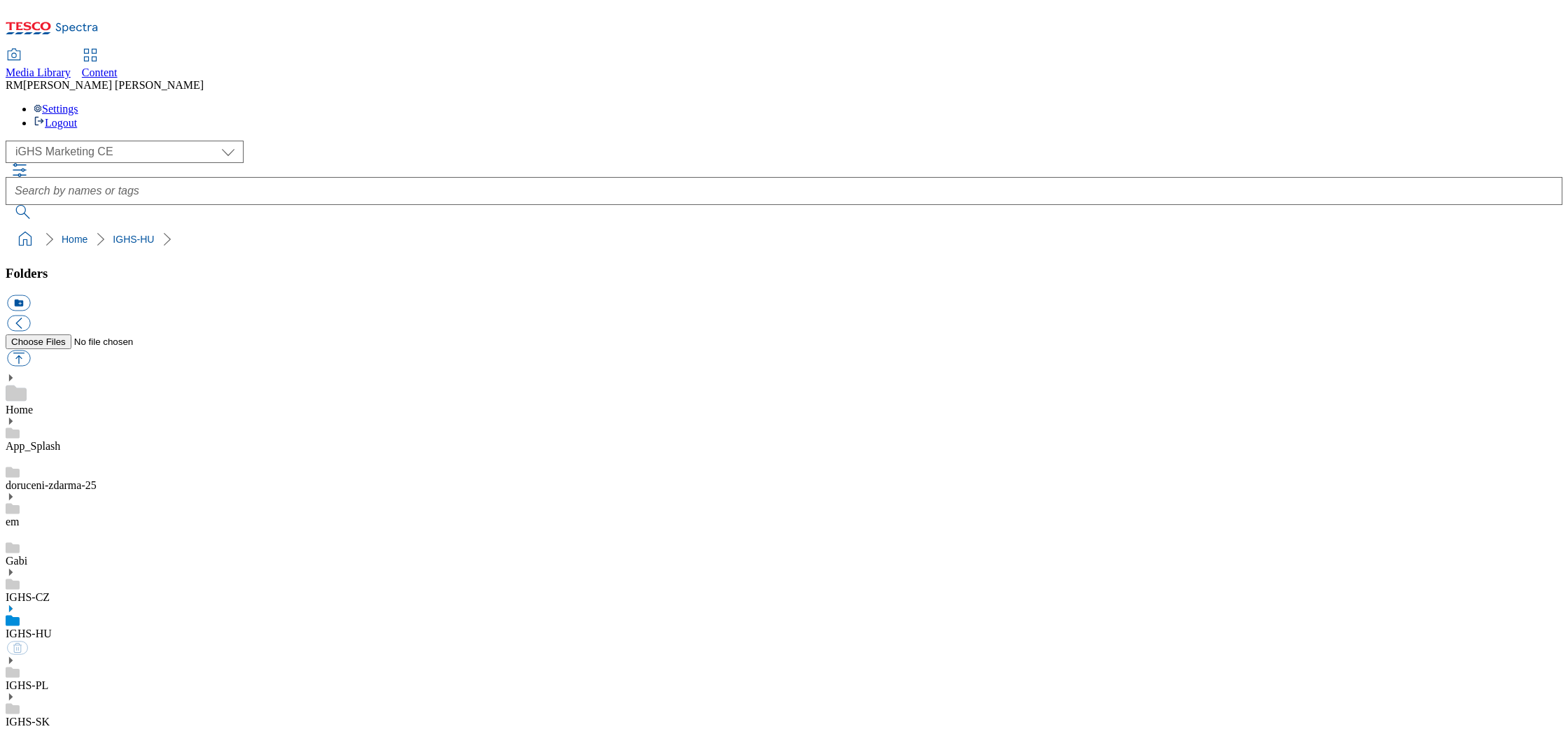
select select "flare-ighs-ce-mktg"
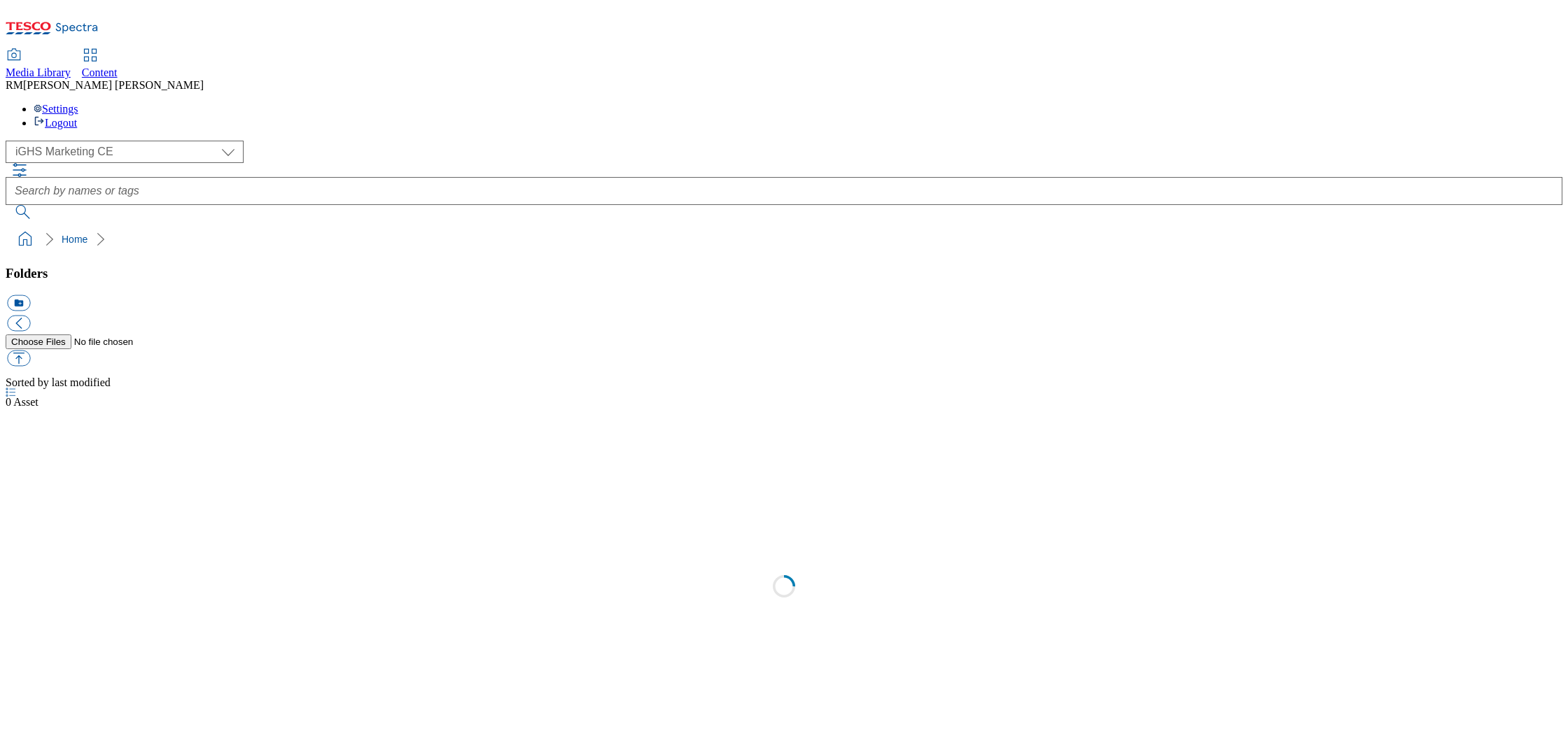
select select "flare-ighs-ce-mktg"
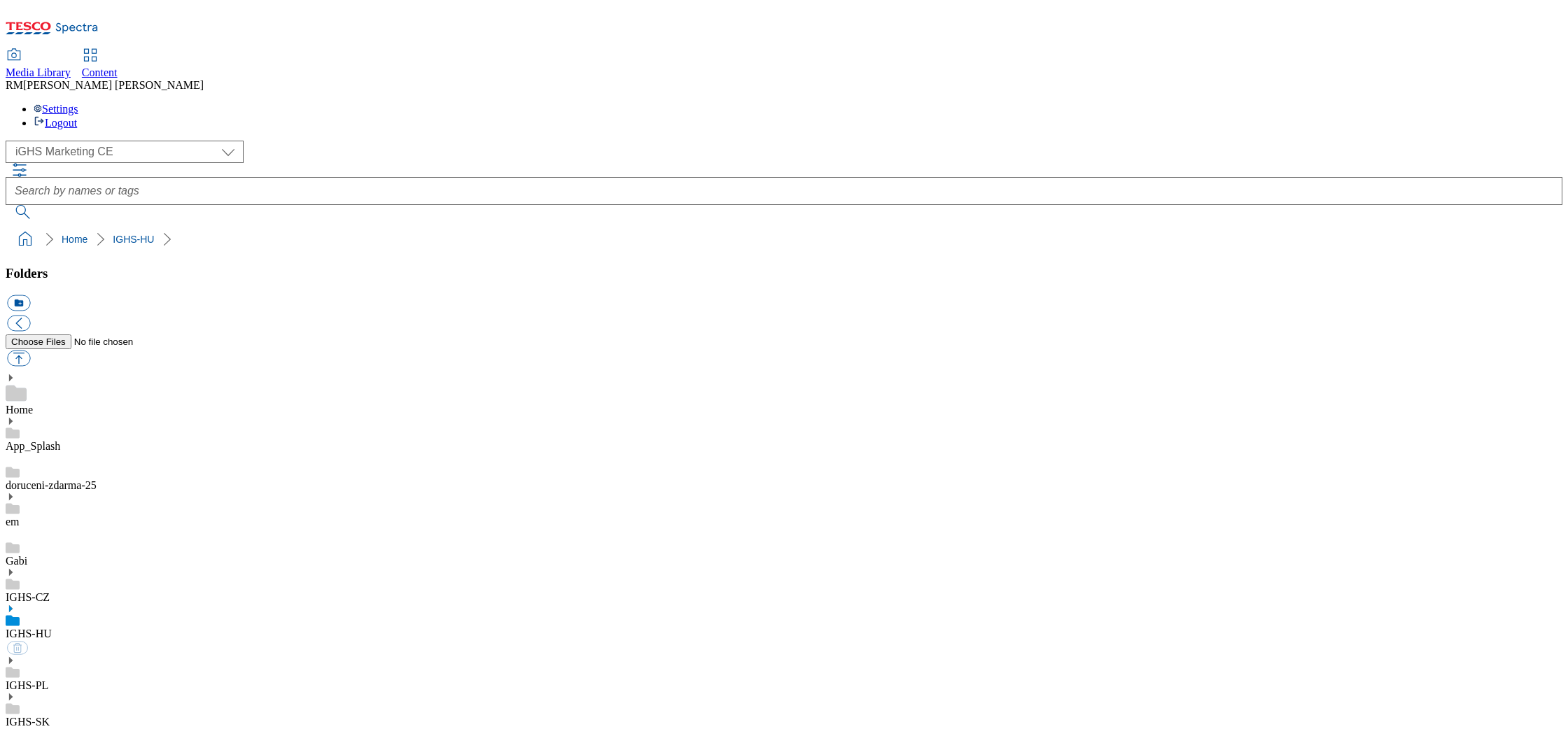
select select "flare-ighs-ce-mktg"
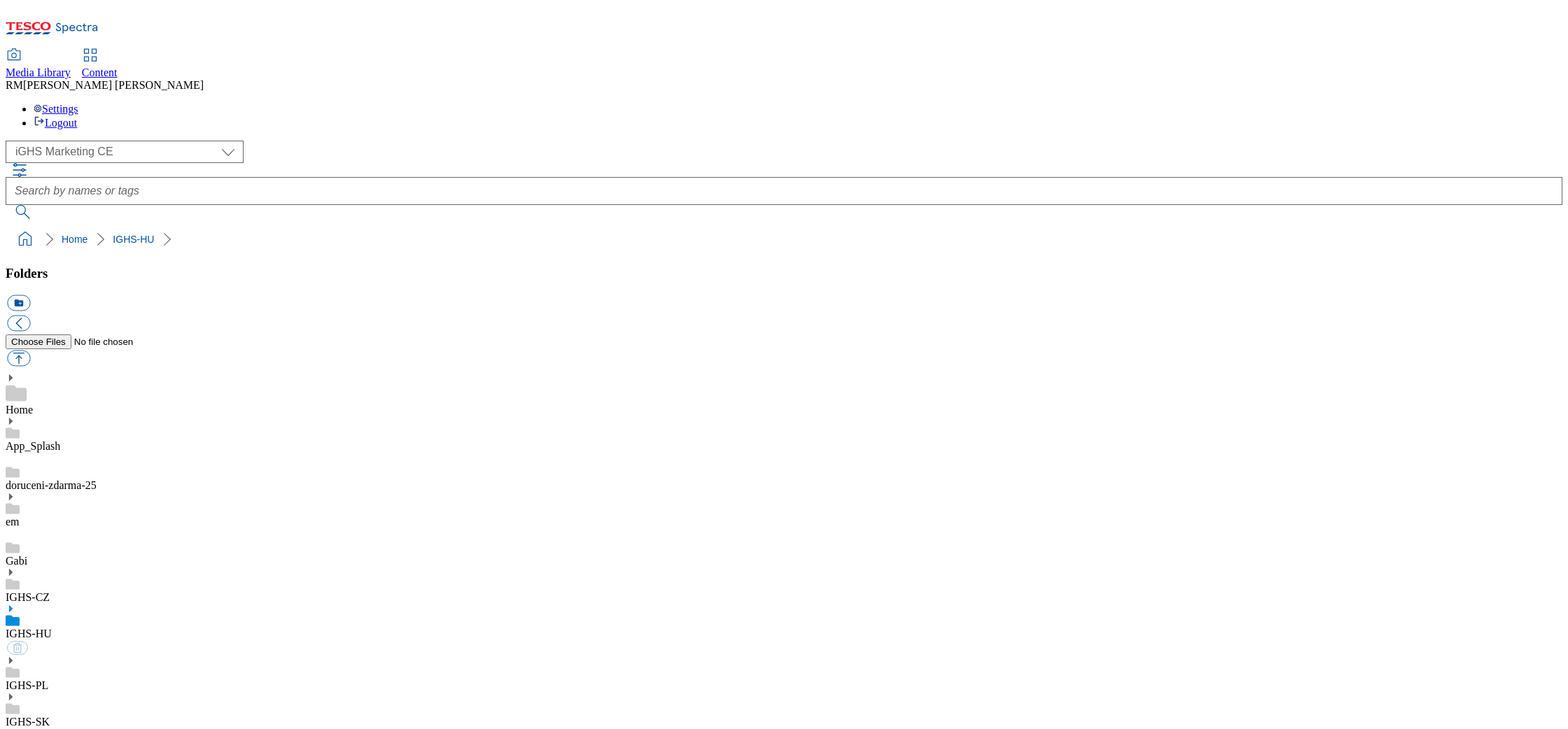
select select "flare-ighs-ce-mktg"
